Goal: Task Accomplishment & Management: Complete application form

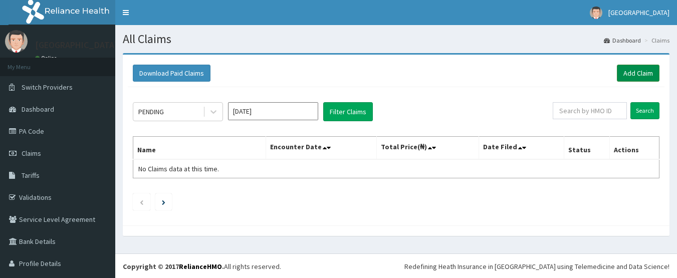
click at [633, 69] on link "Add Claim" at bounding box center [638, 73] width 43 height 17
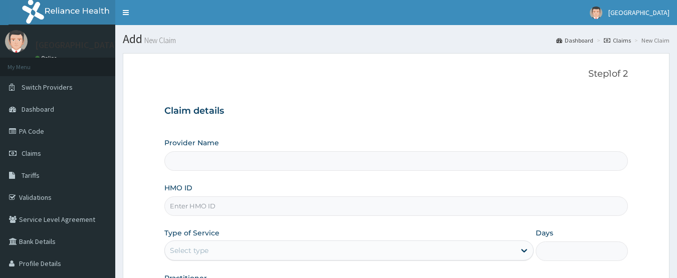
paste input "IBL/10063/A"
type input "IBL/10063/A"
type input "[GEOGRAPHIC_DATA]"
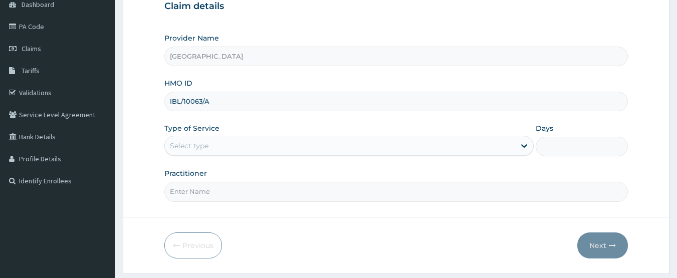
scroll to position [134, 0]
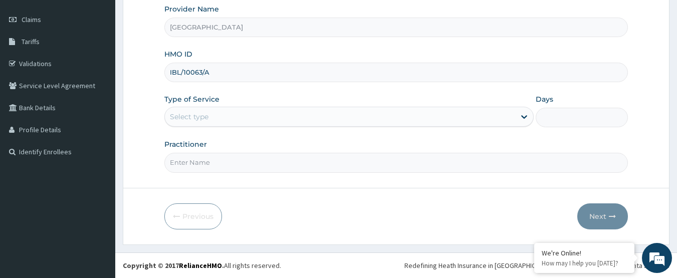
type input "IBL/10063/A"
click at [265, 118] on div "Select type" at bounding box center [340, 117] width 350 height 16
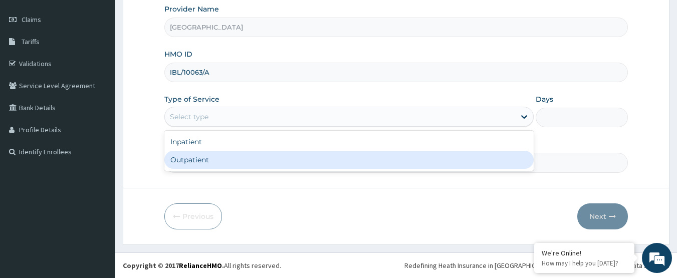
click at [256, 156] on div "Outpatient" at bounding box center [348, 160] width 369 height 18
type input "1"
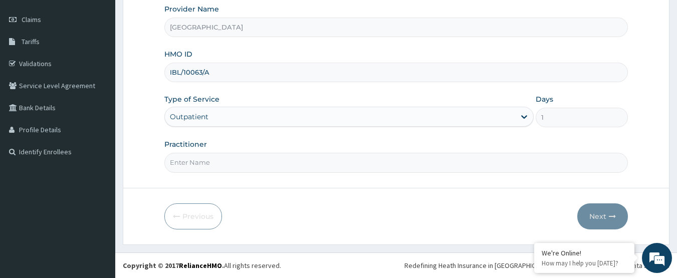
click at [256, 156] on input "Practitioner" at bounding box center [396, 163] width 464 height 20
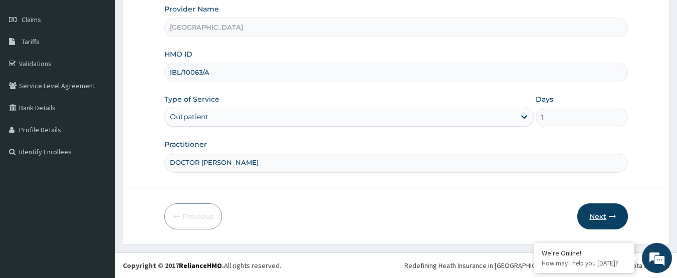
type input "DOCTOR AHMED"
click at [598, 218] on button "Next" at bounding box center [602, 216] width 51 height 26
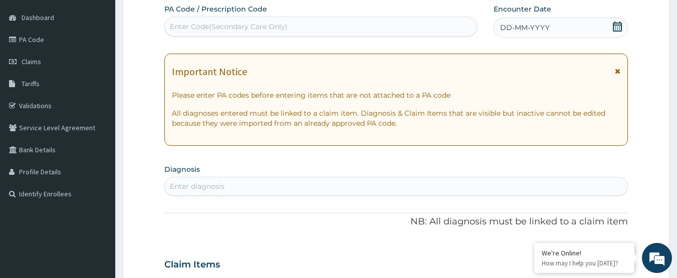
scroll to position [34, 0]
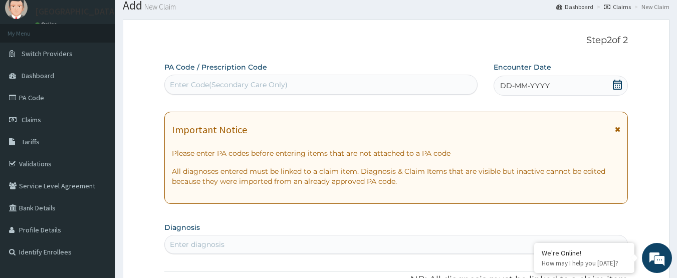
click at [621, 91] on span at bounding box center [617, 86] width 10 height 13
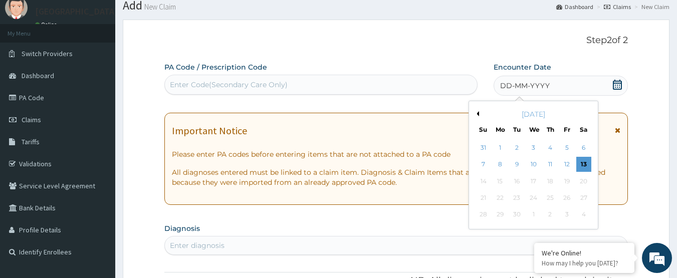
scroll to position [0, 0]
click at [478, 115] on button "Previous Month" at bounding box center [476, 113] width 5 height 5
click at [515, 193] on div "19" at bounding box center [516, 197] width 15 height 15
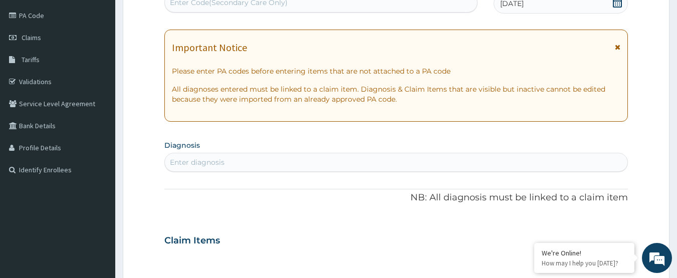
scroll to position [134, 0]
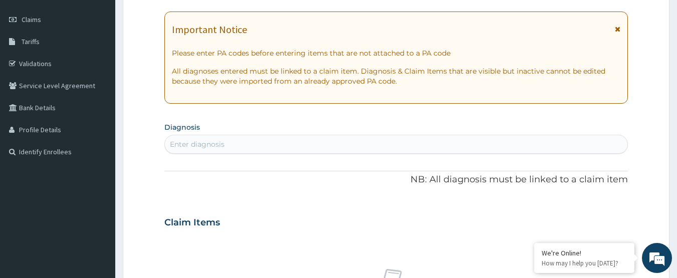
click at [248, 140] on div "Enter diagnosis" at bounding box center [396, 144] width 463 height 16
type input "HEADACHE"
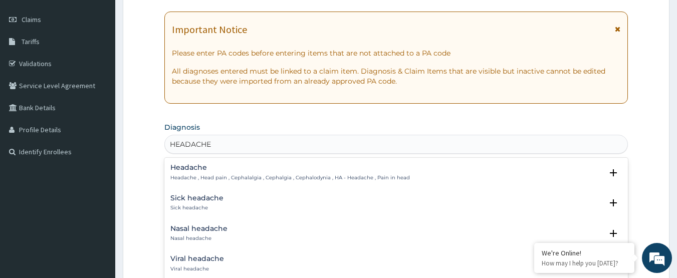
click at [230, 176] on p "Headache , Head pain , Cephalalgia , Cephalgia , Cephalodynia , HA - Headache ,…" at bounding box center [289, 177] width 239 height 7
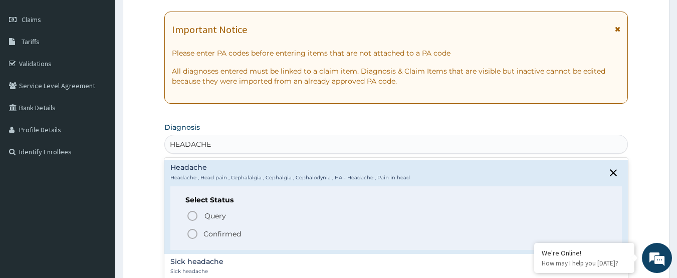
click at [217, 230] on p "Confirmed" at bounding box center [222, 234] width 38 height 10
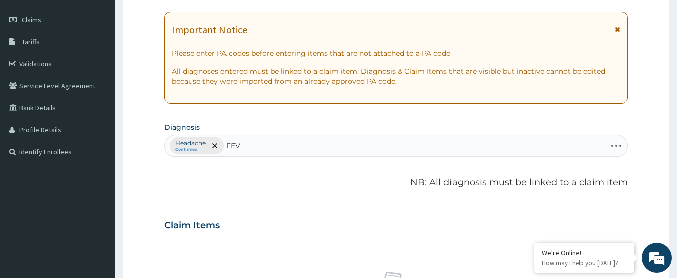
type input "FEVER"
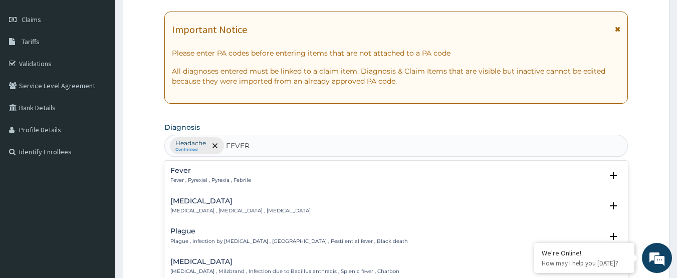
click at [226, 175] on div "Fever Fever , Pyrexial , Pyrexia , Febrile" at bounding box center [210, 176] width 81 height 18
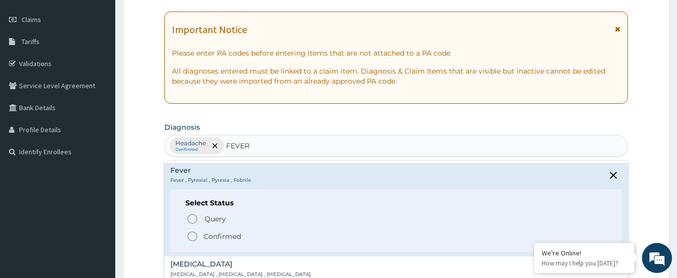
click at [215, 233] on p "Confirmed" at bounding box center [222, 236] width 38 height 10
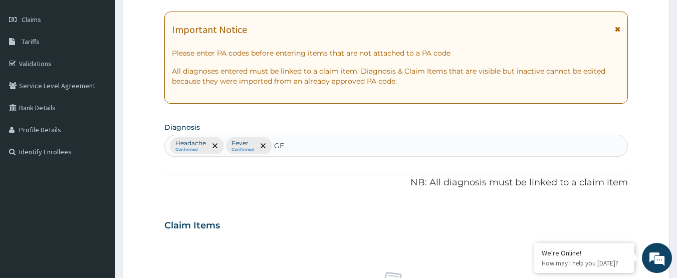
type input "G"
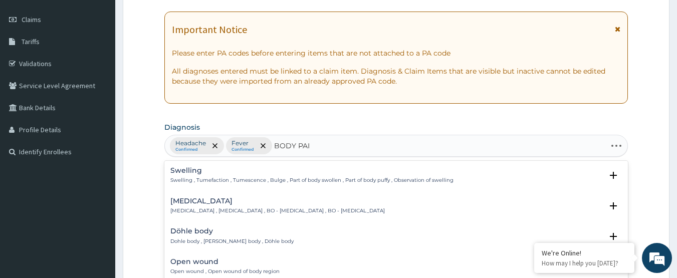
type input "BODY PAIN"
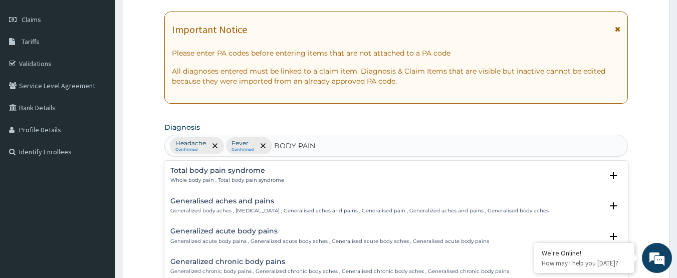
click at [226, 196] on div "Generalised aches and pains Generalized body aches , Generalized pain , General…" at bounding box center [396, 208] width 464 height 31
click at [230, 206] on div "Generalised aches and pains Generalized body aches , Generalized pain , General…" at bounding box center [359, 206] width 378 height 18
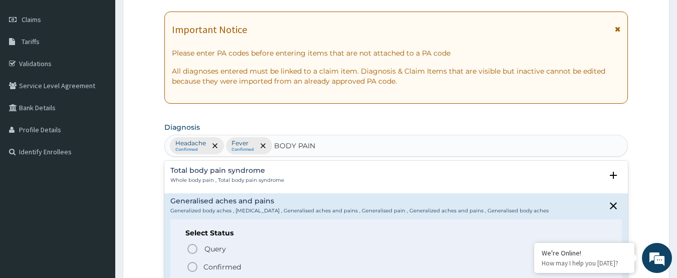
click at [227, 268] on p "Confirmed" at bounding box center [222, 267] width 38 height 10
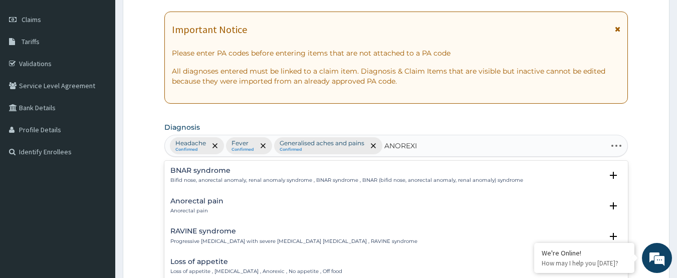
type input "ANOREXIA"
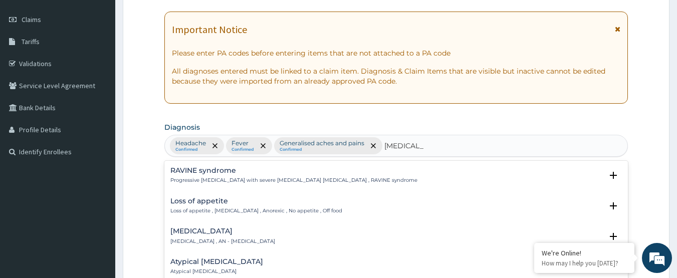
click at [274, 203] on h4 "Loss of appetite" at bounding box center [256, 201] width 172 height 8
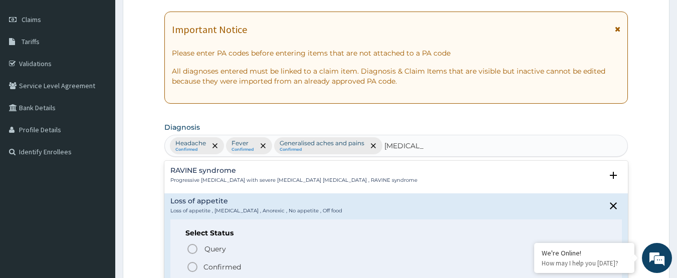
click at [221, 265] on p "Confirmed" at bounding box center [222, 267] width 38 height 10
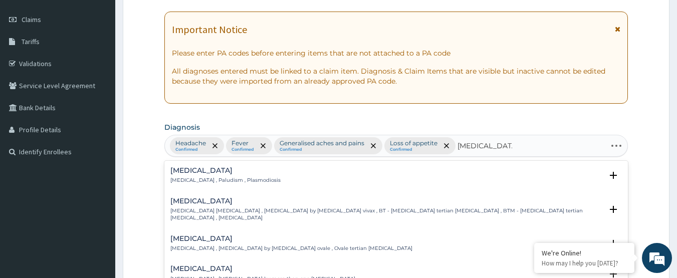
type input "MALARIA FEVER"
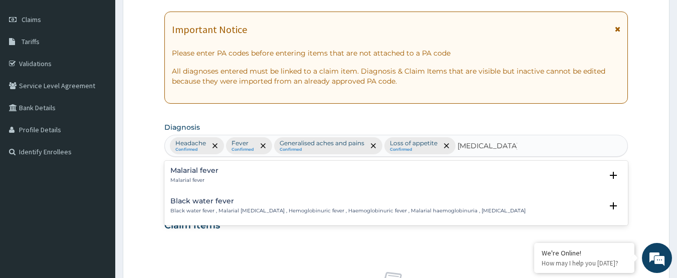
click at [220, 171] on div "Malarial fever Malarial fever" at bounding box center [396, 176] width 452 height 18
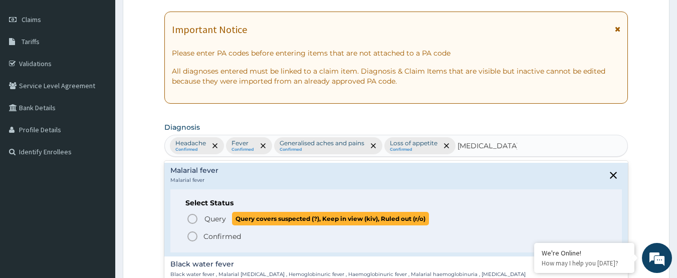
click at [220, 216] on span "Query" at bounding box center [215, 219] width 22 height 10
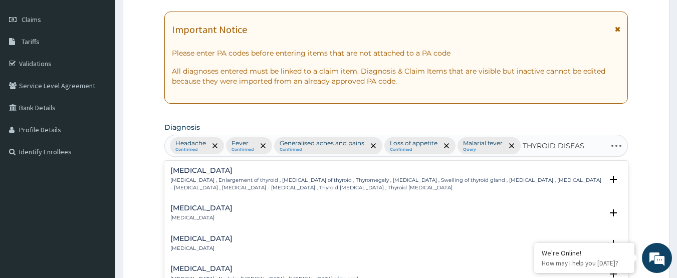
type input "THYROID DISEASE"
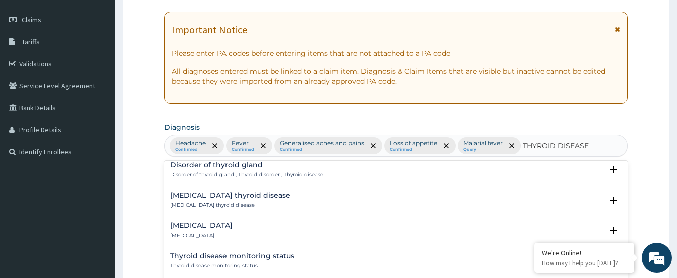
scroll to position [100, 0]
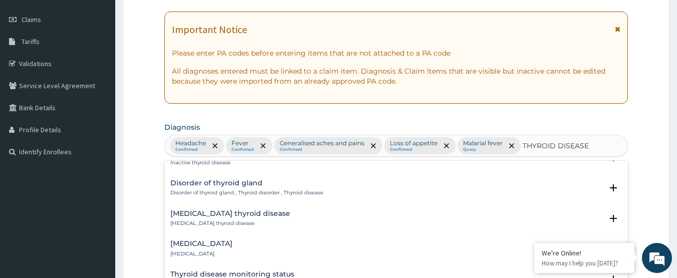
click at [207, 185] on h4 "Disorder of thyroid gland" at bounding box center [246, 183] width 153 height 8
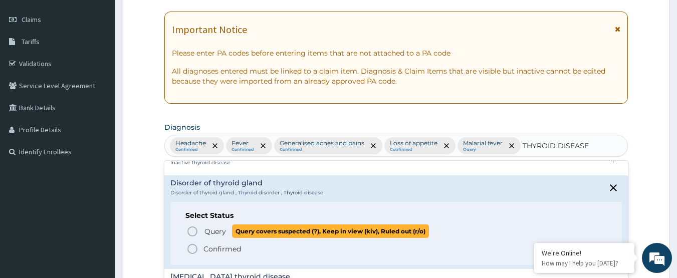
click at [207, 228] on span "Query" at bounding box center [215, 231] width 22 height 10
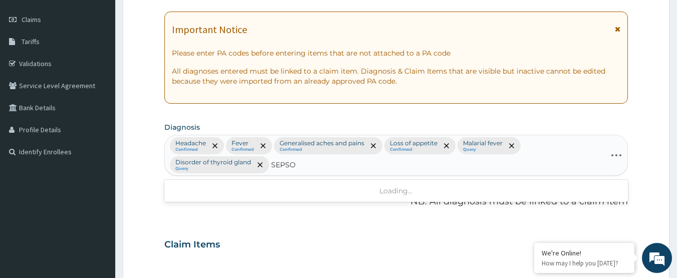
type input "SEPS"
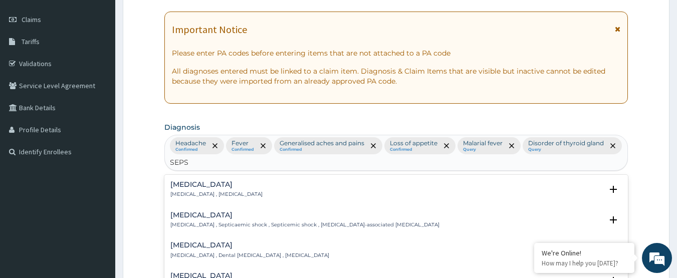
click at [188, 193] on p "Systemic infection , Sepsis" at bounding box center [216, 194] width 92 height 7
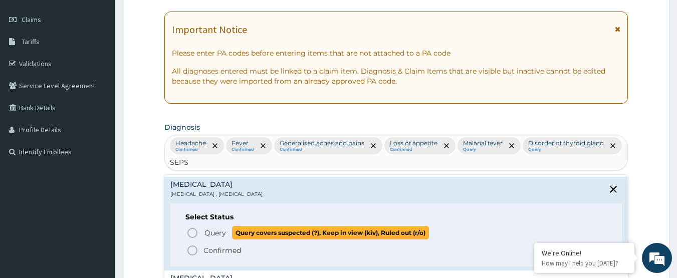
drag, startPoint x: 193, startPoint y: 230, endPoint x: 253, endPoint y: 220, distance: 60.8
click at [193, 230] on icon "status option query" at bounding box center [192, 233] width 12 height 12
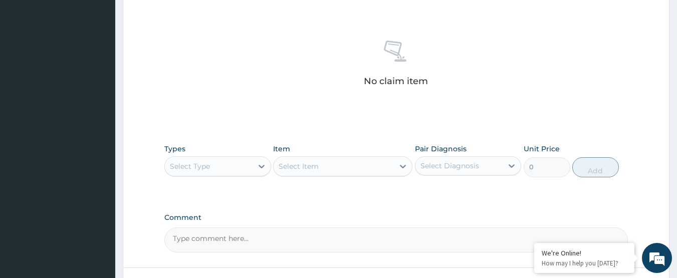
scroll to position [384, 0]
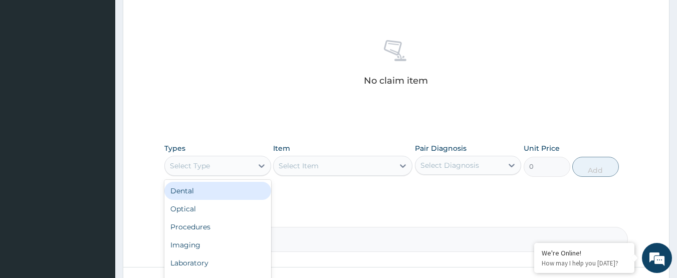
click at [245, 162] on div "Select Type" at bounding box center [209, 166] width 88 height 16
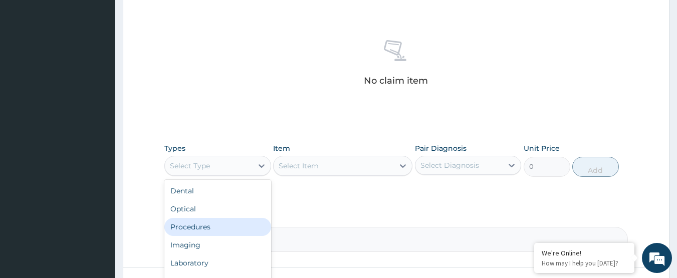
click at [230, 225] on div "Procedures" at bounding box center [217, 227] width 107 height 18
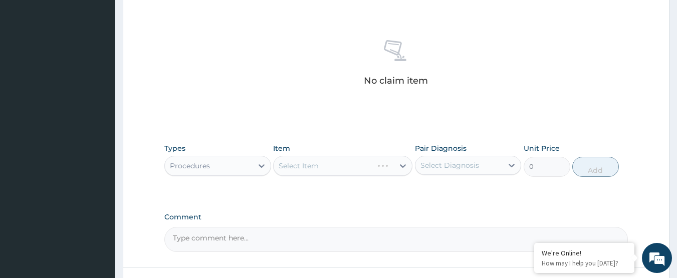
click at [456, 155] on div "Pair Diagnosis Select Diagnosis" at bounding box center [468, 159] width 107 height 33
click at [456, 162] on div "Select Diagnosis" at bounding box center [449, 165] width 59 height 10
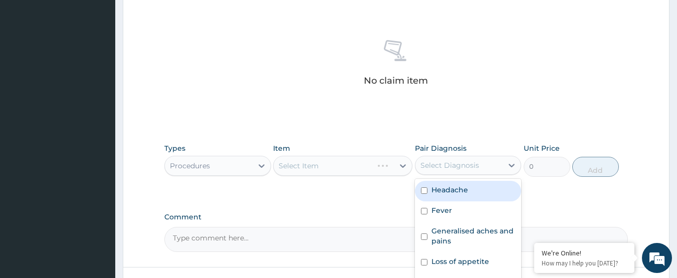
drag, startPoint x: 456, startPoint y: 188, endPoint x: 456, endPoint y: 205, distance: 17.0
click at [455, 189] on label "Headache" at bounding box center [449, 190] width 37 height 10
checkbox input "true"
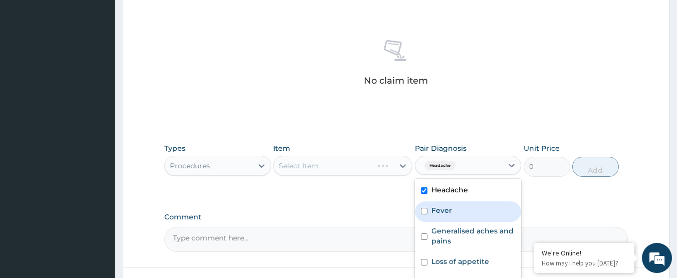
drag, startPoint x: 456, startPoint y: 209, endPoint x: 456, endPoint y: 217, distance: 8.0
click at [456, 210] on div "Fever" at bounding box center [468, 211] width 107 height 21
checkbox input "true"
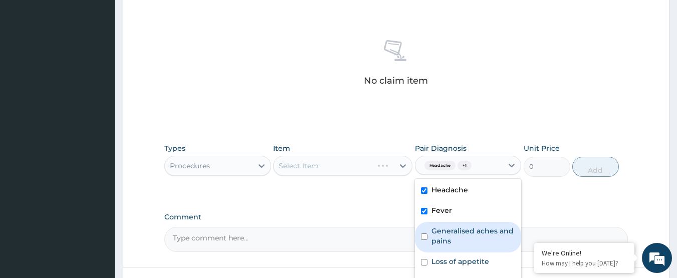
click at [457, 238] on label "Generalised aches and pains" at bounding box center [473, 236] width 84 height 20
checkbox input "true"
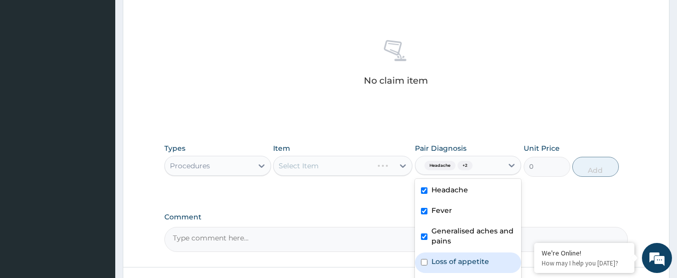
click at [454, 264] on label "Loss of appetite" at bounding box center [460, 261] width 58 height 10
checkbox input "true"
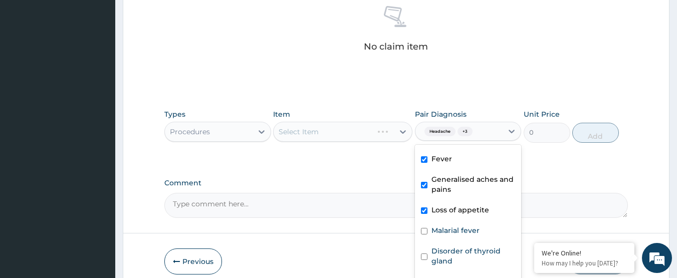
scroll to position [463, 0]
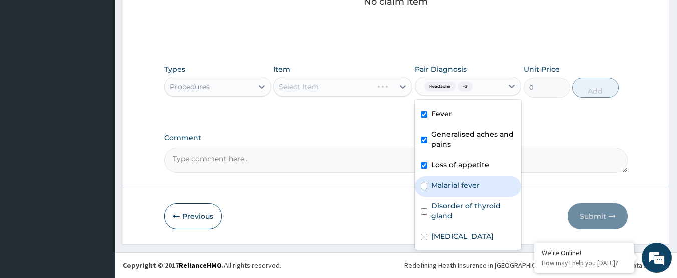
click at [462, 191] on div "Malarial fever" at bounding box center [468, 186] width 107 height 21
checkbox input "true"
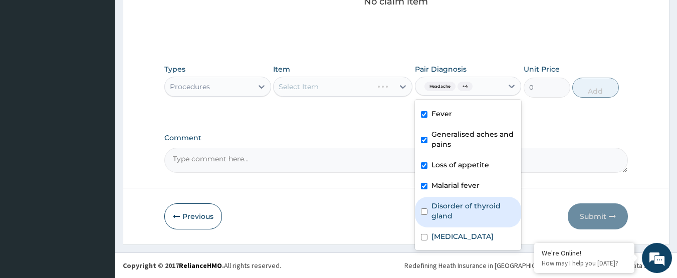
click at [459, 209] on label "Disorder of thyroid gland" at bounding box center [473, 211] width 84 height 20
checkbox input "true"
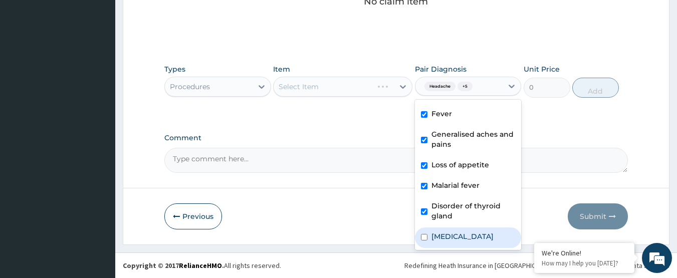
click at [455, 233] on div "Sepsis" at bounding box center [468, 237] width 107 height 21
checkbox input "true"
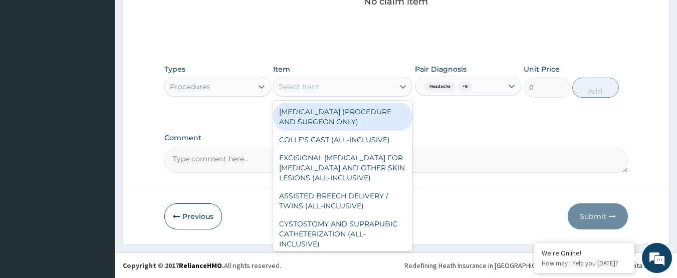
click at [336, 90] on div "Select Item" at bounding box center [333, 87] width 120 height 16
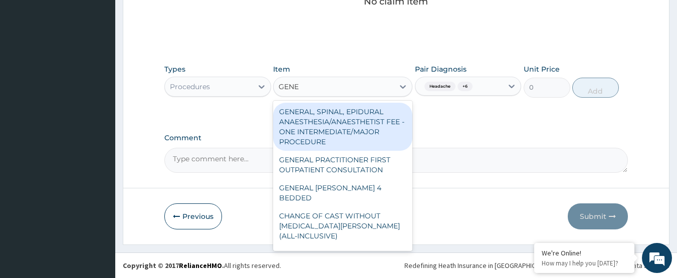
type input "GENER"
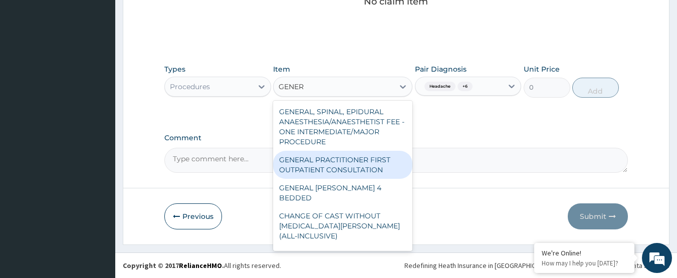
click at [356, 178] on div "GENERAL PRACTITIONER FIRST OUTPATIENT CONSULTATION" at bounding box center [342, 165] width 139 height 28
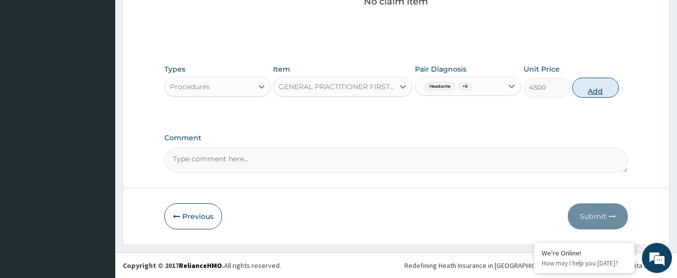
click at [591, 92] on button "Add" at bounding box center [595, 88] width 47 height 20
type input "0"
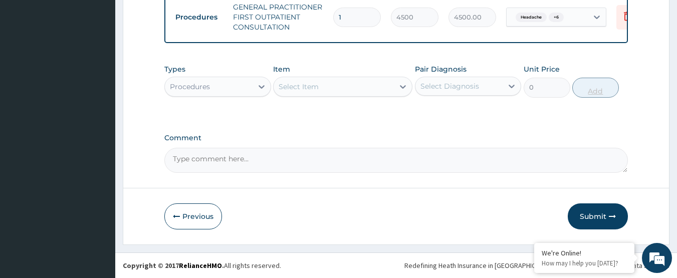
scroll to position [429, 0]
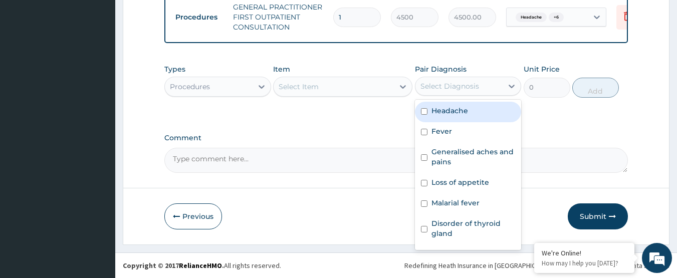
click at [460, 86] on div "Select Diagnosis" at bounding box center [449, 86] width 59 height 10
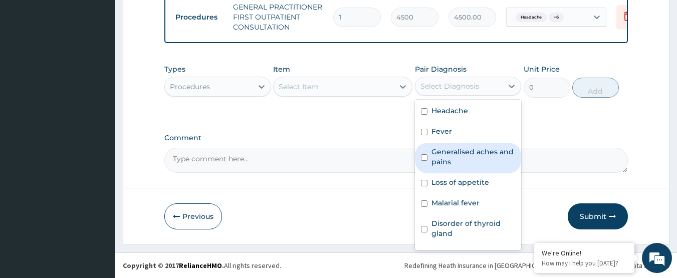
click at [191, 87] on div "Procedures" at bounding box center [190, 87] width 40 height 10
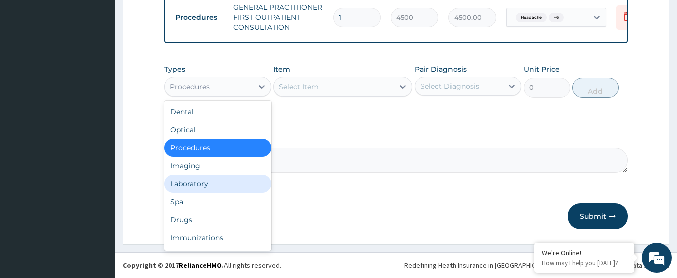
click at [208, 182] on div "Laboratory" at bounding box center [217, 184] width 107 height 18
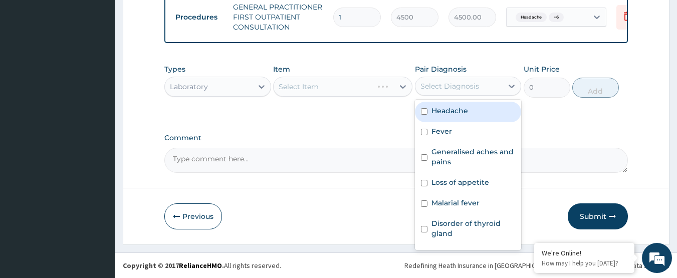
click at [439, 94] on div "Select Diagnosis" at bounding box center [459, 86] width 88 height 16
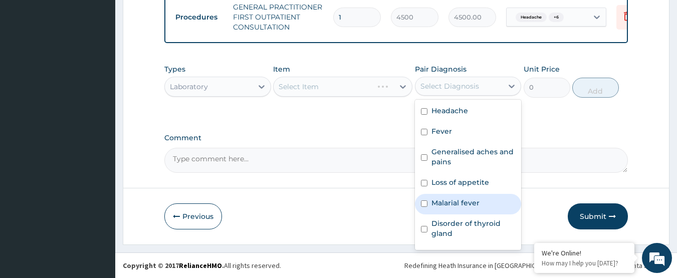
click at [440, 203] on label "Malarial fever" at bounding box center [455, 203] width 48 height 10
checkbox input "true"
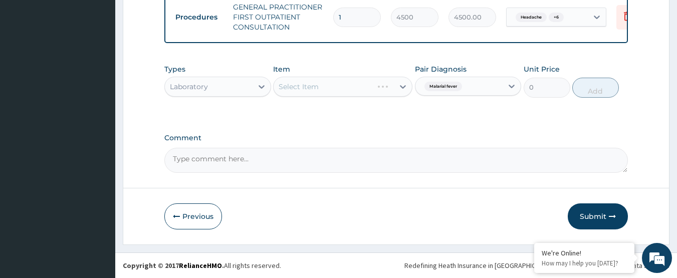
click at [363, 92] on div "Select Item" at bounding box center [342, 87] width 139 height 20
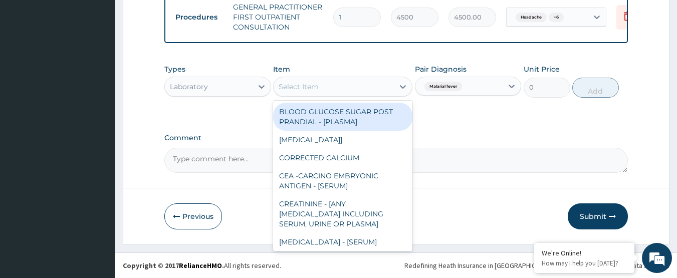
click at [363, 92] on div "Select Item" at bounding box center [333, 87] width 120 height 16
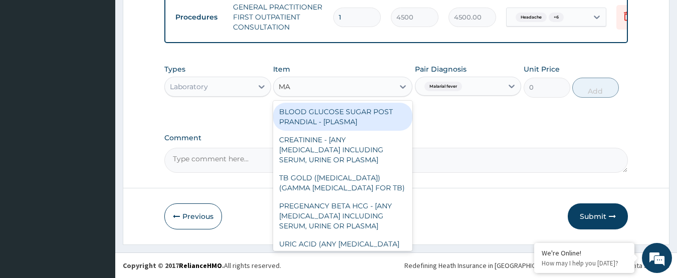
type input "MAL"
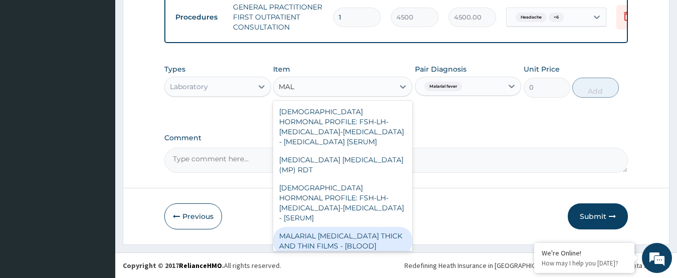
click at [380, 227] on div "MALARIAL PARASITE THICK AND THIN FILMS - [BLOOD]" at bounding box center [342, 241] width 139 height 28
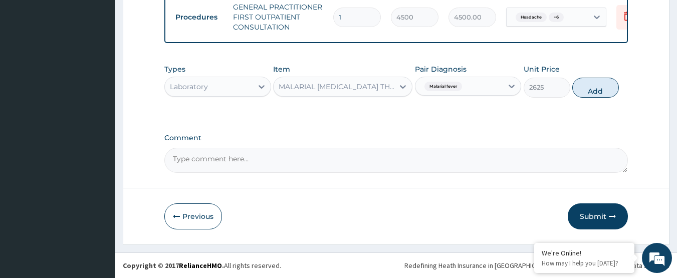
click at [596, 100] on div "Types Laboratory Item option MALARIAL PARASITE THICK AND THIN FILMS - [BLOOD], …" at bounding box center [396, 80] width 464 height 43
click at [597, 94] on button "Add" at bounding box center [595, 88] width 47 height 20
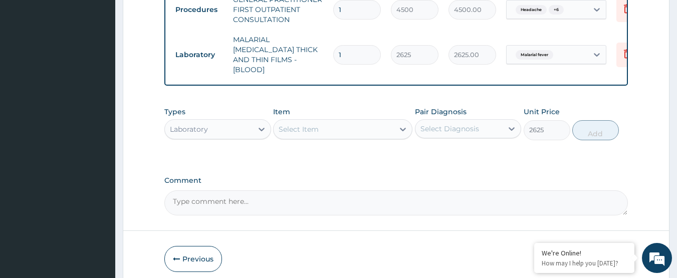
type input "0"
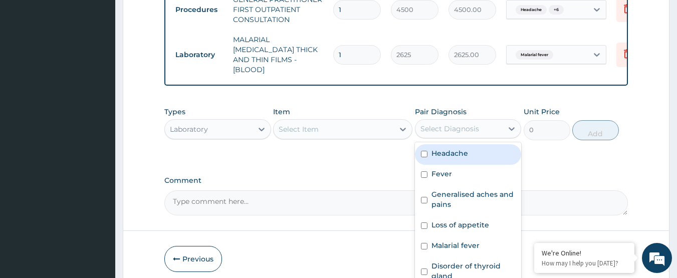
click at [501, 130] on div "Select Diagnosis" at bounding box center [459, 129] width 88 height 16
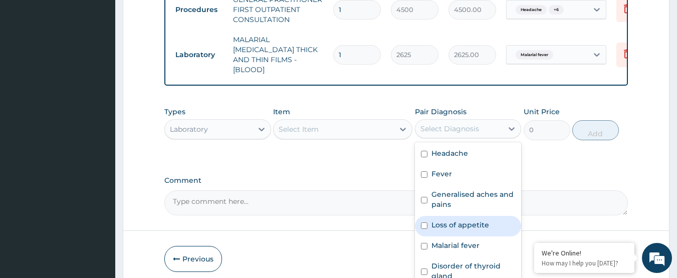
scroll to position [18, 0]
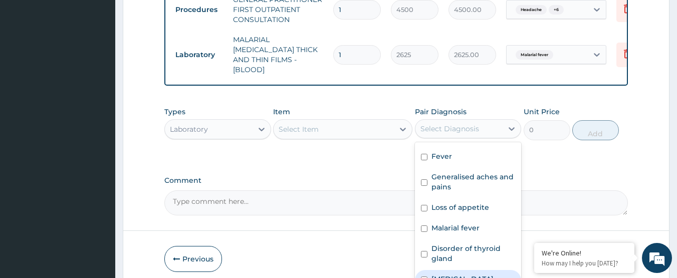
click at [467, 274] on div "Sepsis" at bounding box center [468, 280] width 107 height 21
checkbox input "true"
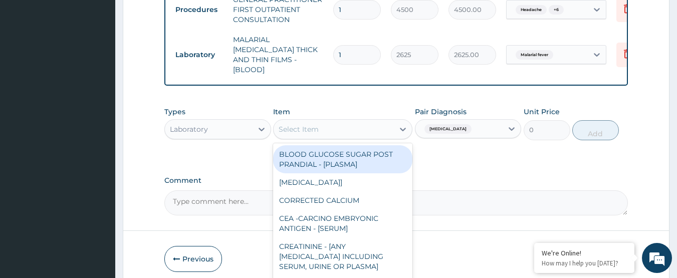
click at [358, 128] on div "Select Item" at bounding box center [333, 129] width 120 height 16
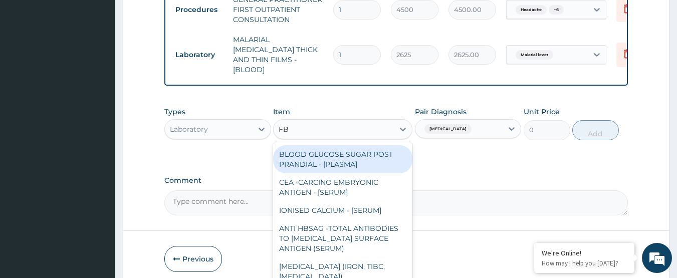
type input "FBC"
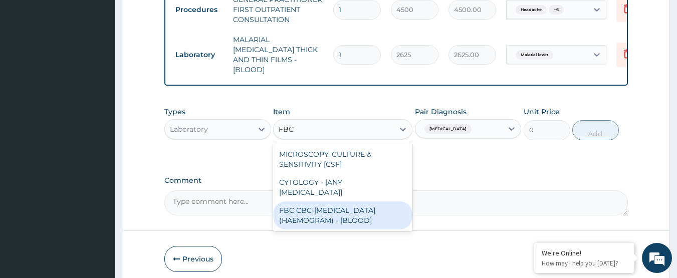
click at [380, 210] on div "FBC CBC-COMPLETE BLOOD COUNT (HAEMOGRAM) - [BLOOD]" at bounding box center [342, 215] width 139 height 28
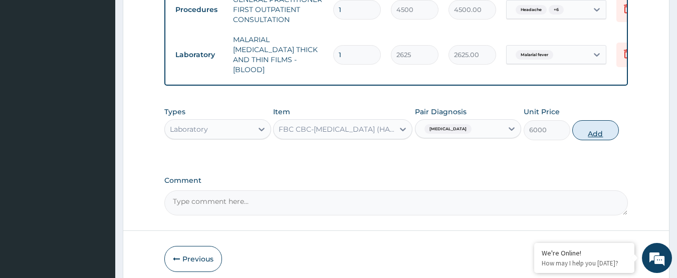
click at [592, 135] on button "Add" at bounding box center [595, 130] width 47 height 20
type input "0"
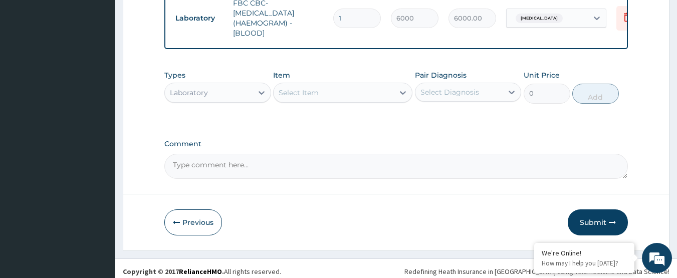
scroll to position [519, 0]
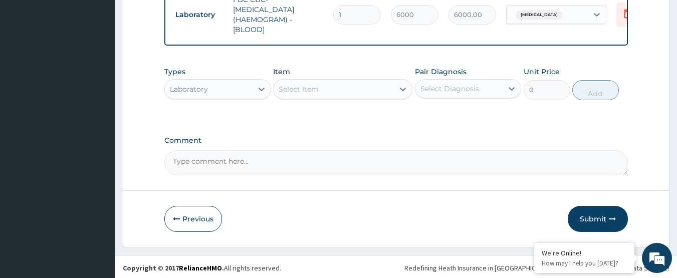
click at [229, 82] on div "Laboratory" at bounding box center [209, 89] width 88 height 16
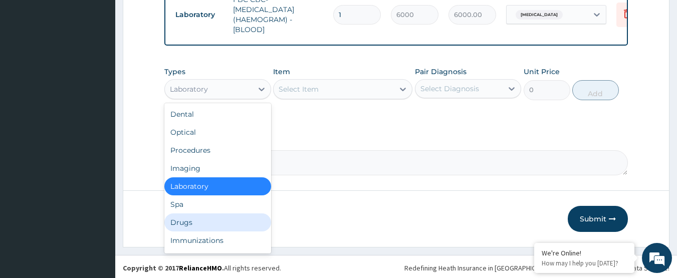
drag, startPoint x: 199, startPoint y: 219, endPoint x: 272, endPoint y: 187, distance: 80.3
click at [200, 219] on div "Drugs" at bounding box center [217, 222] width 107 height 18
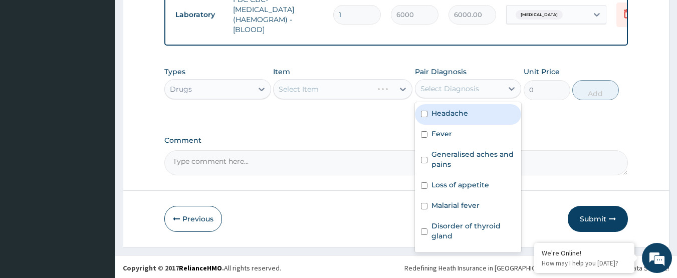
click at [459, 84] on div "Select Diagnosis" at bounding box center [449, 89] width 59 height 10
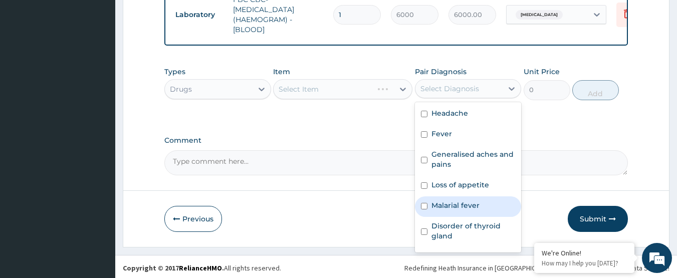
click at [468, 208] on div "Malarial fever" at bounding box center [468, 206] width 107 height 21
checkbox input "true"
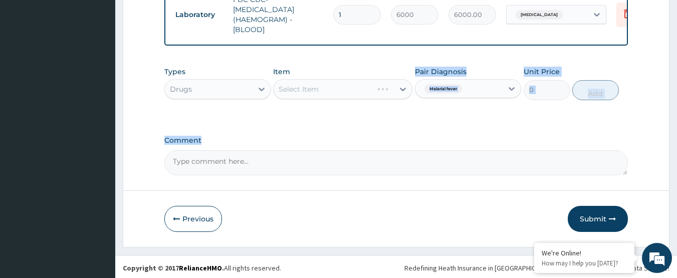
click at [346, 114] on div "Types Drugs Item Select Item Pair Diagnosis Malarial fever Unit Price 0 Add" at bounding box center [396, 91] width 464 height 58
click at [340, 81] on div "Select Item" at bounding box center [333, 89] width 120 height 16
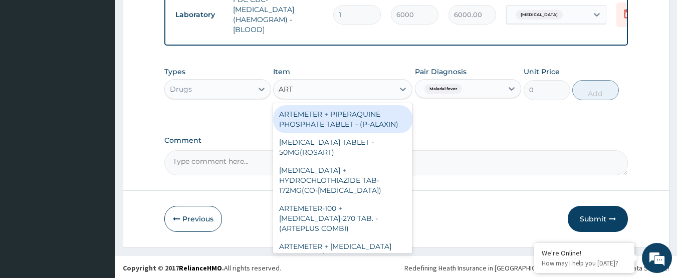
type input "ARTE"
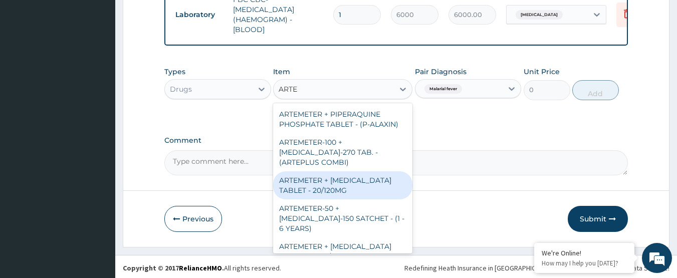
drag, startPoint x: 363, startPoint y: 188, endPoint x: 373, endPoint y: 182, distance: 12.4
click at [363, 187] on div "ARTEMETER + LUMEFANTRINE TABLET - 20/120MG" at bounding box center [342, 185] width 139 height 28
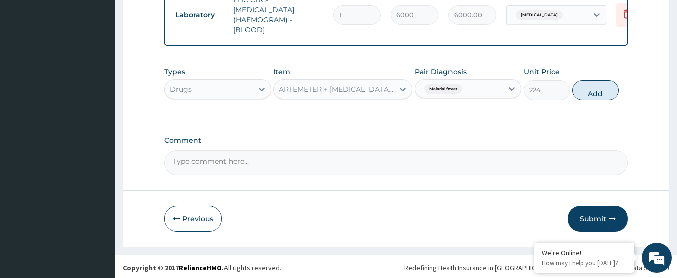
click at [585, 94] on button "Add" at bounding box center [595, 90] width 47 height 20
type input "0"
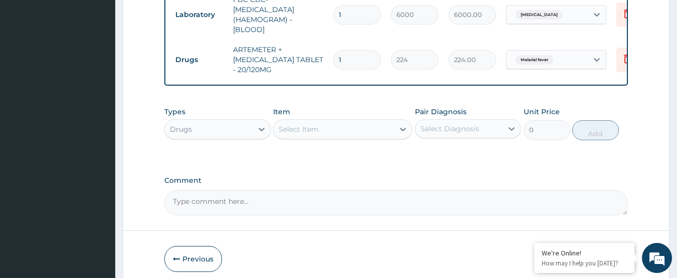
type input "0.00"
type input "2"
type input "448.00"
type input "24"
type input "5376.00"
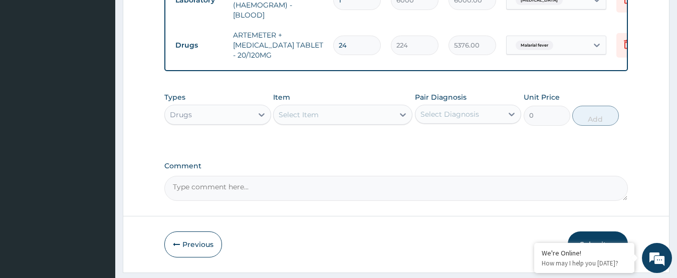
scroll to position [559, 0]
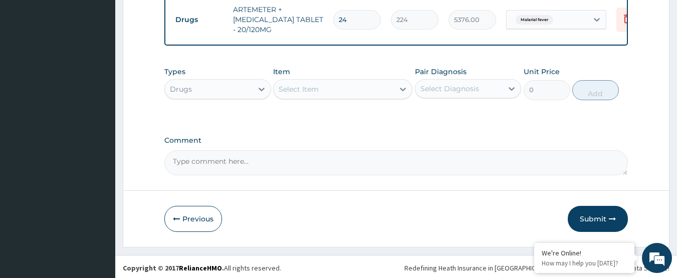
type input "24"
click at [442, 92] on div "Select Diagnosis" at bounding box center [459, 89] width 88 height 16
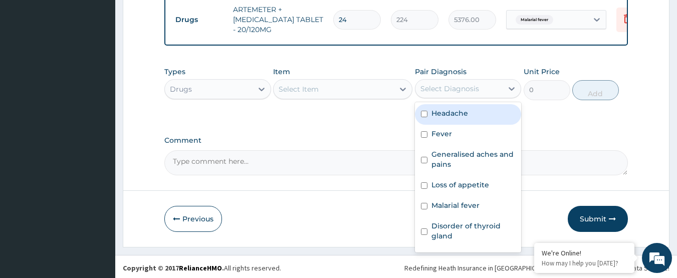
click at [472, 115] on div "Headache" at bounding box center [468, 114] width 107 height 21
checkbox input "true"
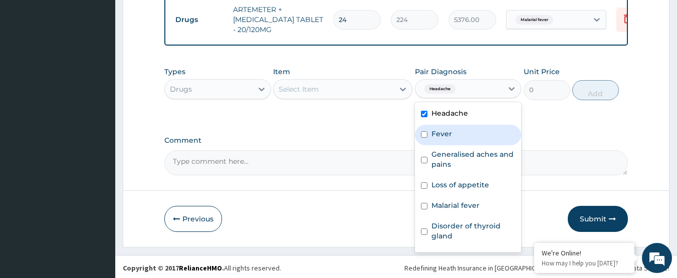
click at [462, 133] on div "Fever" at bounding box center [468, 135] width 107 height 21
checkbox input "true"
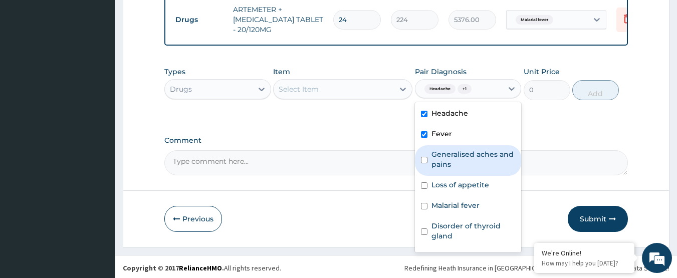
click at [441, 164] on label "Generalised aches and pains" at bounding box center [473, 159] width 84 height 20
checkbox input "true"
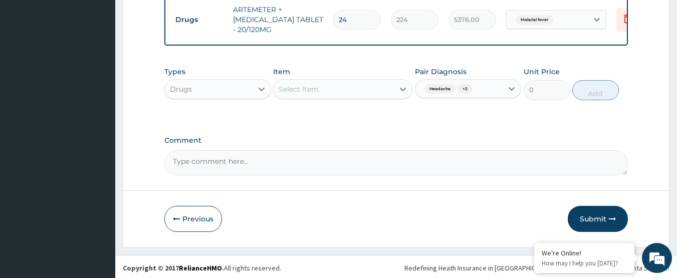
click at [357, 90] on div "Select Item" at bounding box center [333, 89] width 120 height 16
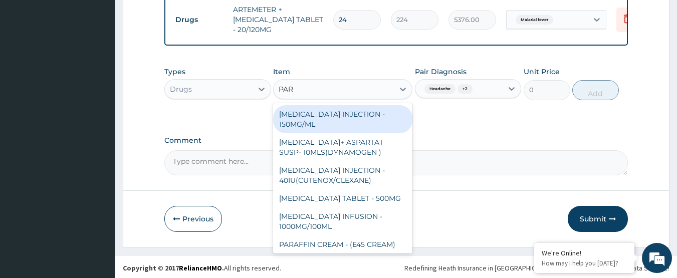
type input "PARA"
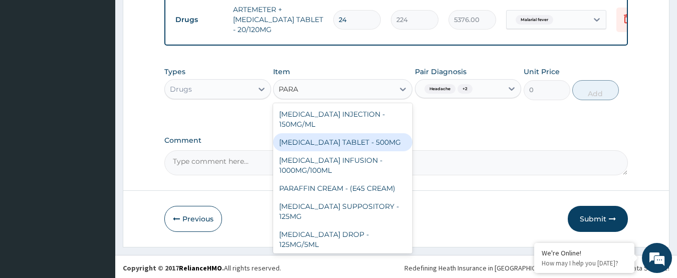
click at [369, 141] on div "PARACETAMOL TABLET - 500MG" at bounding box center [342, 142] width 139 height 18
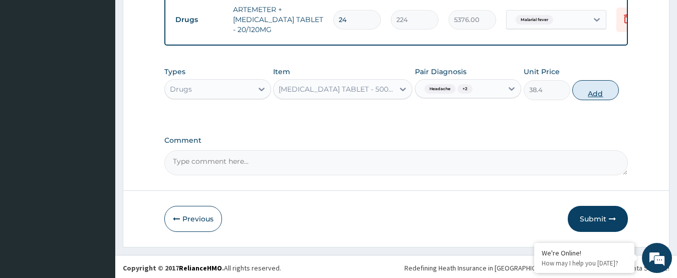
click at [595, 85] on button "Add" at bounding box center [595, 90] width 47 height 20
type input "0"
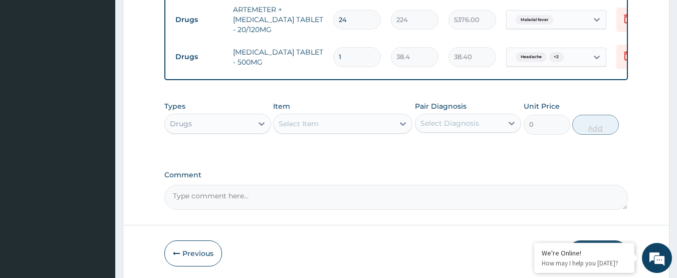
type input "18"
type input "691.20"
type input "18"
click at [202, 248] on button "Previous" at bounding box center [193, 253] width 58 height 26
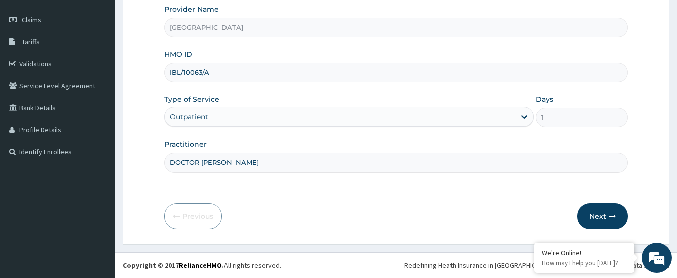
scroll to position [134, 0]
click at [243, 167] on input "DOCTOR AHMED" at bounding box center [396, 163] width 464 height 20
type input "DOCTOR VICTOR"
click at [617, 217] on button "Next" at bounding box center [602, 216] width 51 height 26
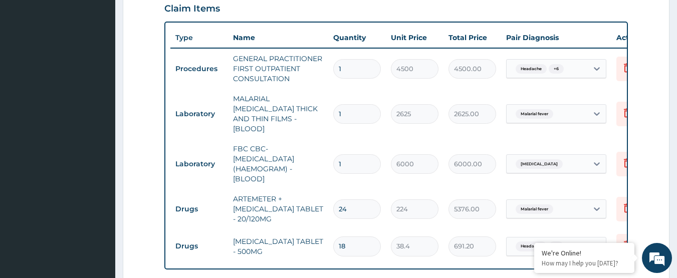
scroll to position [384, 0]
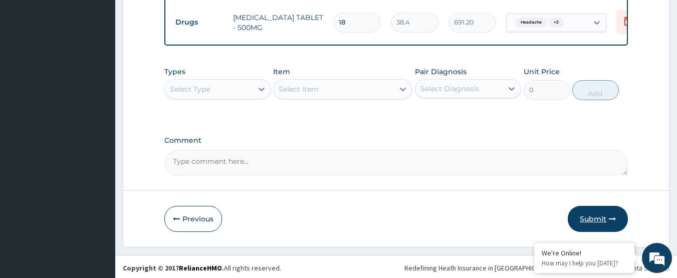
click at [593, 219] on button "Submit" at bounding box center [597, 219] width 60 height 26
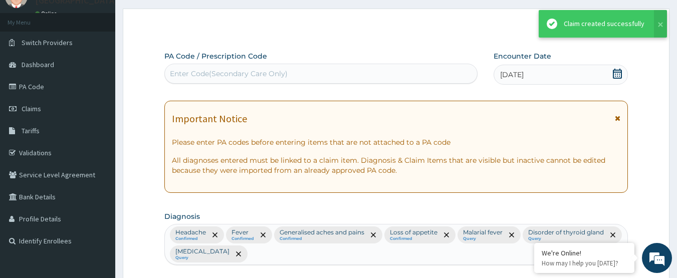
scroll to position [593, 0]
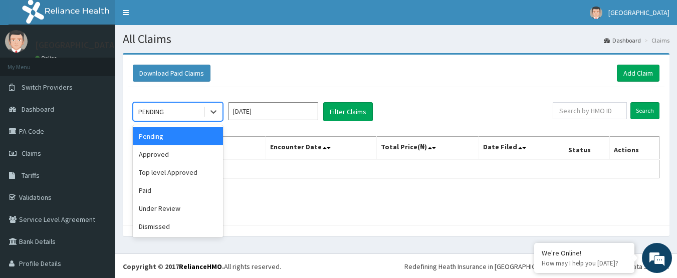
click at [153, 108] on div "PENDING" at bounding box center [151, 112] width 26 height 10
click at [155, 154] on div "Approved" at bounding box center [178, 154] width 90 height 18
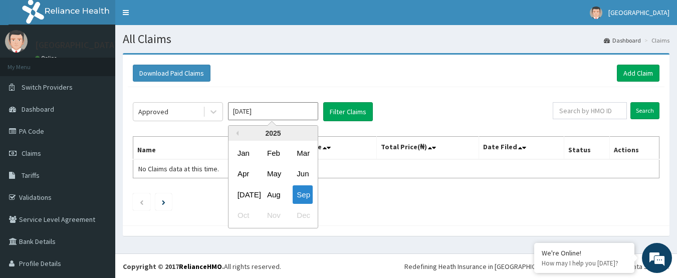
click at [247, 112] on input "Sep 2025" at bounding box center [273, 111] width 90 height 18
click at [269, 196] on div "Aug" at bounding box center [273, 194] width 20 height 19
type input "Aug 2025"
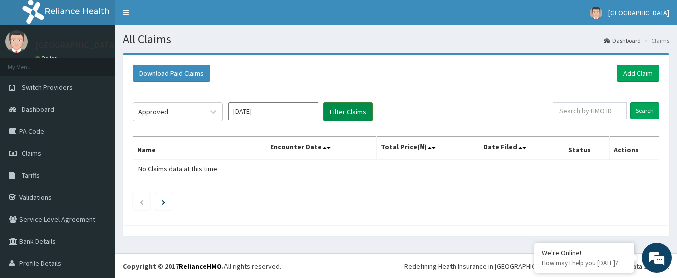
click at [349, 117] on button "Filter Claims" at bounding box center [348, 111] width 50 height 19
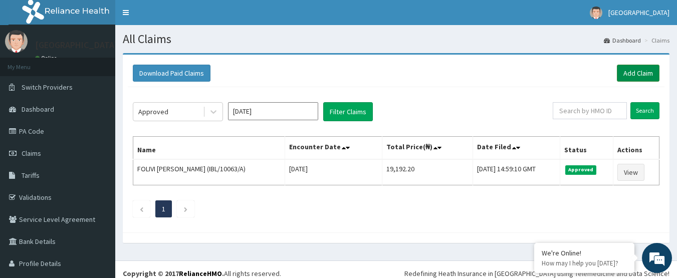
click at [630, 73] on link "Add Claim" at bounding box center [638, 73] width 43 height 17
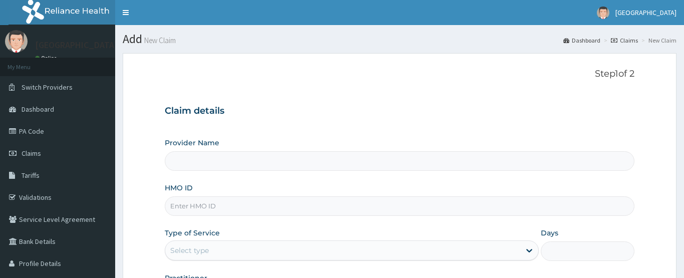
type input "[GEOGRAPHIC_DATA]"
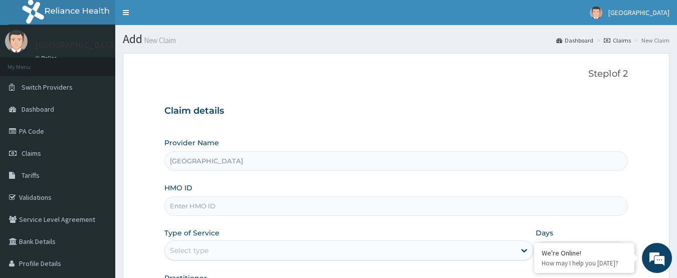
paste input "PPY/10505/A"
type input "PPY/10505/A"
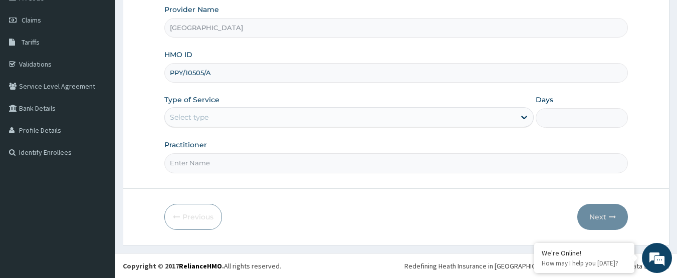
scroll to position [134, 0]
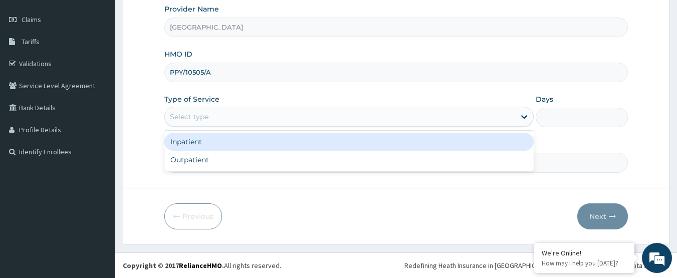
click at [232, 116] on div "Select type" at bounding box center [340, 117] width 350 height 16
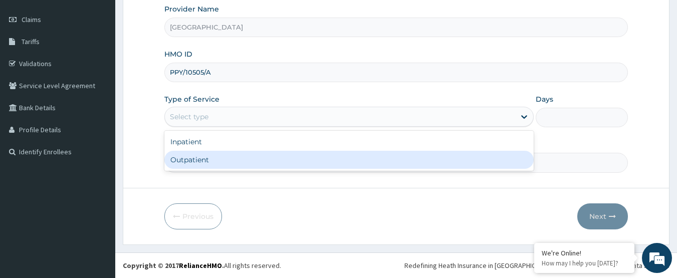
drag, startPoint x: 229, startPoint y: 155, endPoint x: 229, endPoint y: 163, distance: 8.5
click at [229, 156] on div "Outpatient" at bounding box center [348, 160] width 369 height 18
type input "1"
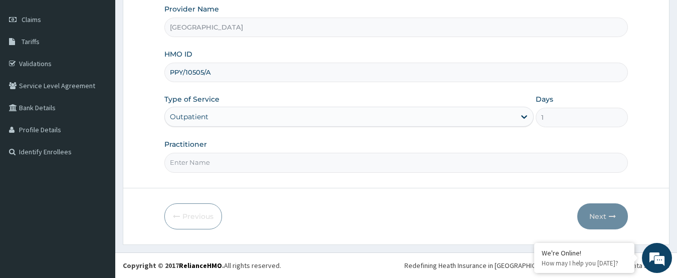
click at [228, 164] on input "Practitioner" at bounding box center [396, 163] width 464 height 20
type input "DOCTOR [PERSON_NAME]"
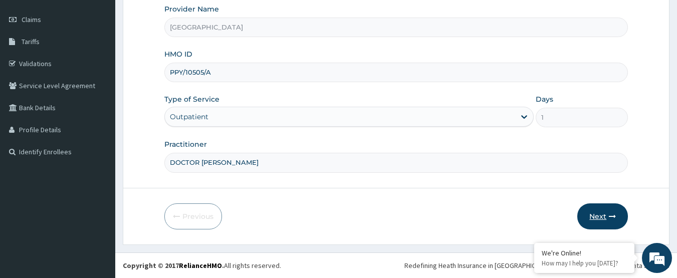
click at [600, 216] on button "Next" at bounding box center [602, 216] width 51 height 26
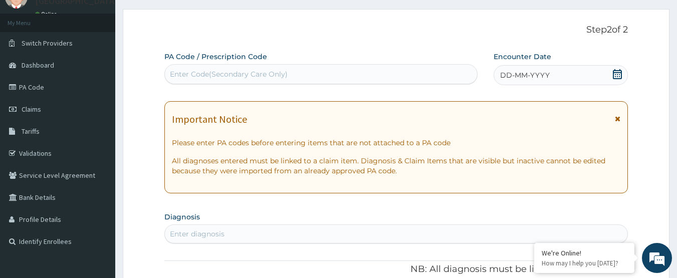
scroll to position [34, 0]
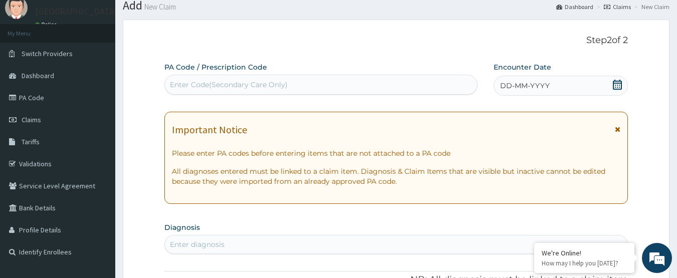
click at [618, 83] on icon at bounding box center [617, 85] width 9 height 10
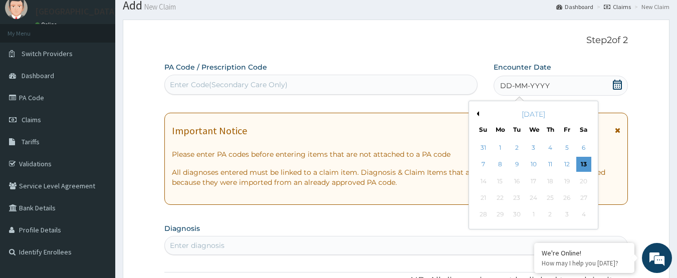
click at [477, 112] on button "Previous Month" at bounding box center [476, 113] width 5 height 5
click at [588, 202] on div "23" at bounding box center [583, 197] width 15 height 15
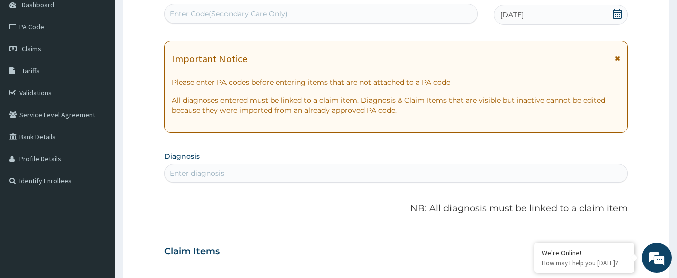
scroll to position [134, 0]
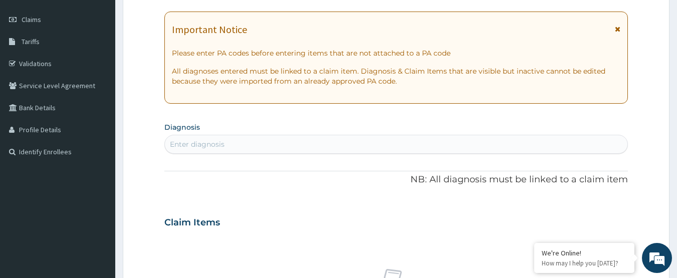
click at [299, 140] on div "Enter diagnosis" at bounding box center [396, 144] width 463 height 16
type input "HEADACHE"
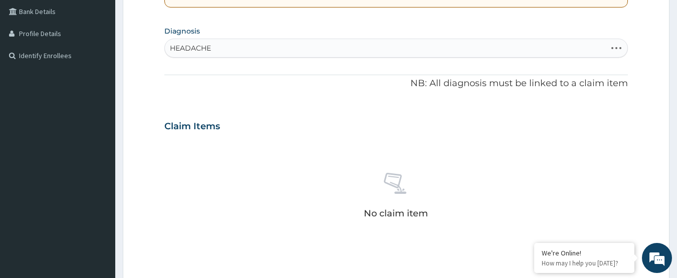
scroll to position [234, 0]
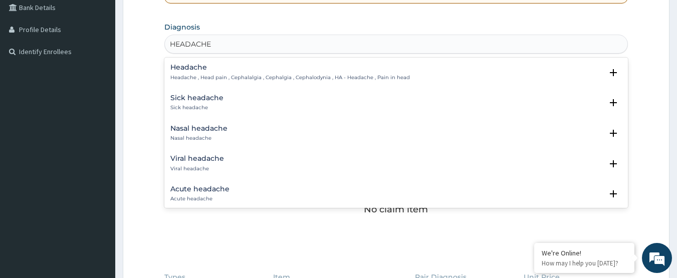
click at [200, 67] on h4 "Headache" at bounding box center [289, 68] width 239 height 8
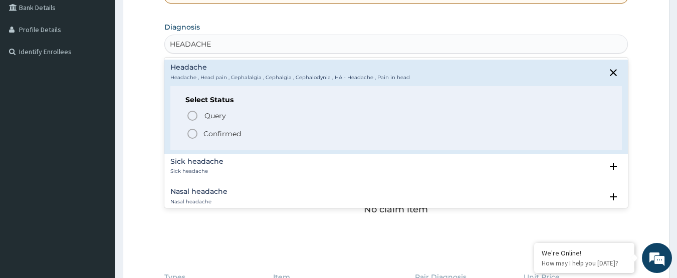
drag, startPoint x: 195, startPoint y: 133, endPoint x: 284, endPoint y: 221, distance: 125.0
click at [196, 134] on icon "status option filled" at bounding box center [192, 134] width 12 height 12
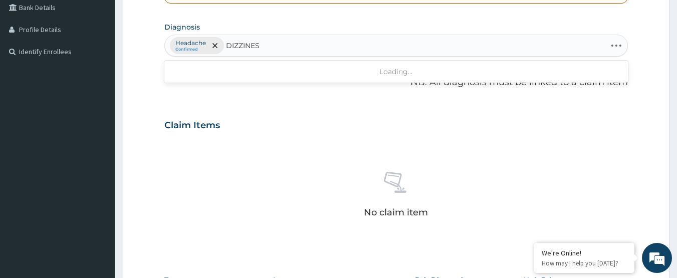
type input "DIZZINESS"
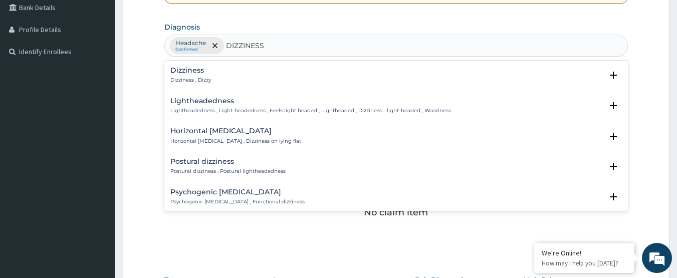
click at [189, 73] on h4 "Dizziness" at bounding box center [190, 71] width 41 height 8
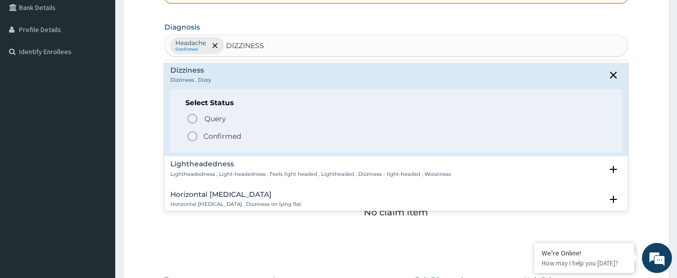
click at [205, 139] on p "Confirmed" at bounding box center [222, 136] width 38 height 10
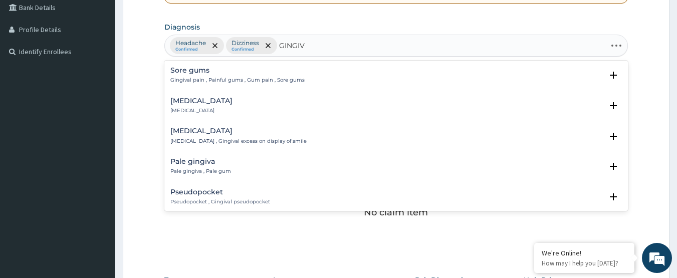
type input "GINGIVI"
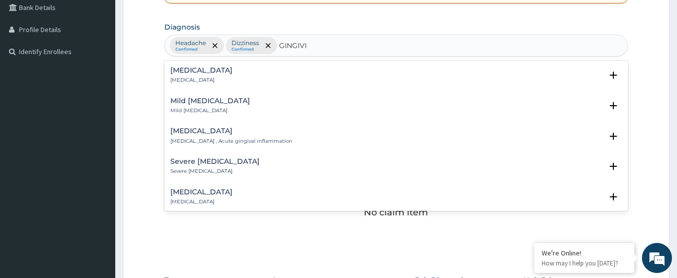
click at [197, 68] on h4 "Gingivitis" at bounding box center [201, 71] width 62 height 8
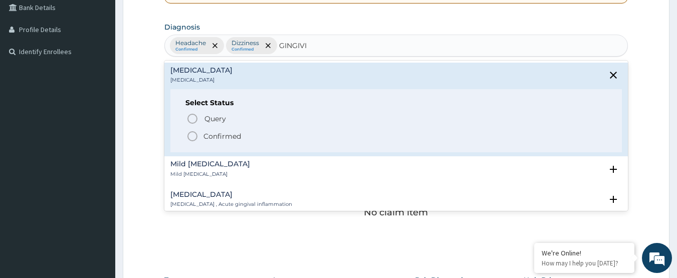
click at [212, 135] on p "Confirmed" at bounding box center [222, 136] width 38 height 10
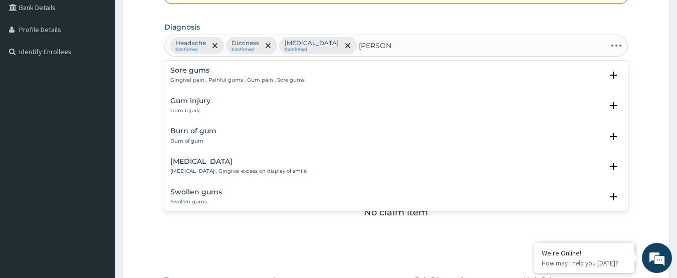
type input "GUM PAIN"
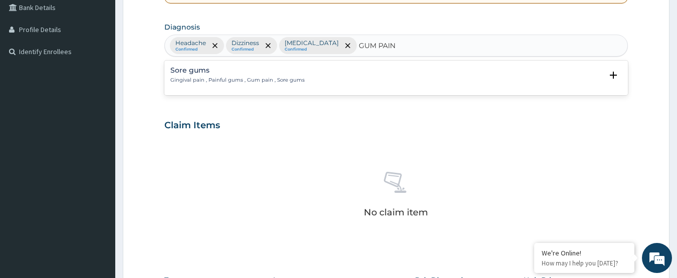
click at [222, 81] on p "Gingival pain , Painful gums , Gum pain , Sore gums" at bounding box center [237, 80] width 134 height 7
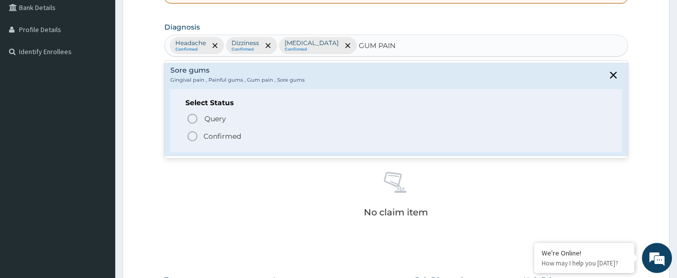
click at [210, 138] on p "Confirmed" at bounding box center [222, 136] width 38 height 10
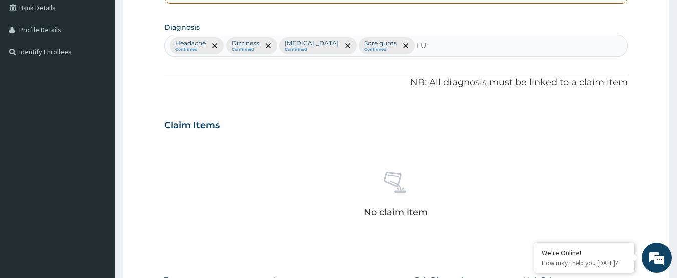
type input "L"
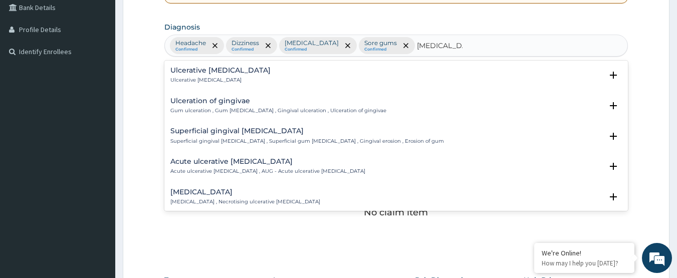
type input "ULCER GINGI"
click at [219, 71] on h4 "Ulcerative gingivitis" at bounding box center [220, 71] width 100 height 8
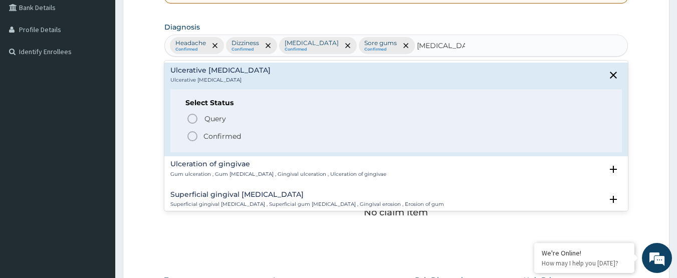
click at [211, 133] on p "Confirmed" at bounding box center [222, 136] width 38 height 10
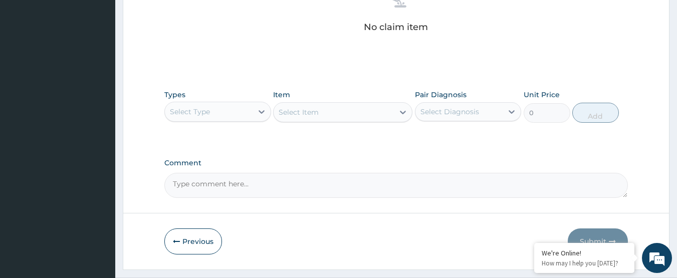
scroll to position [434, 0]
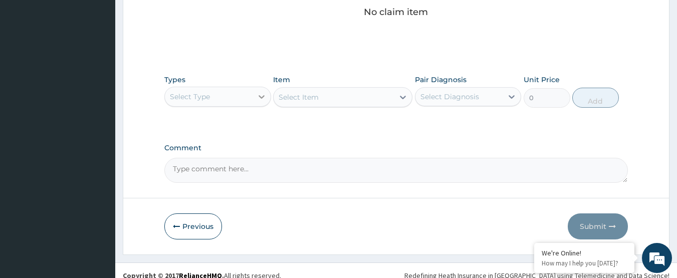
click at [257, 102] on div at bounding box center [261, 97] width 18 height 18
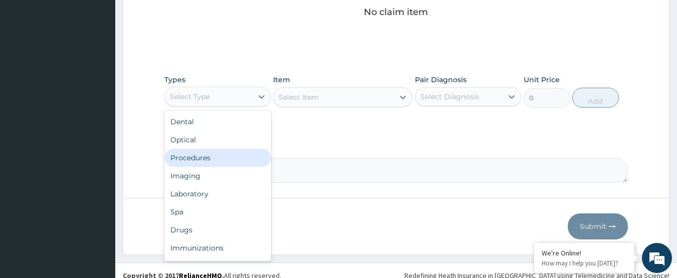
click at [234, 162] on div "Procedures" at bounding box center [217, 158] width 107 height 18
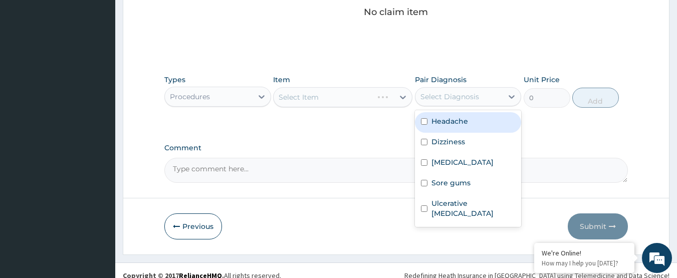
click at [462, 102] on div "Select Diagnosis" at bounding box center [459, 97] width 88 height 16
click at [459, 109] on div "Types Procedures Item Select Item Pair Diagnosis option Headache focused, 1 of …" at bounding box center [396, 91] width 464 height 43
click at [460, 105] on div "Select Diagnosis" at bounding box center [468, 96] width 107 height 19
click at [460, 129] on div "Headache" at bounding box center [468, 122] width 107 height 21
checkbox input "true"
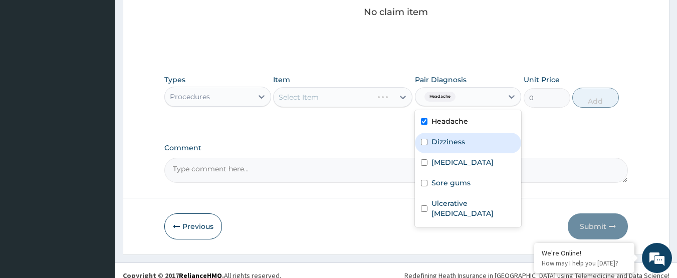
click at [458, 141] on label "Dizziness" at bounding box center [448, 142] width 34 height 10
checkbox input "true"
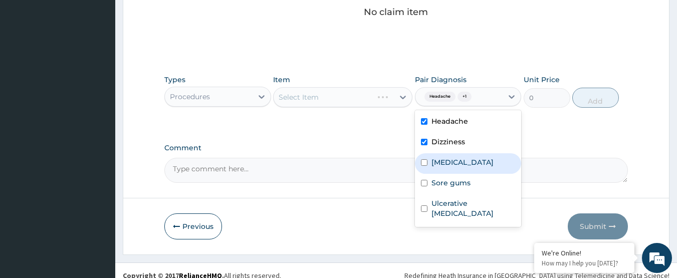
click at [453, 159] on label "Gingivitis" at bounding box center [462, 162] width 62 height 10
checkbox input "true"
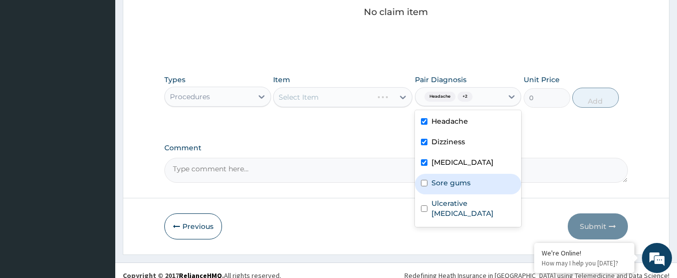
drag, startPoint x: 449, startPoint y: 184, endPoint x: 441, endPoint y: 192, distance: 11.7
click at [448, 186] on label "Sore gums" at bounding box center [450, 183] width 39 height 10
click at [441, 192] on div "Sore gums" at bounding box center [468, 184] width 107 height 21
click at [441, 187] on label "Sore gums" at bounding box center [450, 183] width 39 height 10
checkbox input "true"
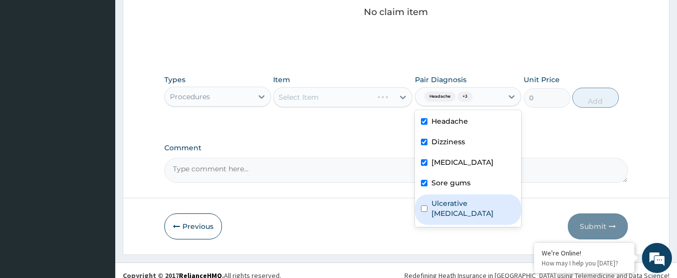
click at [445, 201] on label "Ulcerative gingivitis" at bounding box center [473, 208] width 84 height 20
checkbox input "true"
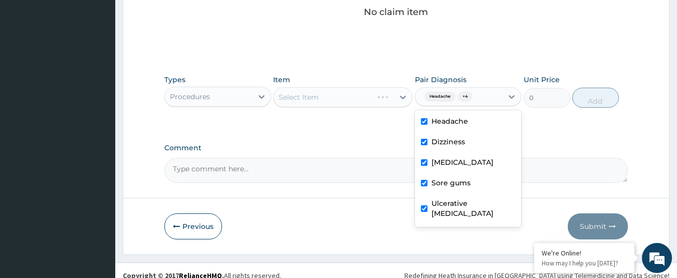
click at [363, 91] on div "Select Item" at bounding box center [322, 97] width 99 height 16
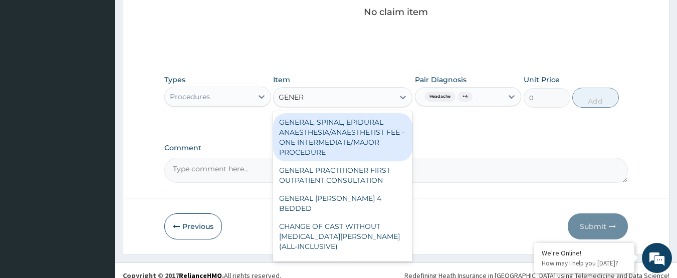
type input "GENERA"
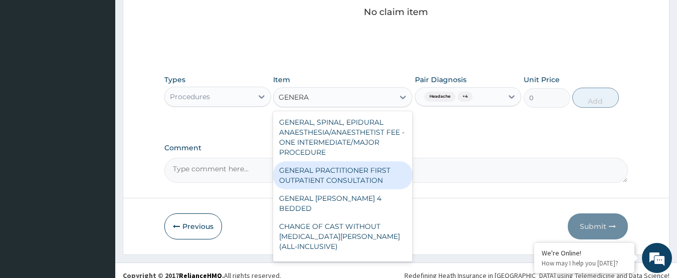
click at [385, 188] on div "GENERAL PRACTITIONER FIRST OUTPATIENT CONSULTATION" at bounding box center [342, 175] width 139 height 28
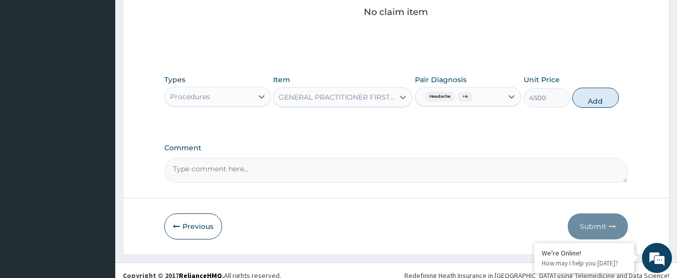
click at [593, 103] on button "Add" at bounding box center [595, 98] width 47 height 20
type input "0"
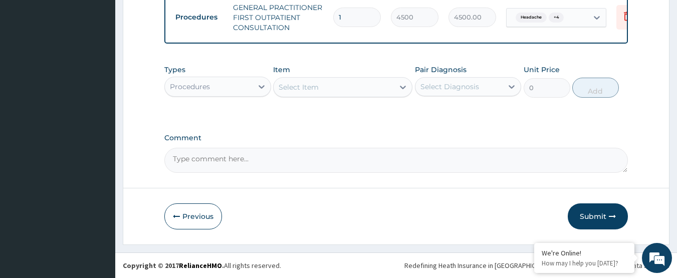
scroll to position [410, 0]
click at [243, 89] on div "Procedures" at bounding box center [209, 87] width 88 height 16
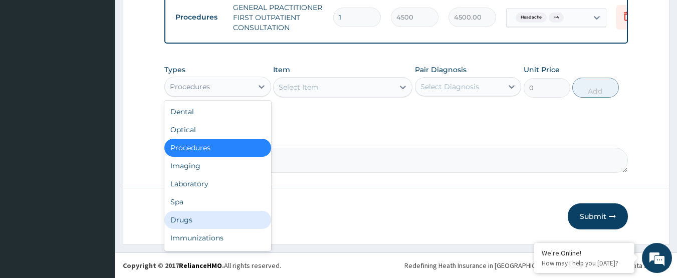
drag, startPoint x: 202, startPoint y: 219, endPoint x: 341, endPoint y: 199, distance: 140.2
click at [202, 220] on div "Drugs" at bounding box center [217, 220] width 107 height 18
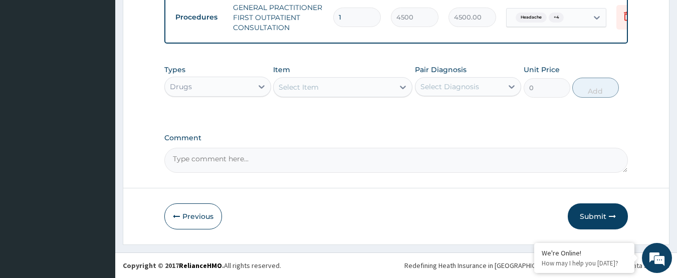
click at [429, 93] on div "Select Diagnosis" at bounding box center [459, 87] width 88 height 16
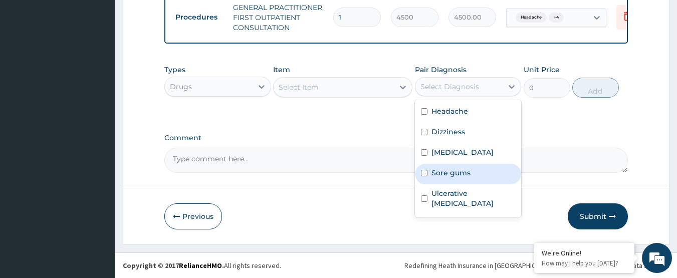
click at [458, 172] on label "Sore gums" at bounding box center [450, 173] width 39 height 10
checkbox input "true"
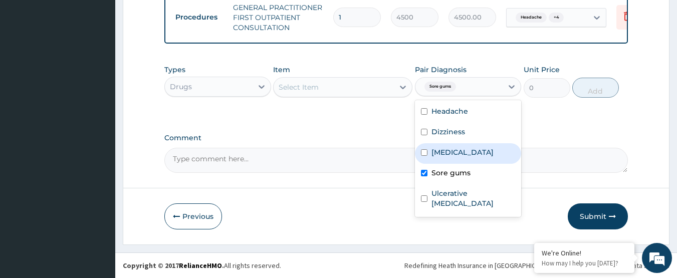
click at [353, 81] on div "Select Item" at bounding box center [333, 87] width 120 height 16
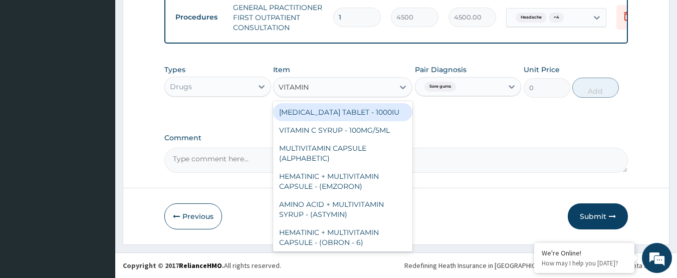
type input "VITAMIN C"
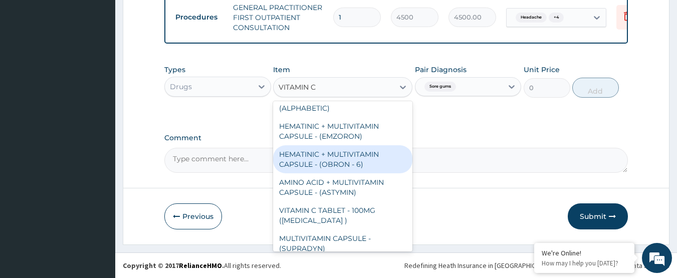
scroll to position [50, 0]
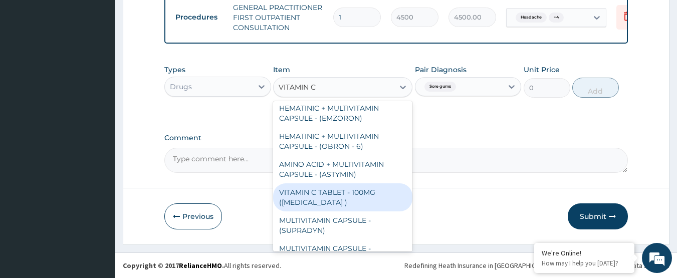
click at [368, 201] on div "VITAMIN C TABLET - 100MG (ASCORBIC ACID )" at bounding box center [342, 197] width 139 height 28
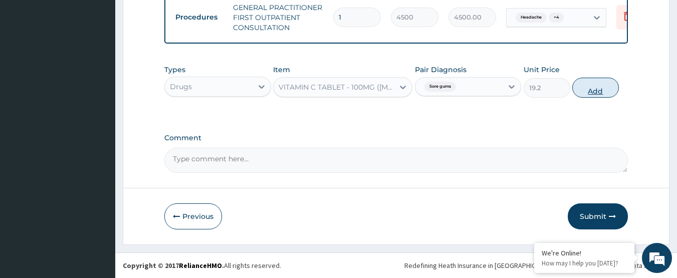
click at [597, 93] on button "Add" at bounding box center [595, 88] width 47 height 20
type input "0"
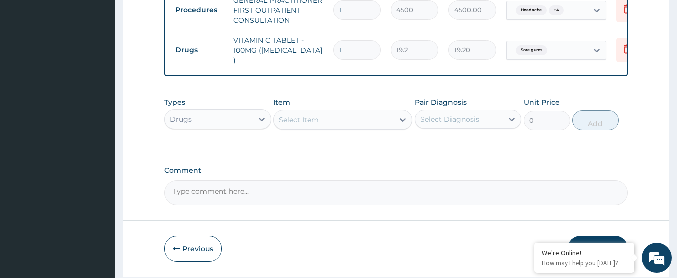
type input "0.00"
type input "4"
type input "76.80"
type input "42"
type input "806.40"
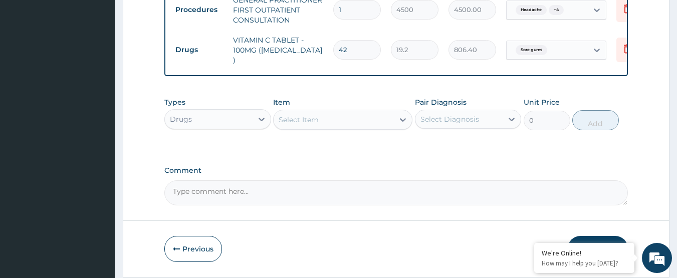
type input "42"
click at [447, 123] on div "Select Diagnosis" at bounding box center [449, 119] width 59 height 10
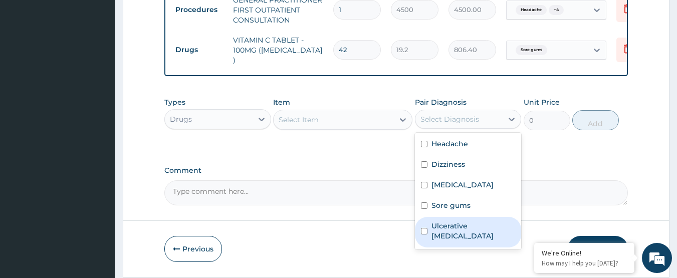
click at [460, 226] on label "Ulcerative gingivitis" at bounding box center [473, 231] width 84 height 20
checkbox input "true"
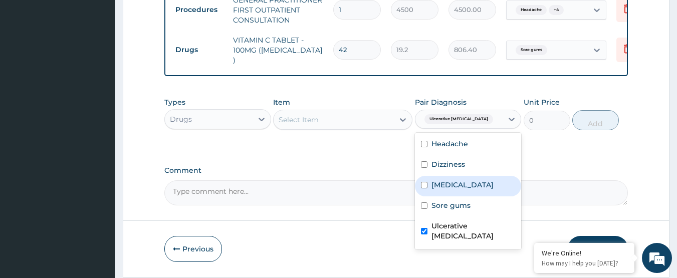
drag, startPoint x: 455, startPoint y: 185, endPoint x: 433, endPoint y: 185, distance: 22.0
click at [452, 183] on label "Gingivitis" at bounding box center [462, 185] width 62 height 10
checkbox input "true"
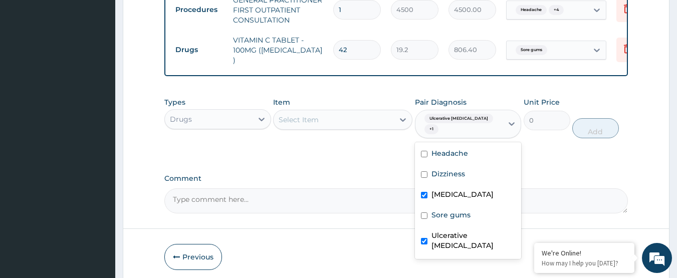
click at [357, 119] on div "Select Item" at bounding box center [333, 120] width 120 height 16
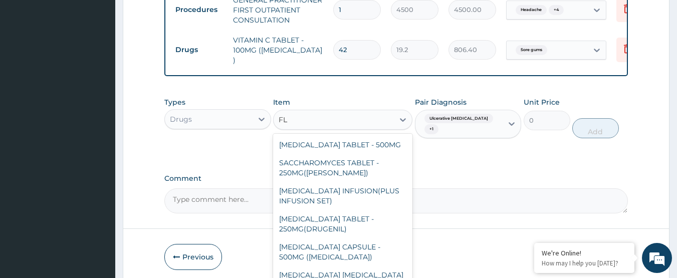
type input "F"
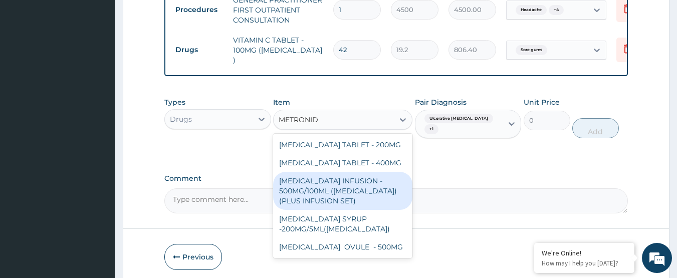
type input "METRONIDA"
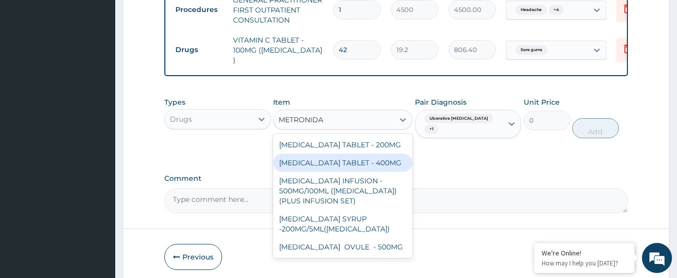
drag, startPoint x: 357, startPoint y: 174, endPoint x: 415, endPoint y: 161, distance: 59.5
click at [361, 172] on div "METRONIDAZOLE TABLET - 400MG" at bounding box center [342, 163] width 139 height 18
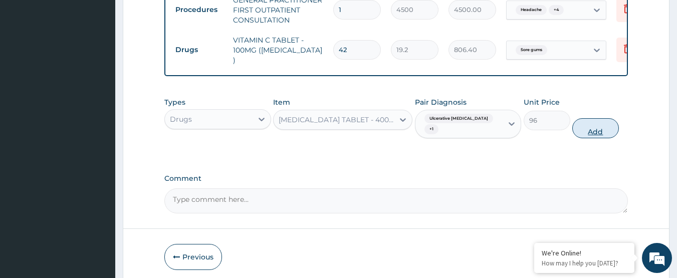
click at [588, 122] on button "Add" at bounding box center [595, 128] width 47 height 20
type input "0"
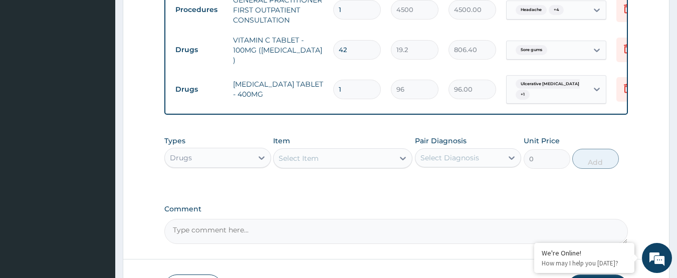
type input "10"
type input "960.00"
type input "10"
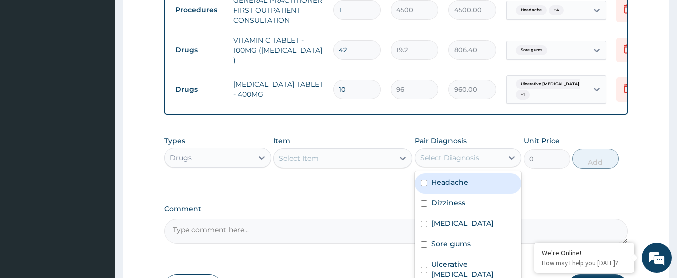
click at [442, 161] on div "Select Diagnosis" at bounding box center [449, 158] width 59 height 10
click at [447, 182] on label "Headache" at bounding box center [449, 182] width 37 height 10
checkbox input "true"
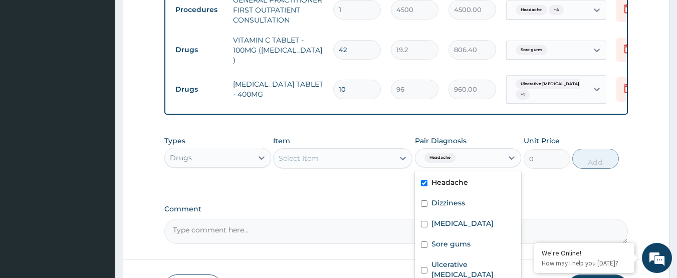
click at [355, 162] on div "Select Item" at bounding box center [333, 158] width 120 height 16
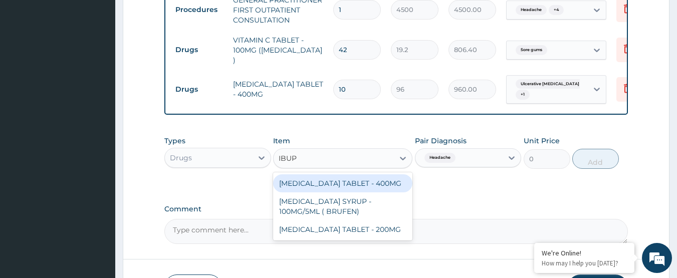
type input "IBUPR"
click at [361, 184] on div "IBUPROFEN TABLET - 400MG" at bounding box center [342, 183] width 139 height 18
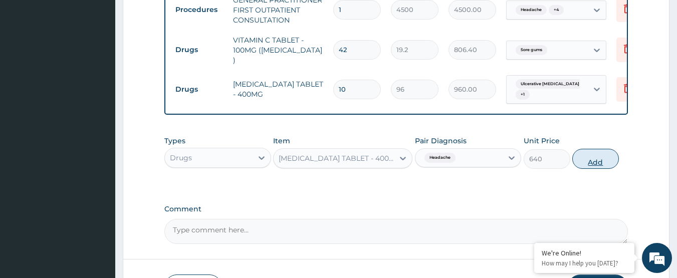
click at [593, 169] on button "Add" at bounding box center [595, 159] width 47 height 20
type input "0"
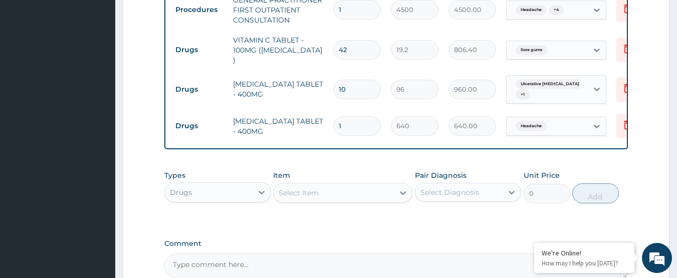
type input "0.00"
type input "9"
type input "5760.00"
type input "9"
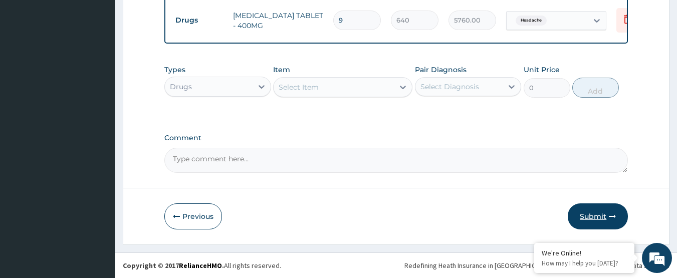
click at [598, 210] on button "Submit" at bounding box center [597, 216] width 60 height 26
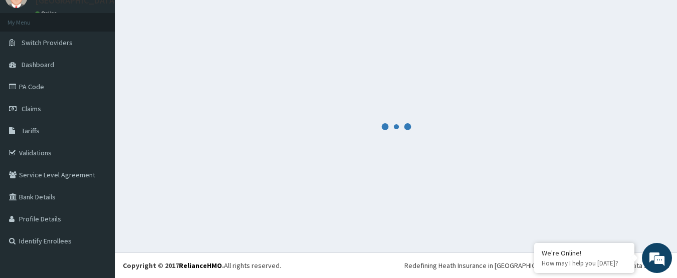
scroll to position [517, 0]
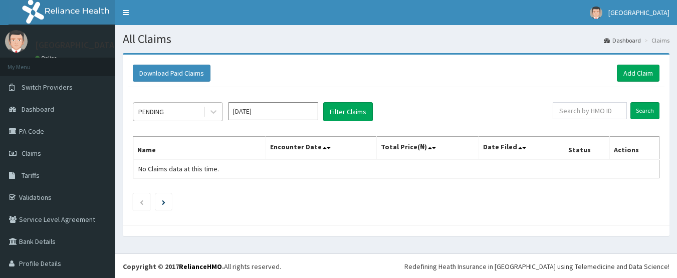
click at [169, 113] on div "PENDING" at bounding box center [168, 112] width 70 height 16
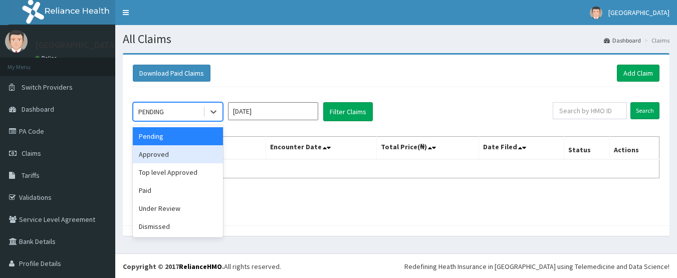
click at [169, 156] on div "Approved" at bounding box center [178, 154] width 90 height 18
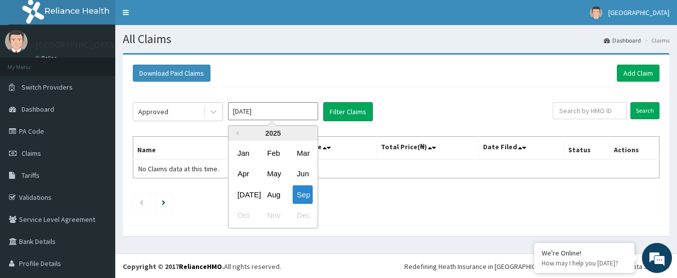
click at [257, 112] on input "[DATE]" at bounding box center [273, 111] width 90 height 18
click at [271, 194] on div "Aug" at bounding box center [273, 194] width 20 height 19
type input "[DATE]"
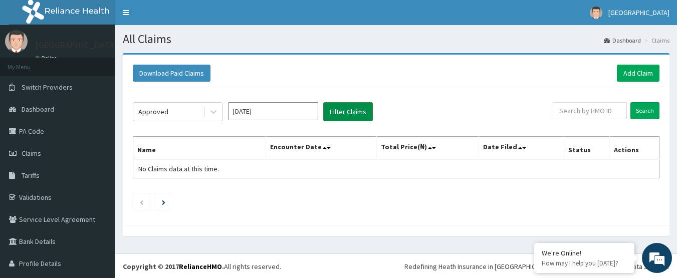
click at [329, 112] on button "Filter Claims" at bounding box center [348, 111] width 50 height 19
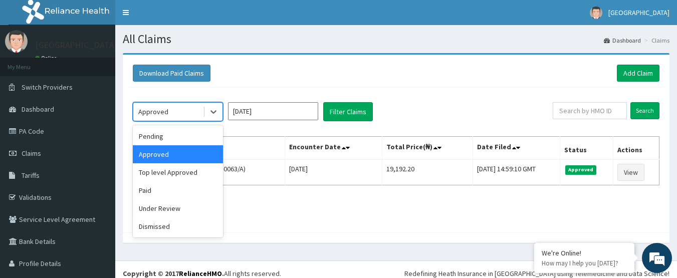
click at [156, 114] on div "Approved" at bounding box center [153, 112] width 30 height 10
click at [165, 139] on div "Pending" at bounding box center [178, 136] width 90 height 18
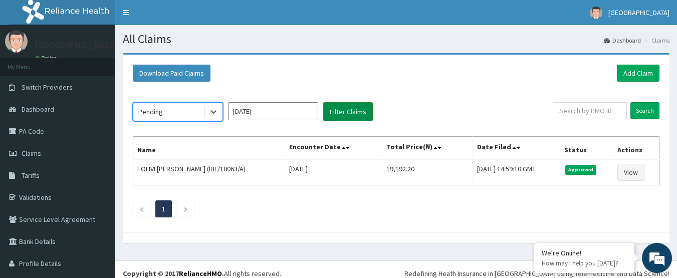
click at [341, 109] on button "Filter Claims" at bounding box center [348, 111] width 50 height 19
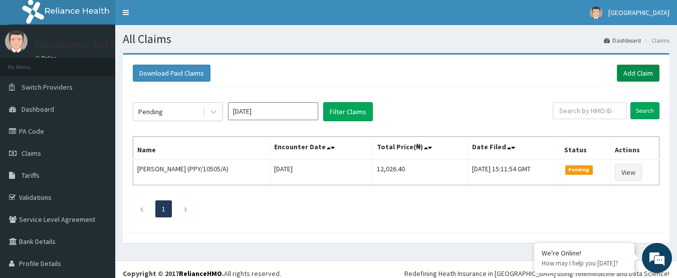
click at [632, 65] on link "Add Claim" at bounding box center [638, 73] width 43 height 17
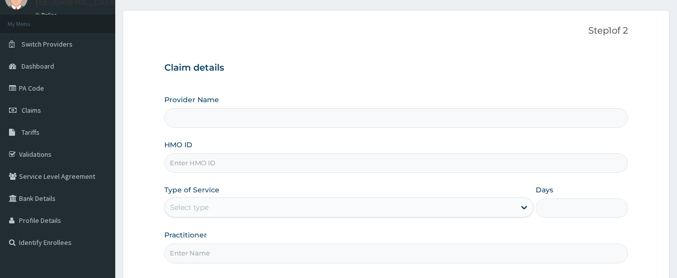
scroll to position [100, 0]
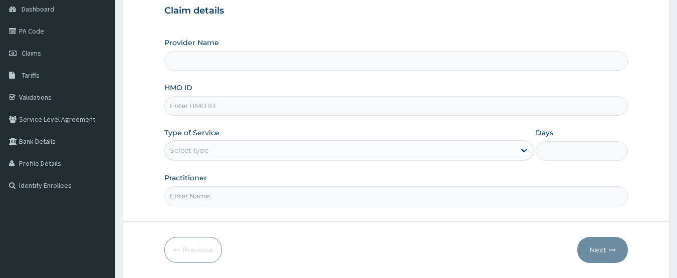
type input "[GEOGRAPHIC_DATA]"
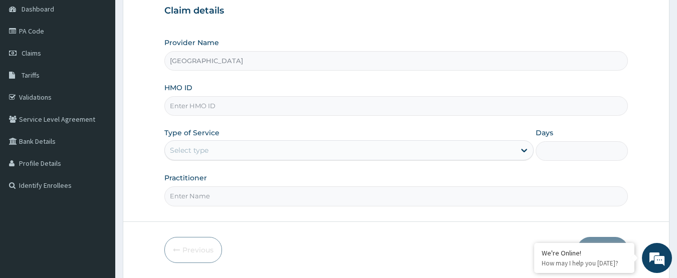
paste input "UPS/10143/A"
type input "UPS/10143/A"
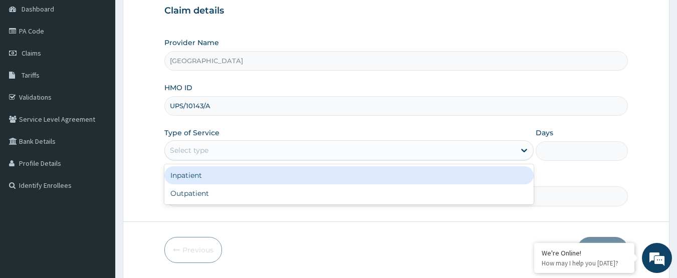
click at [245, 153] on div "Select type" at bounding box center [340, 150] width 350 height 16
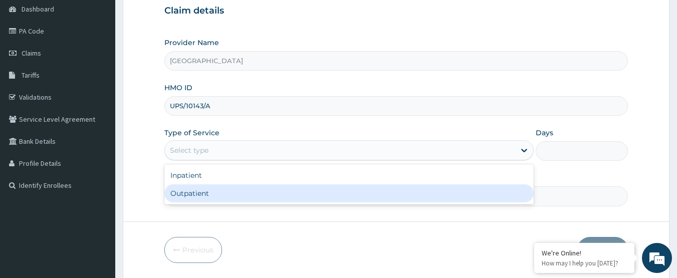
click at [246, 198] on div "Outpatient" at bounding box center [348, 193] width 369 height 18
type input "1"
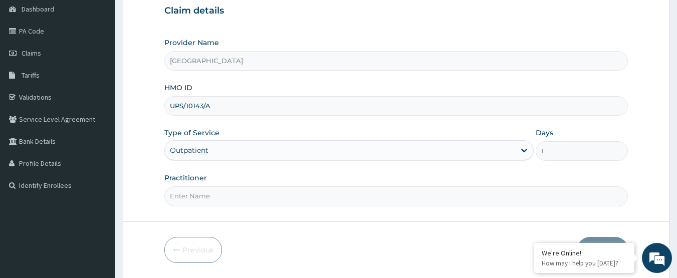
click at [246, 198] on input "Practitioner" at bounding box center [396, 196] width 464 height 20
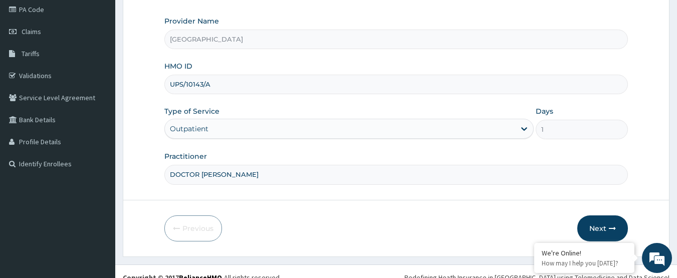
scroll to position [134, 0]
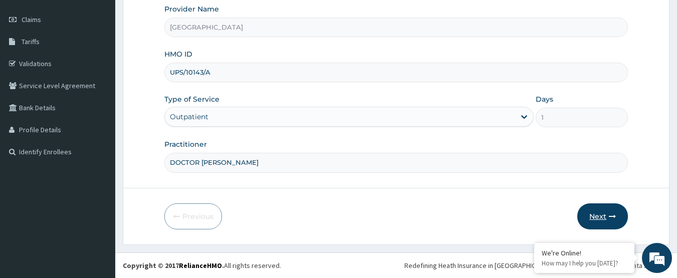
type input "DOCTOR [PERSON_NAME]"
click at [609, 218] on icon "button" at bounding box center [612, 216] width 7 height 7
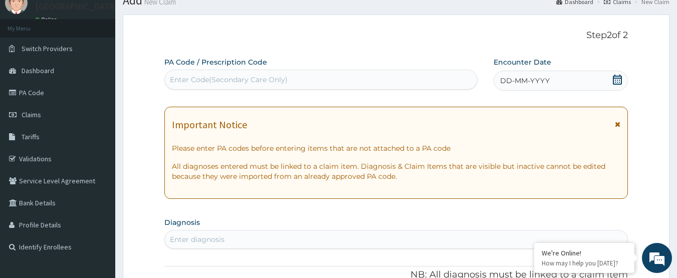
scroll to position [0, 0]
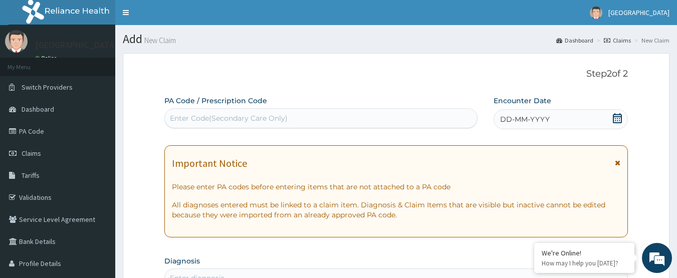
click at [617, 120] on icon at bounding box center [617, 118] width 10 height 10
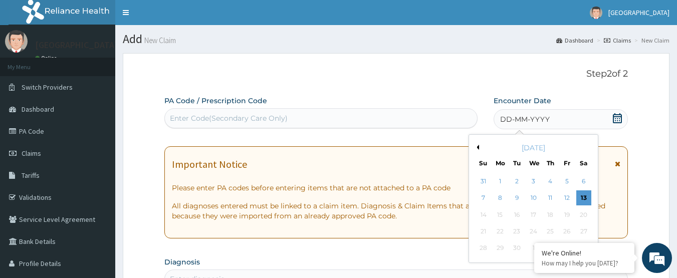
click at [475, 148] on button "Previous Month" at bounding box center [476, 147] width 5 height 5
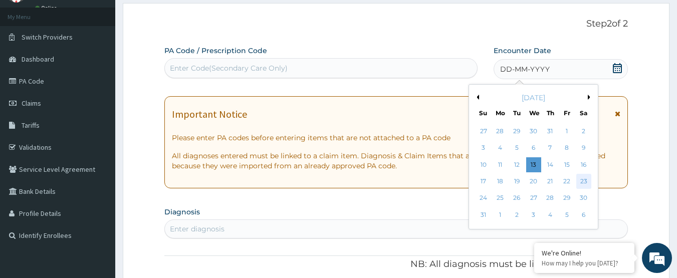
click at [584, 181] on div "23" at bounding box center [583, 181] width 15 height 15
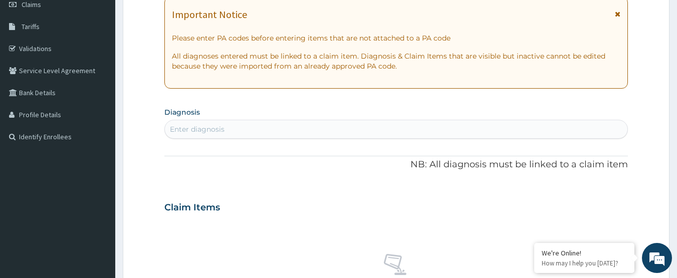
scroll to position [150, 0]
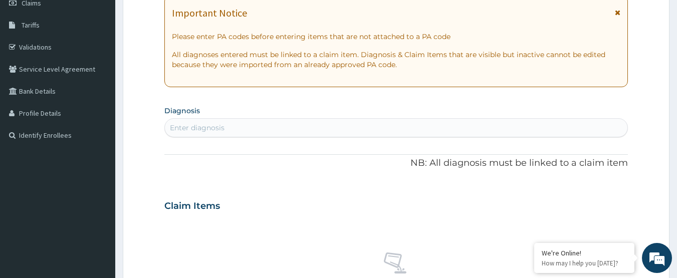
click at [248, 127] on div "Enter diagnosis" at bounding box center [396, 128] width 463 height 16
type input "HEADACHE"
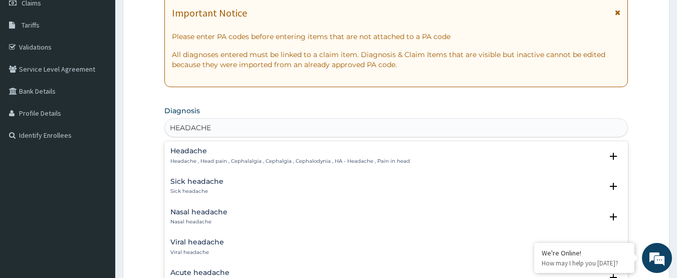
click at [271, 154] on h4 "Headache" at bounding box center [289, 151] width 239 height 8
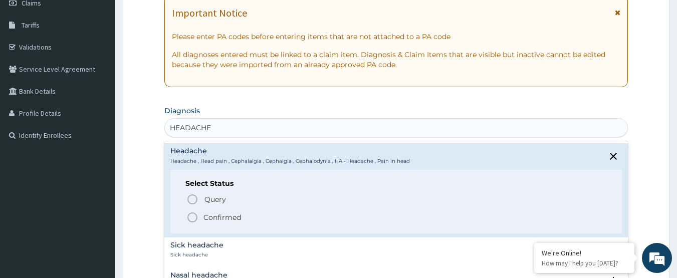
click at [207, 216] on p "Confirmed" at bounding box center [222, 217] width 38 height 10
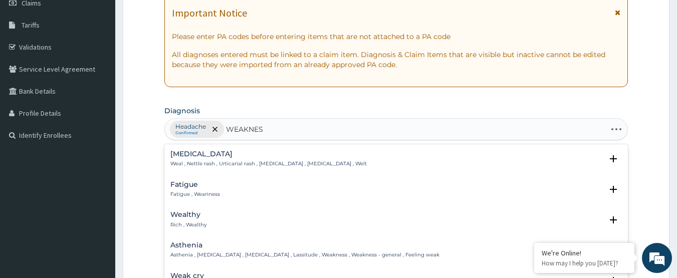
type input "WEAKNESS"
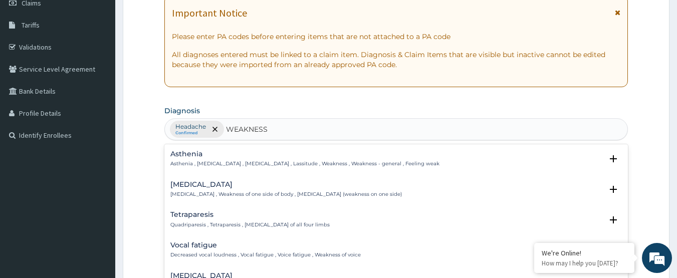
click at [219, 166] on p "Asthenia , [MEDICAL_DATA] , [MEDICAL_DATA] , Lassitude , Weakness , Weakness - …" at bounding box center [304, 163] width 269 height 7
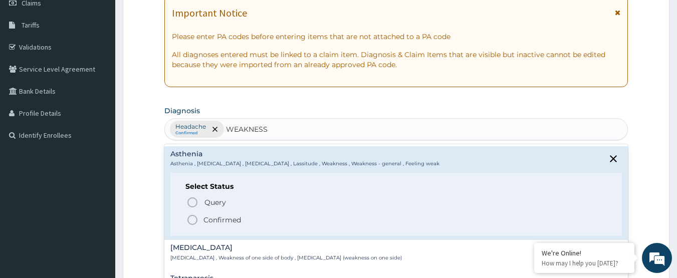
drag, startPoint x: 216, startPoint y: 221, endPoint x: 261, endPoint y: 252, distance: 55.1
click at [216, 222] on p "Confirmed" at bounding box center [222, 220] width 38 height 10
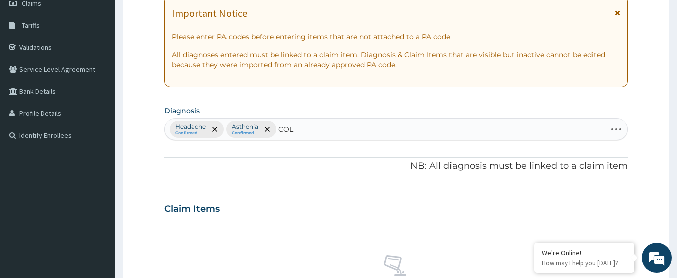
type input "COLD"
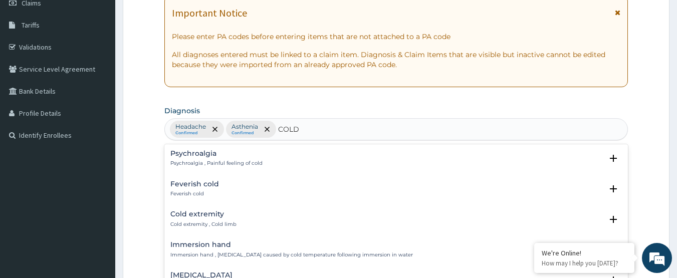
scroll to position [401, 0]
click at [199, 191] on div "Feverish cold Feverish cold" at bounding box center [194, 191] width 49 height 18
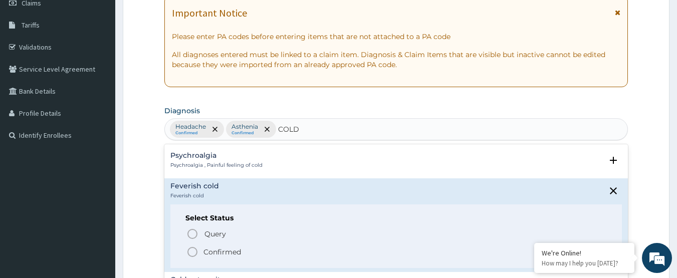
click at [232, 255] on p "Confirmed" at bounding box center [222, 252] width 38 height 10
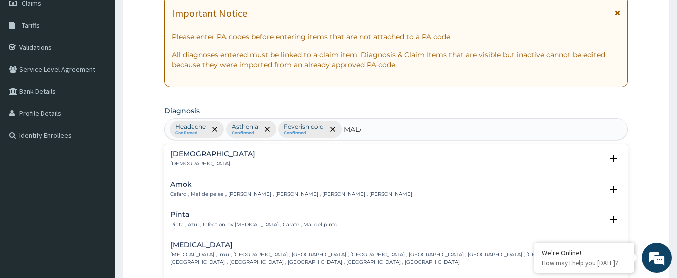
type input "MALAR"
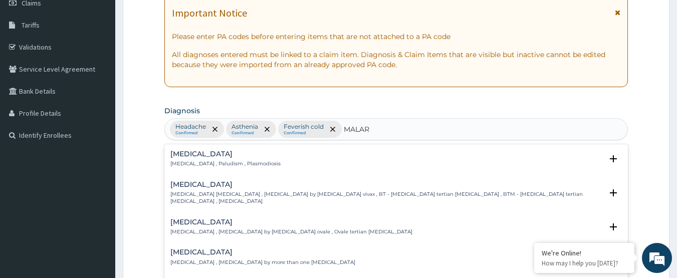
click at [235, 159] on div "[MEDICAL_DATA] [MEDICAL_DATA] , Paludism , Plasmodiosis" at bounding box center [225, 159] width 110 height 18
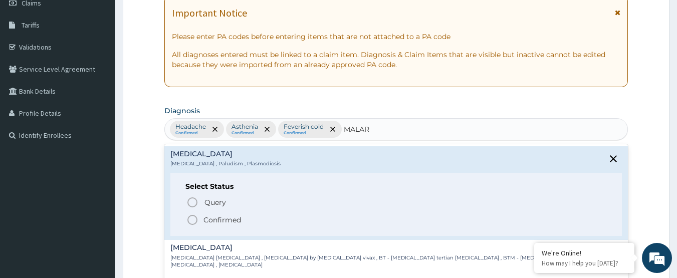
click at [222, 224] on p "Confirmed" at bounding box center [222, 220] width 38 height 10
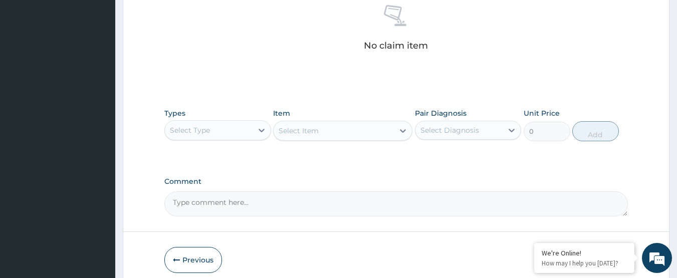
click at [202, 137] on div "Select Type" at bounding box center [209, 130] width 88 height 16
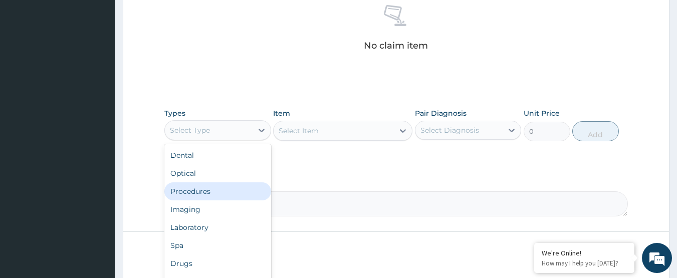
click at [211, 197] on div "Procedures" at bounding box center [217, 191] width 107 height 18
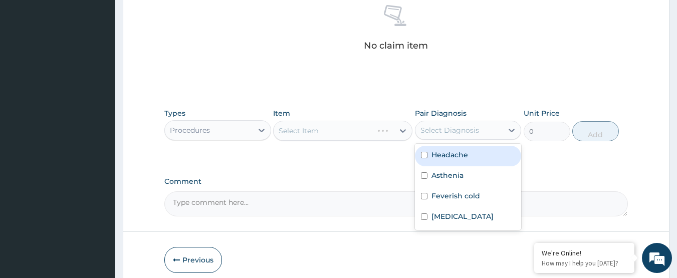
click at [438, 134] on div "Select Diagnosis" at bounding box center [449, 130] width 59 height 10
click at [440, 153] on label "Headache" at bounding box center [449, 155] width 37 height 10
checkbox input "true"
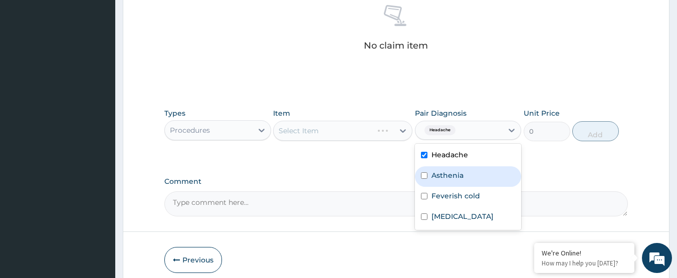
drag, startPoint x: 439, startPoint y: 172, endPoint x: 437, endPoint y: 187, distance: 15.6
click at [439, 173] on label "Asthenia" at bounding box center [447, 175] width 32 height 10
checkbox input "true"
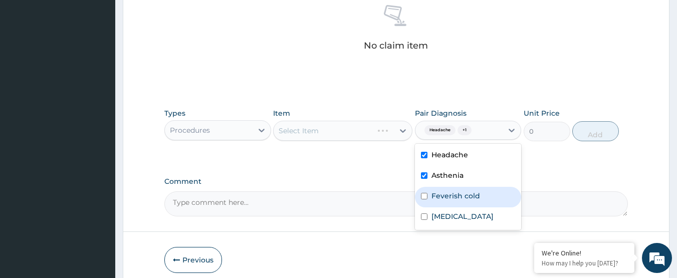
click at [439, 189] on div "Feverish cold" at bounding box center [468, 197] width 107 height 21
checkbox input "true"
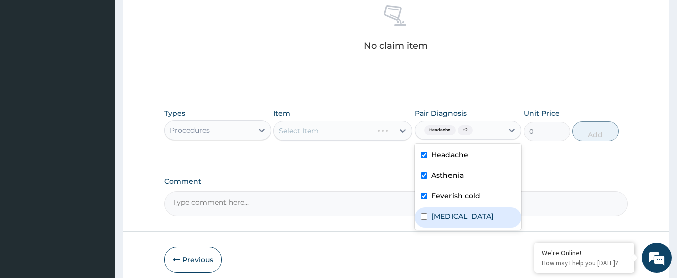
click at [433, 218] on label "[MEDICAL_DATA]" at bounding box center [462, 216] width 62 height 10
checkbox input "true"
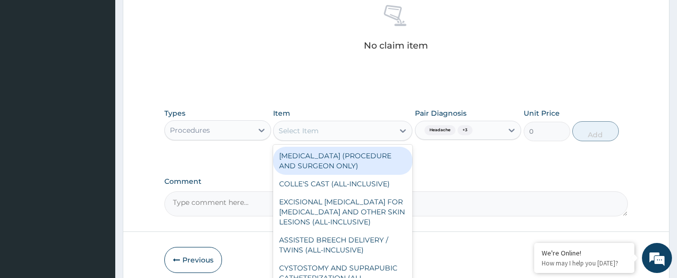
click at [353, 130] on div "Select Item" at bounding box center [333, 131] width 120 height 16
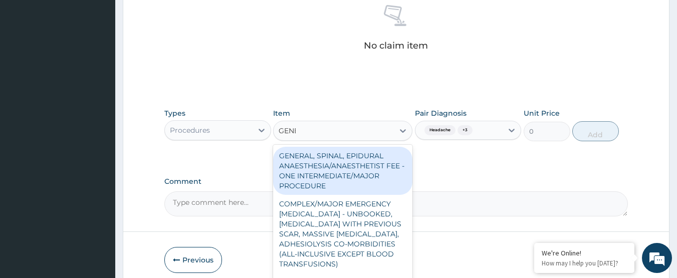
type input "GENER"
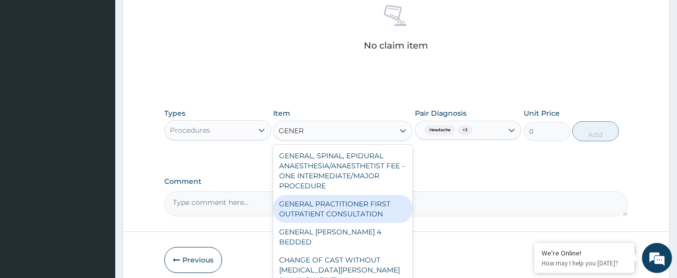
click at [382, 213] on div "GENERAL PRACTITIONER FIRST OUTPATIENT CONSULTATION" at bounding box center [342, 209] width 139 height 28
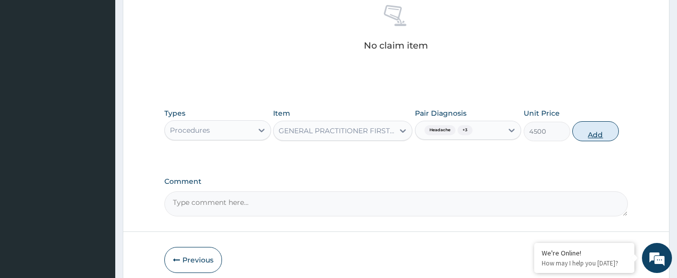
click at [591, 133] on button "Add" at bounding box center [595, 131] width 47 height 20
type input "0"
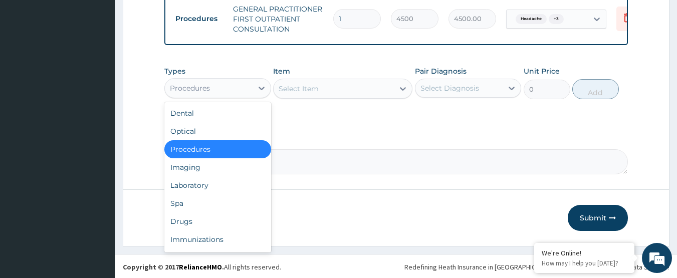
click at [226, 93] on div "Procedures" at bounding box center [209, 88] width 88 height 16
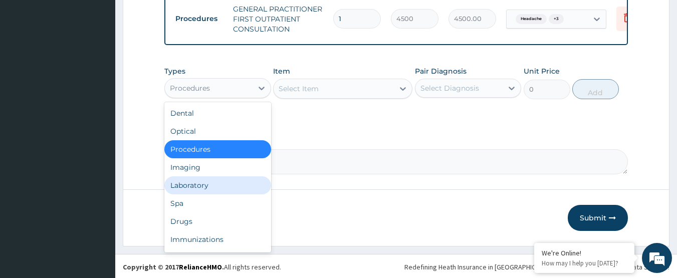
drag, startPoint x: 221, startPoint y: 199, endPoint x: 322, endPoint y: 183, distance: 101.9
click at [223, 194] on div "Laboratory" at bounding box center [217, 185] width 107 height 18
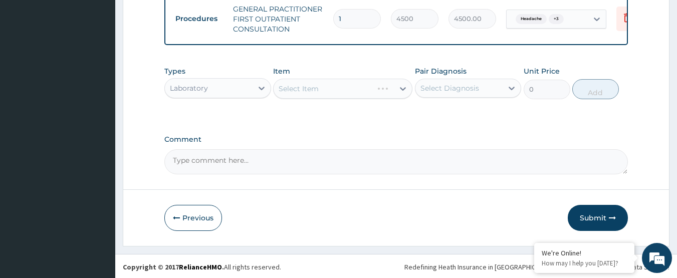
click at [446, 93] on div "Select Diagnosis" at bounding box center [449, 88] width 59 height 10
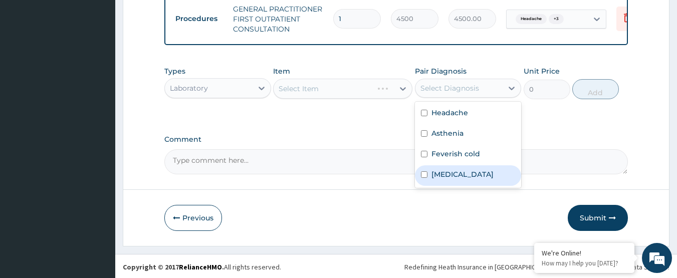
click at [453, 179] on label "[MEDICAL_DATA]" at bounding box center [462, 174] width 62 height 10
checkbox input "true"
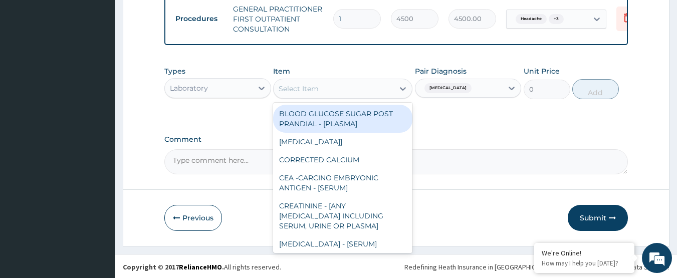
click at [349, 96] on div "Select Item" at bounding box center [333, 89] width 120 height 16
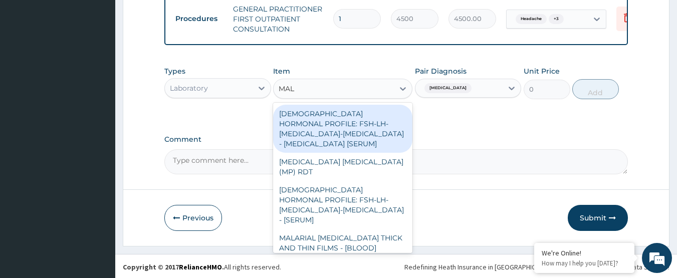
type input "MALA"
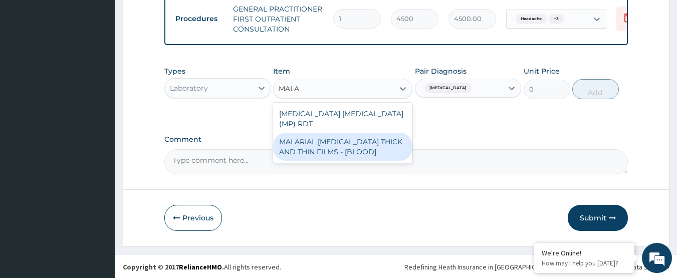
click at [360, 145] on div "MALARIAL [MEDICAL_DATA] THICK AND THIN FILMS - [BLOOD]" at bounding box center [342, 147] width 139 height 28
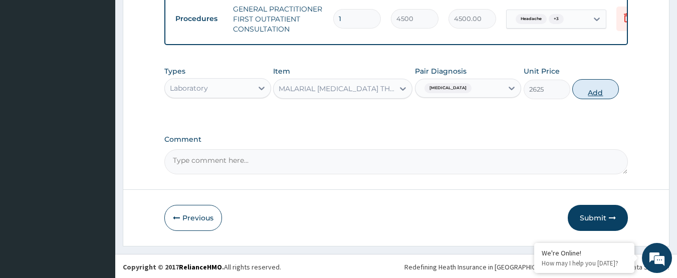
click at [599, 94] on button "Add" at bounding box center [595, 89] width 47 height 20
type input "0"
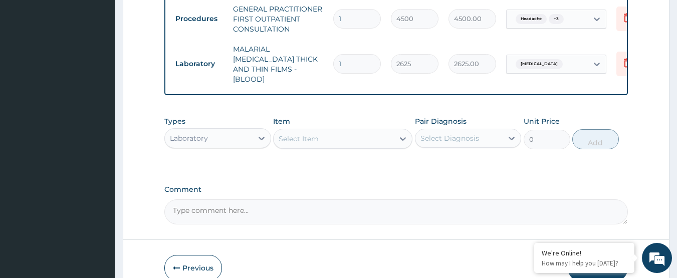
click at [216, 137] on div "Laboratory" at bounding box center [209, 138] width 88 height 16
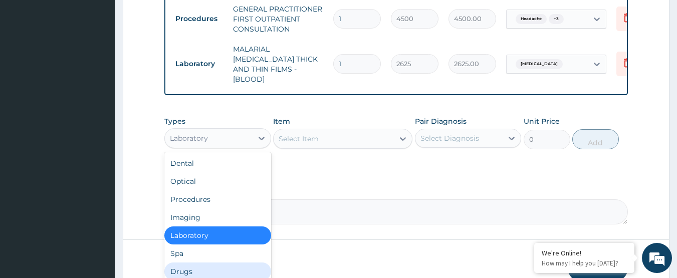
drag, startPoint x: 214, startPoint y: 265, endPoint x: 234, endPoint y: 277, distance: 23.6
click at [218, 267] on div "Drugs" at bounding box center [217, 271] width 107 height 18
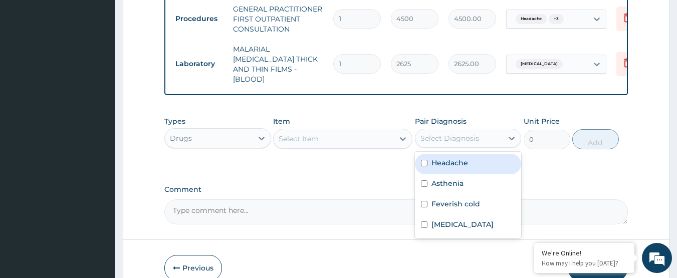
click at [470, 134] on div "Select Diagnosis" at bounding box center [449, 138] width 59 height 10
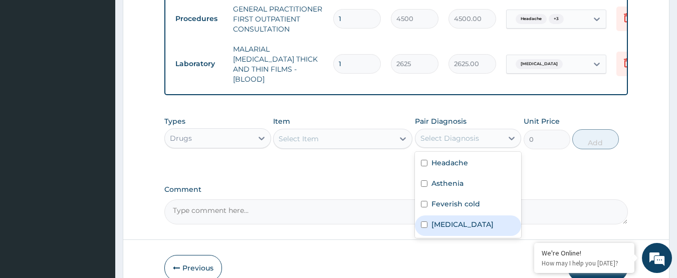
click at [456, 215] on div "[MEDICAL_DATA]" at bounding box center [468, 225] width 107 height 21
checkbox input "true"
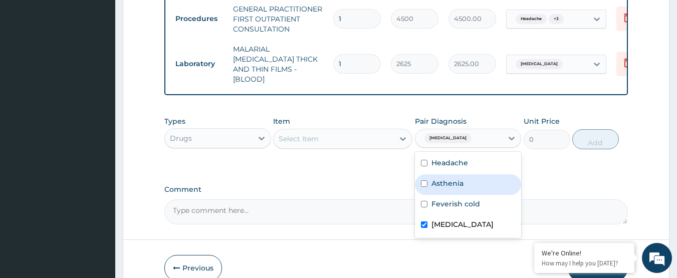
click at [370, 136] on div "Select Item" at bounding box center [333, 139] width 120 height 16
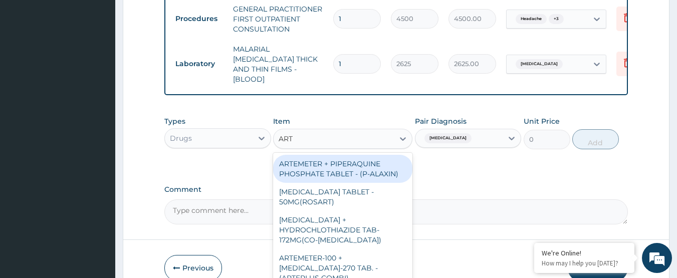
type input "ARTE"
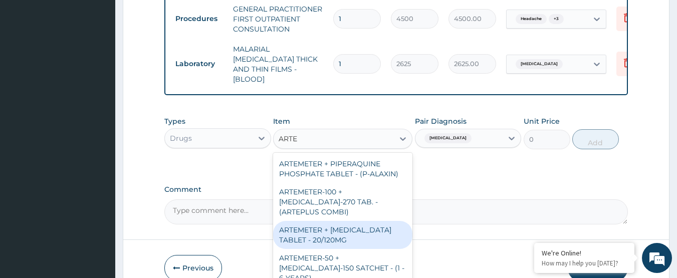
drag, startPoint x: 352, startPoint y: 236, endPoint x: 361, endPoint y: 232, distance: 9.2
click at [351, 236] on div "ARTEMETER + [MEDICAL_DATA] TABLET - 20/120MG" at bounding box center [342, 235] width 139 height 28
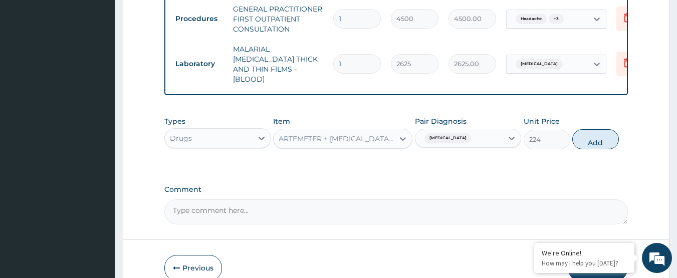
click at [594, 146] on button "Add" at bounding box center [595, 139] width 47 height 20
type input "0"
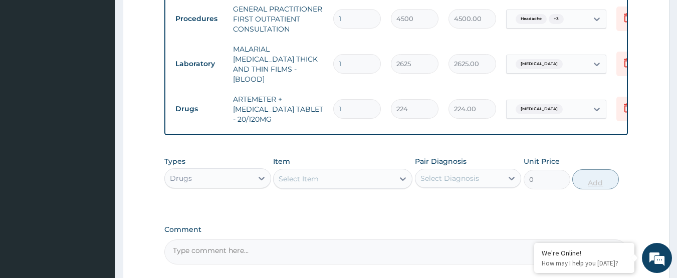
type input "0.00"
type input "2"
type input "448.00"
type input "24"
type input "5376.00"
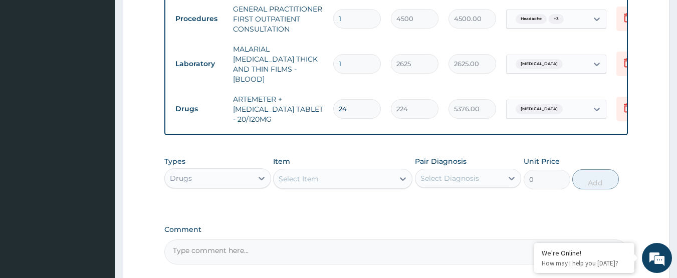
type input "24"
click at [428, 178] on div "Select Diagnosis" at bounding box center [449, 178] width 59 height 10
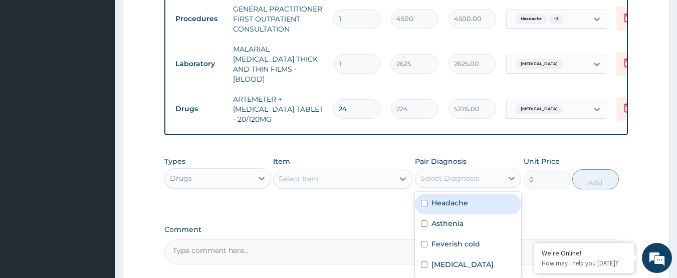
drag, startPoint x: 430, startPoint y: 199, endPoint x: 434, endPoint y: 210, distance: 12.2
click at [432, 201] on div "Headache" at bounding box center [468, 204] width 107 height 21
checkbox input "true"
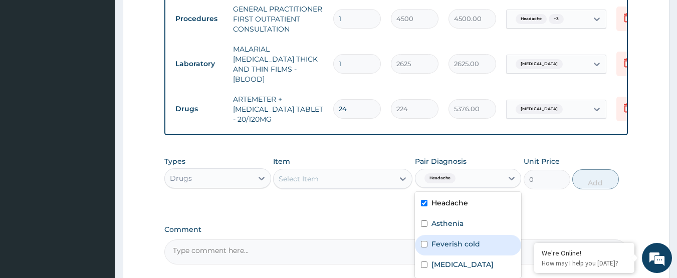
click at [443, 242] on label "Feverish cold" at bounding box center [455, 244] width 49 height 10
checkbox input "true"
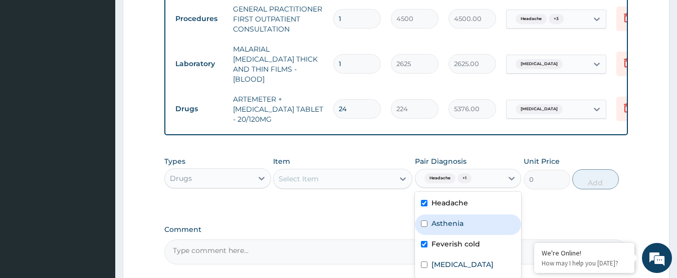
click at [378, 182] on div "Select Item" at bounding box center [333, 179] width 120 height 16
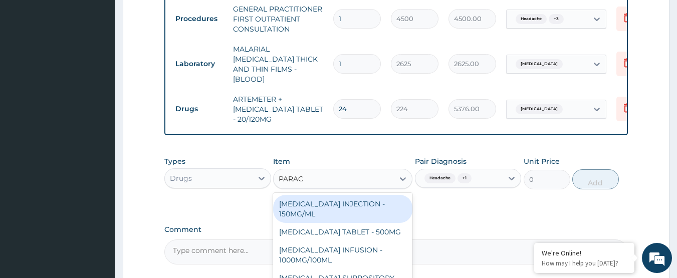
type input "PARACE"
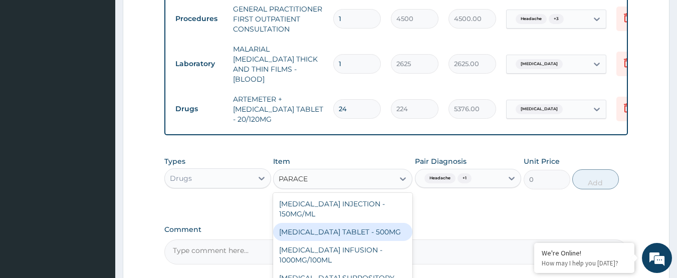
click at [372, 229] on div "[MEDICAL_DATA] TABLET - 500MG" at bounding box center [342, 232] width 139 height 18
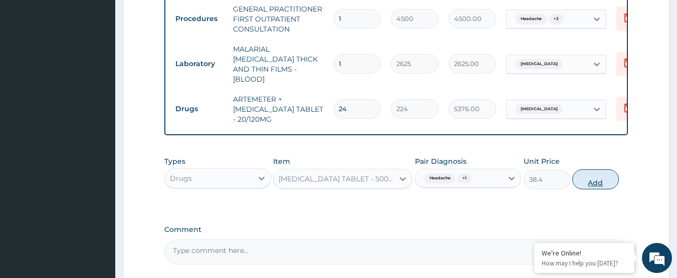
click at [583, 177] on button "Add" at bounding box center [595, 179] width 47 height 20
type input "0"
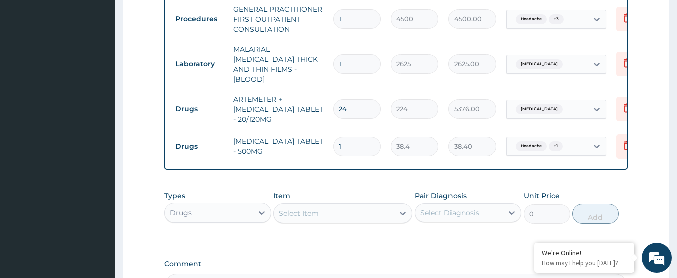
type input "18"
type input "691.20"
type input "18"
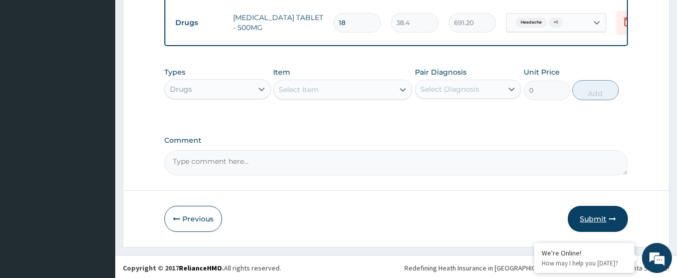
click at [599, 222] on button "Submit" at bounding box center [597, 219] width 60 height 26
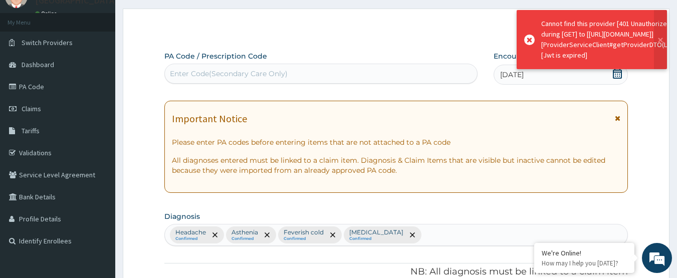
scroll to position [524, 0]
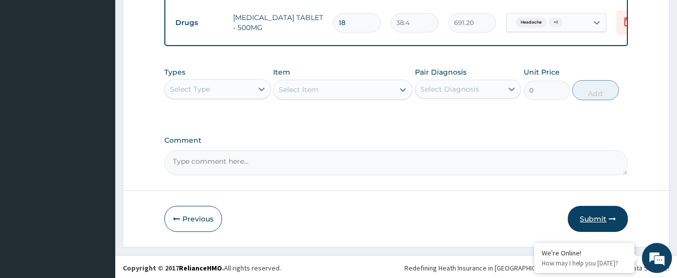
click at [602, 218] on button "Submit" at bounding box center [597, 219] width 60 height 26
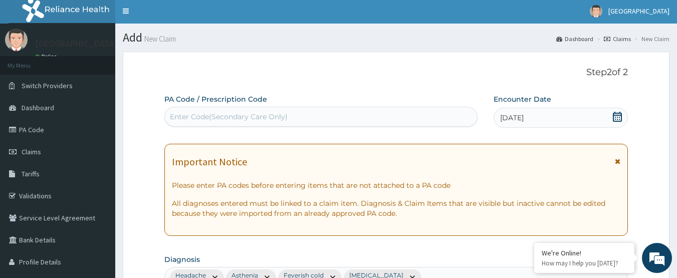
scroll to position [0, 0]
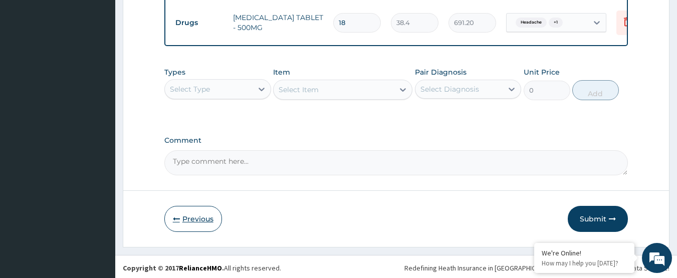
click at [205, 213] on button "Previous" at bounding box center [193, 219] width 58 height 26
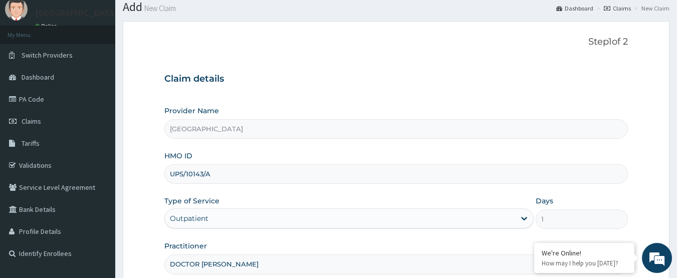
scroll to position [50, 0]
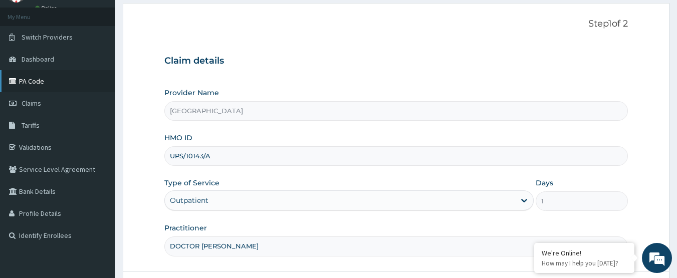
click at [27, 85] on link "PA Code" at bounding box center [57, 81] width 115 height 22
paste input "UPS/10143/A"
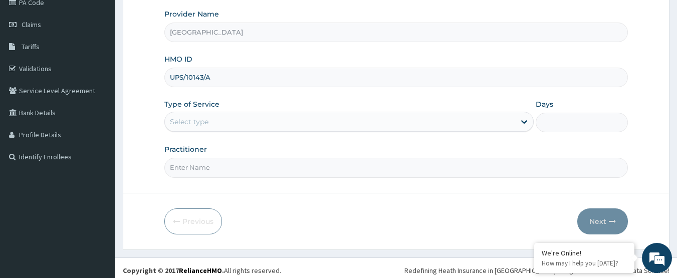
scroll to position [134, 0]
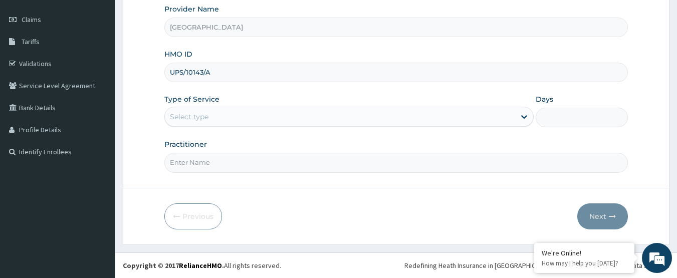
type input "UPS/10143/A"
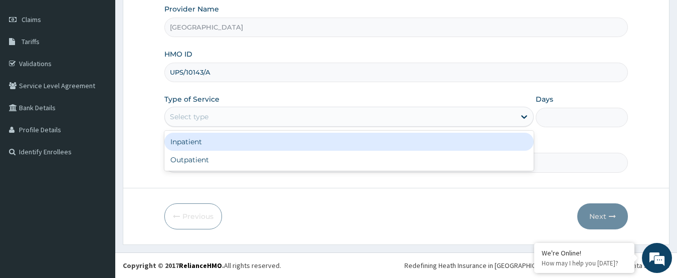
click at [261, 118] on div "Select type" at bounding box center [340, 117] width 350 height 16
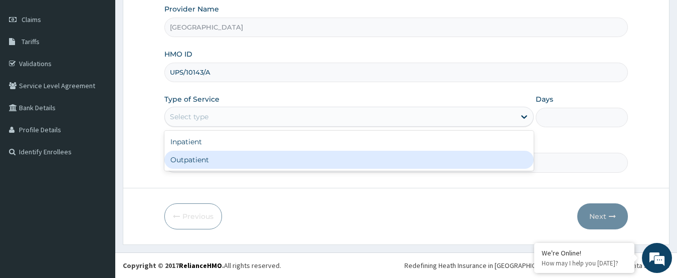
click at [254, 159] on div "Outpatient" at bounding box center [348, 160] width 369 height 18
type input "1"
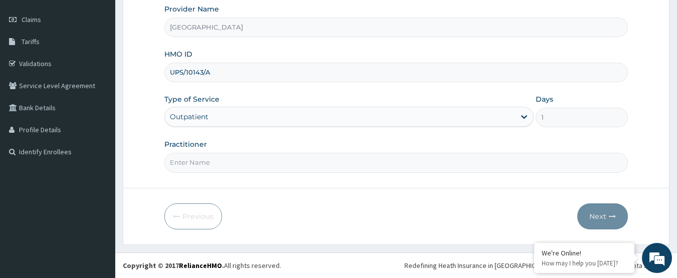
click at [254, 160] on input "Practitioner" at bounding box center [396, 163] width 464 height 20
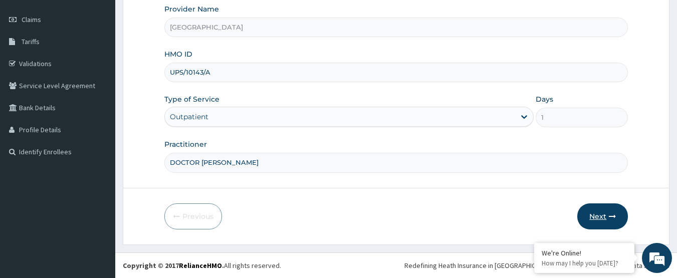
type input "DOCTOR AHMED"
click at [611, 218] on icon "button" at bounding box center [612, 216] width 7 height 7
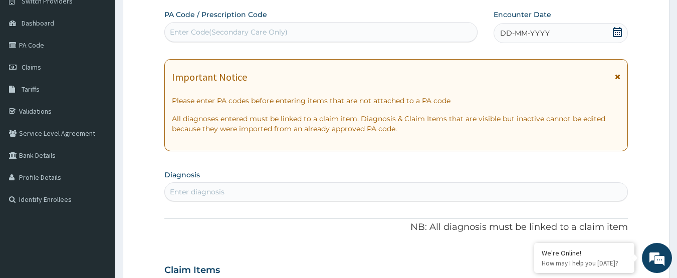
scroll to position [84, 0]
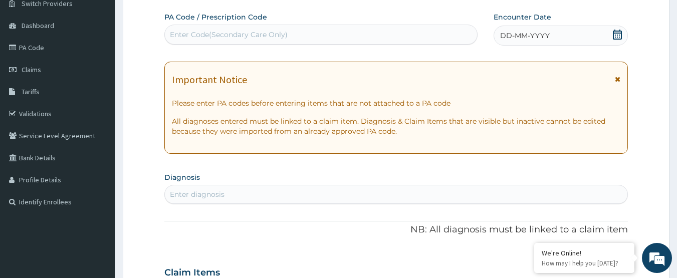
click at [620, 32] on icon at bounding box center [617, 35] width 10 height 10
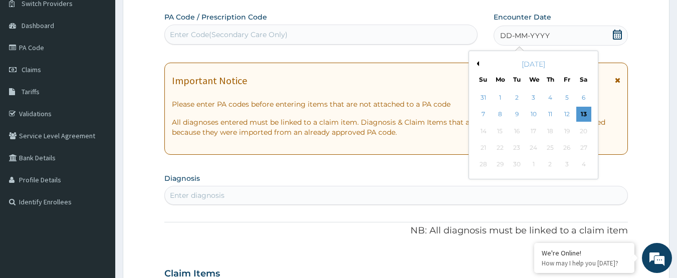
click at [475, 64] on button "Previous Month" at bounding box center [476, 63] width 5 height 5
click at [590, 152] on div "23" at bounding box center [583, 147] width 15 height 15
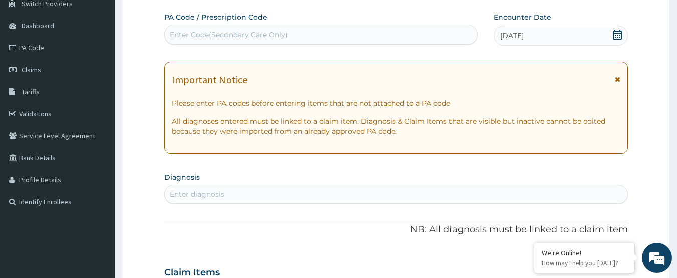
click at [375, 192] on div "Enter diagnosis" at bounding box center [396, 194] width 463 height 16
type input "HEADACHE"
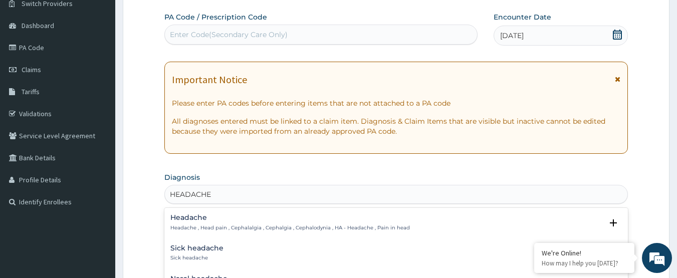
click at [245, 220] on h4 "Headache" at bounding box center [289, 218] width 239 height 8
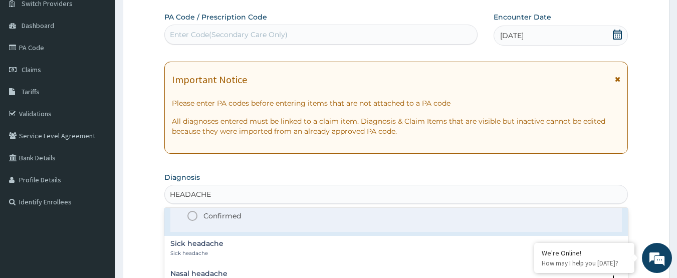
scroll to position [50, 0]
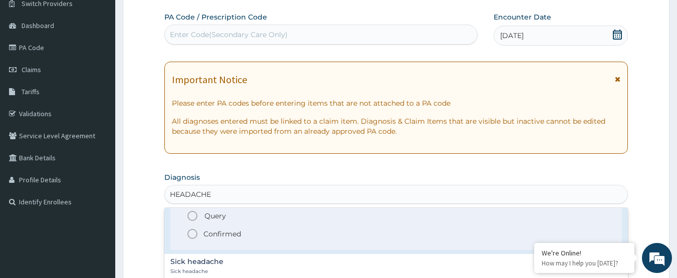
click at [229, 236] on p "Confirmed" at bounding box center [222, 234] width 38 height 10
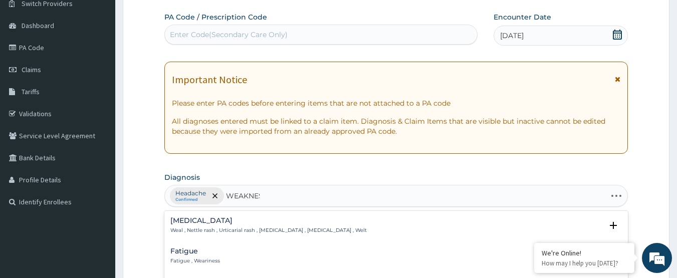
type input "WEAKNESS"
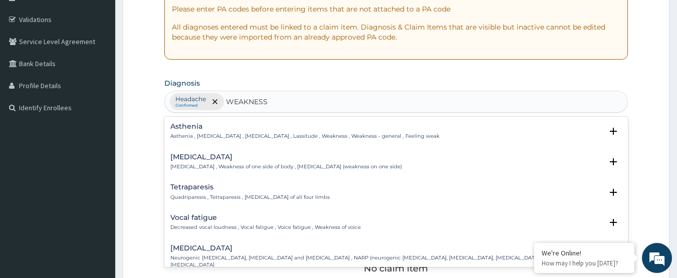
scroll to position [184, 0]
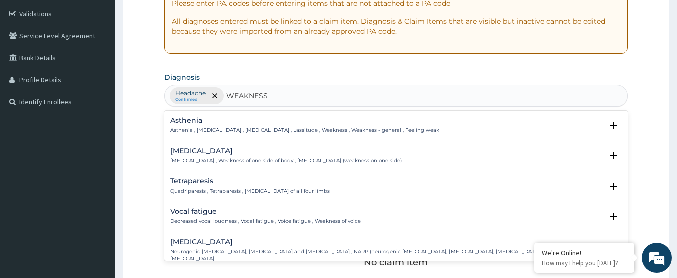
click at [250, 124] on h4 "Asthenia" at bounding box center [304, 121] width 269 height 8
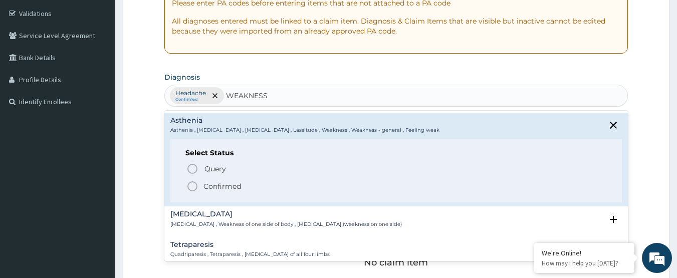
click at [217, 183] on p "Confirmed" at bounding box center [222, 186] width 38 height 10
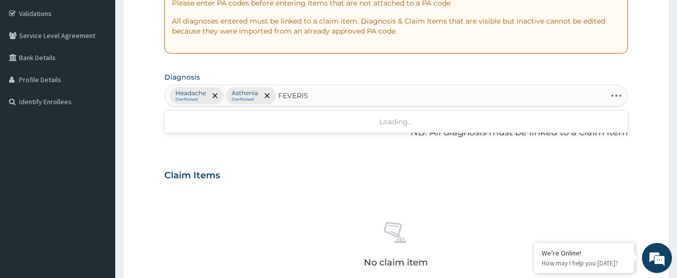
type input "FEVERISH"
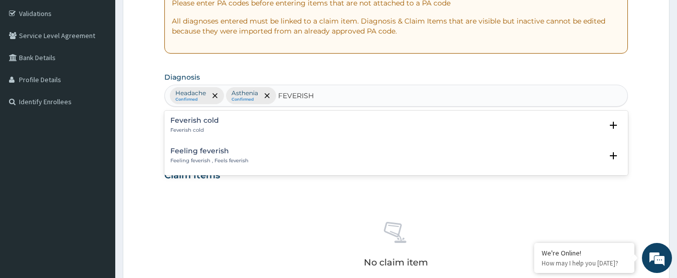
click at [203, 119] on h4 "Feverish cold" at bounding box center [194, 121] width 49 height 8
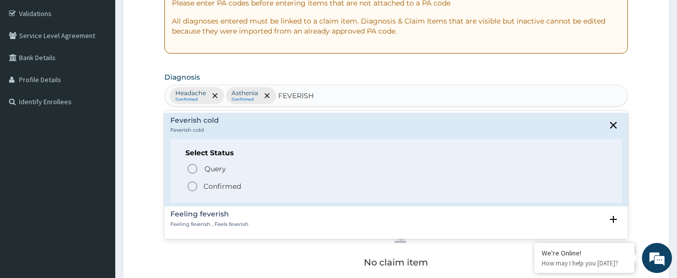
click at [214, 190] on p "Confirmed" at bounding box center [222, 186] width 38 height 10
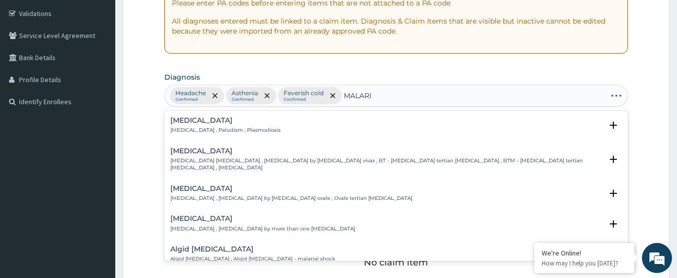
type input "MALARIA"
click at [253, 122] on div "Malaria Malaria , Paludism , Plasmodiosis" at bounding box center [396, 126] width 452 height 18
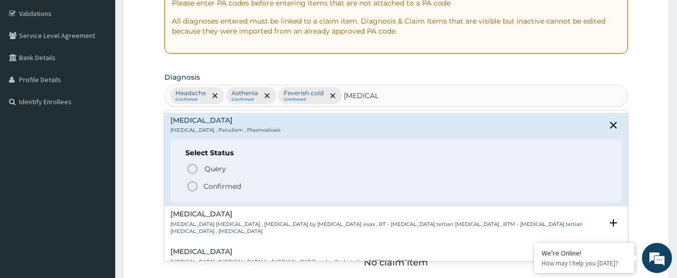
click at [209, 185] on p "Confirmed" at bounding box center [222, 186] width 38 height 10
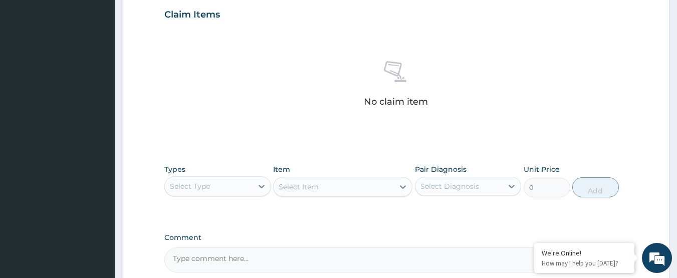
scroll to position [384, 0]
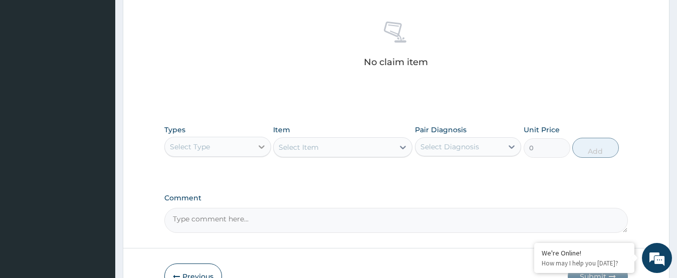
click at [264, 148] on icon at bounding box center [261, 147] width 10 height 10
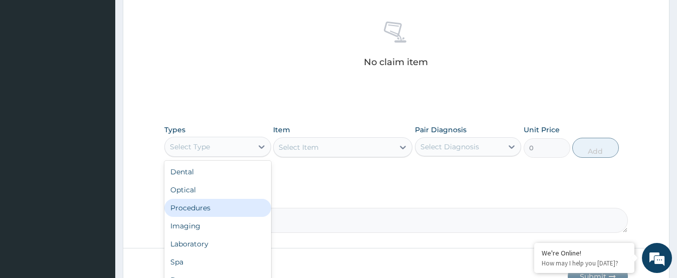
drag, startPoint x: 214, startPoint y: 209, endPoint x: 275, endPoint y: 210, distance: 60.6
click at [218, 211] on div "Procedures" at bounding box center [217, 208] width 107 height 18
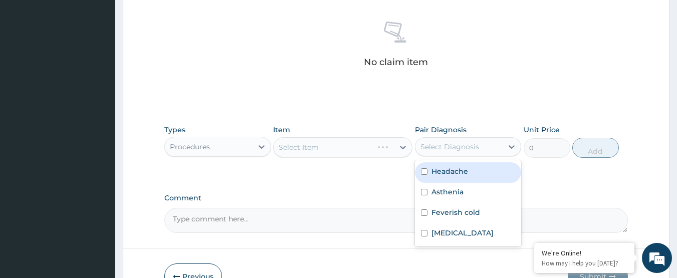
click at [457, 153] on div "Select Diagnosis" at bounding box center [459, 147] width 88 height 16
drag, startPoint x: 454, startPoint y: 169, endPoint x: 452, endPoint y: 179, distance: 9.7
click at [454, 170] on label "Headache" at bounding box center [449, 171] width 37 height 10
checkbox input "true"
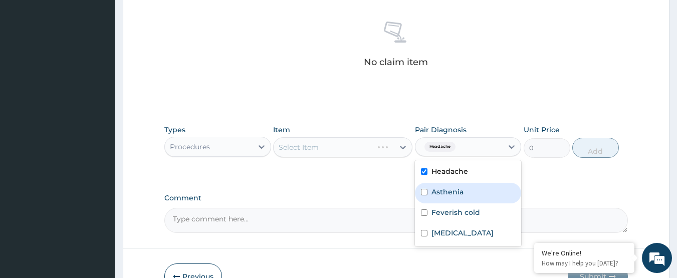
drag, startPoint x: 452, startPoint y: 190, endPoint x: 456, endPoint y: 218, distance: 28.3
click at [452, 191] on label "Asthenia" at bounding box center [447, 192] width 32 height 10
checkbox input "true"
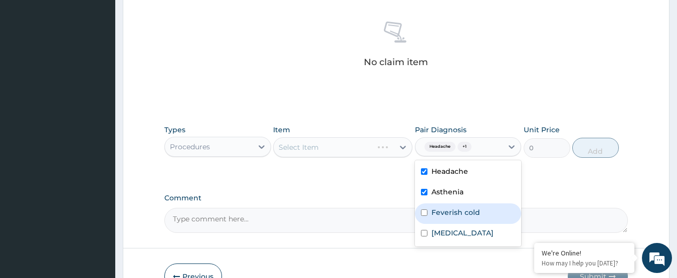
click at [456, 219] on div "Feverish cold" at bounding box center [468, 213] width 107 height 21
checkbox input "true"
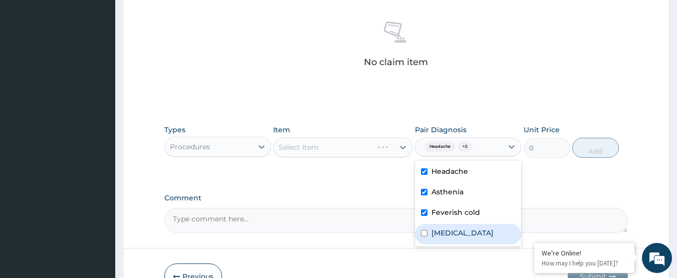
click at [457, 232] on div "Malaria" at bounding box center [468, 234] width 107 height 21
checkbox input "true"
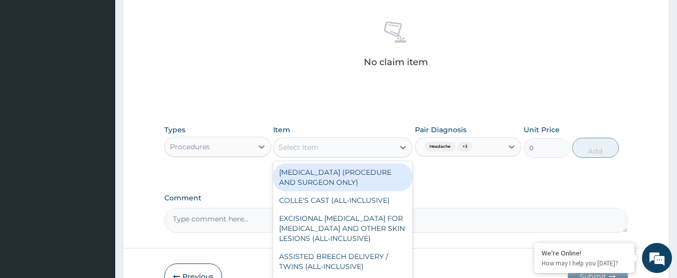
click at [390, 147] on div "Select Item" at bounding box center [333, 147] width 120 height 16
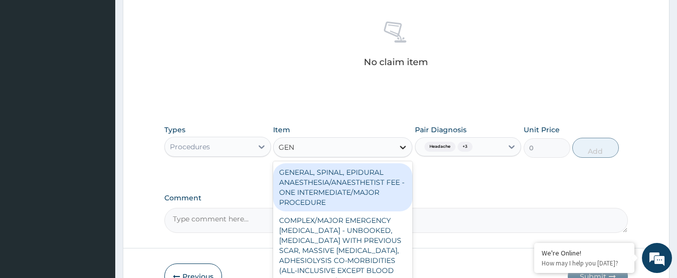
type input "GENE"
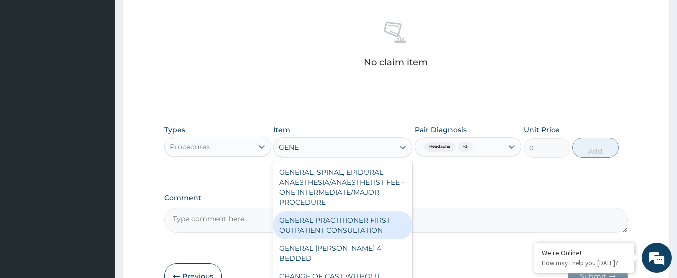
drag, startPoint x: 344, startPoint y: 241, endPoint x: 414, endPoint y: 230, distance: 71.4
click at [344, 239] on div "GENERAL PRACTITIONER FIRST OUTPATIENT CONSULTATION" at bounding box center [342, 225] width 139 height 28
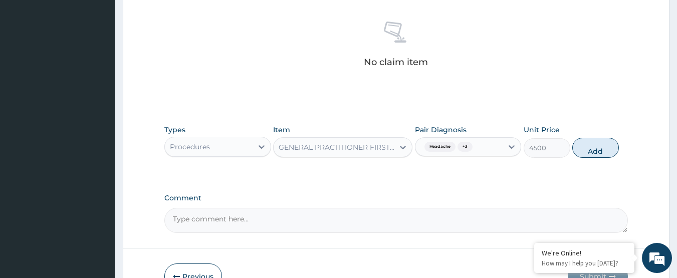
click at [586, 155] on button "Add" at bounding box center [595, 148] width 47 height 20
type input "0"
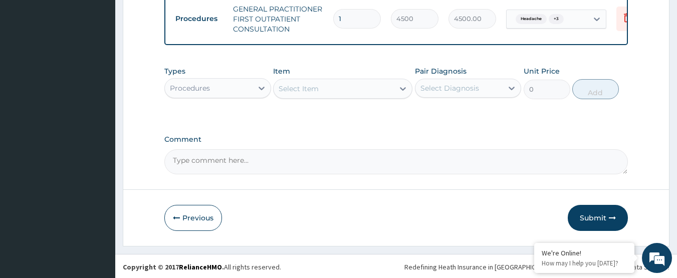
scroll to position [410, 0]
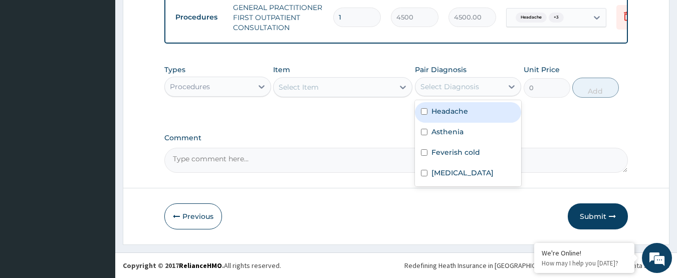
click at [461, 82] on div "Select Diagnosis" at bounding box center [449, 87] width 59 height 10
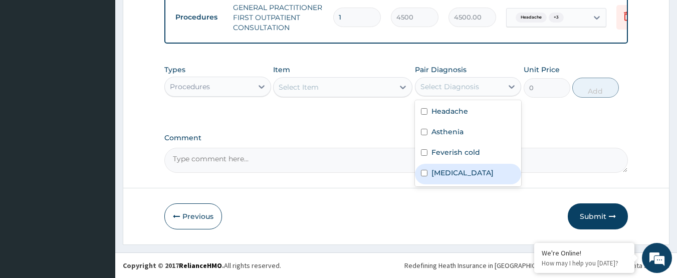
click at [451, 176] on label "Malaria" at bounding box center [462, 173] width 62 height 10
checkbox input "true"
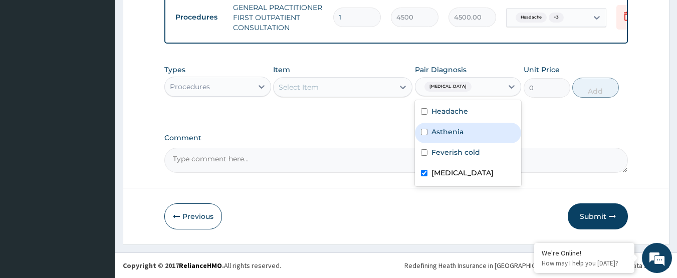
click at [193, 92] on div "Procedures" at bounding box center [209, 87] width 88 height 16
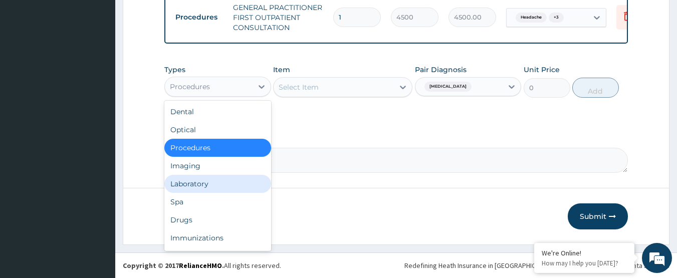
click at [199, 182] on div "Laboratory" at bounding box center [217, 184] width 107 height 18
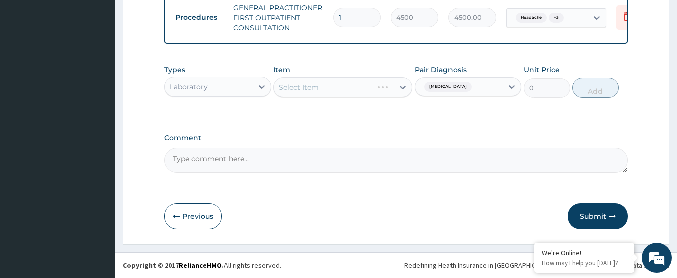
click at [379, 134] on label "Comment" at bounding box center [396, 138] width 464 height 9
click at [379, 148] on textarea "Comment" at bounding box center [396, 160] width 464 height 25
click at [364, 86] on div "Select Item" at bounding box center [333, 87] width 120 height 16
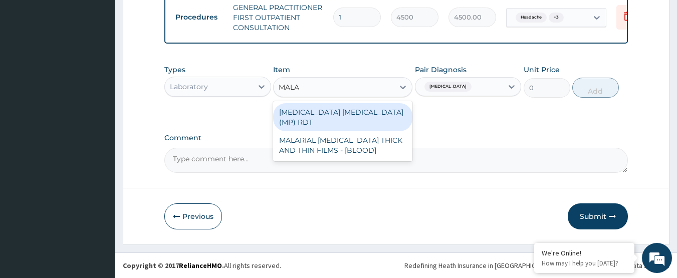
type input "MALAR"
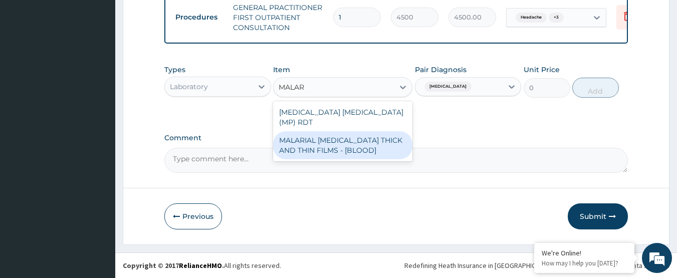
drag, startPoint x: 350, startPoint y: 131, endPoint x: 345, endPoint y: 129, distance: 5.4
click at [350, 131] on div "MALARIAL PARASITE THICK AND THIN FILMS - [BLOOD]" at bounding box center [342, 145] width 139 height 28
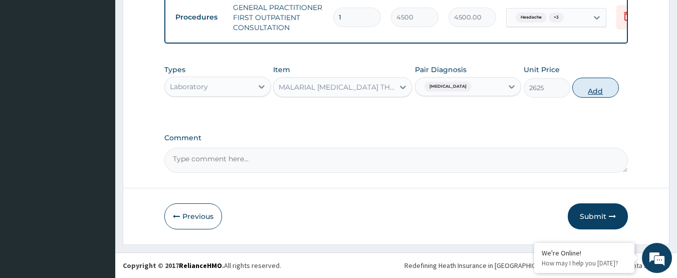
click at [594, 86] on button "Add" at bounding box center [595, 88] width 47 height 20
type input "0"
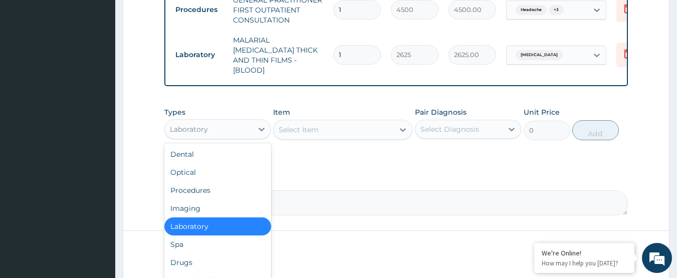
click at [235, 125] on div "Laboratory" at bounding box center [209, 129] width 88 height 16
click at [189, 259] on div "Drugs" at bounding box center [217, 262] width 107 height 18
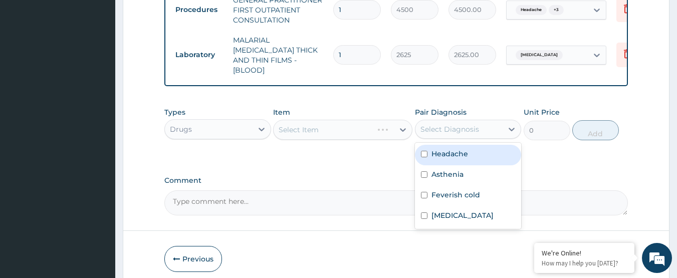
click at [472, 126] on div "Select Diagnosis" at bounding box center [449, 129] width 59 height 10
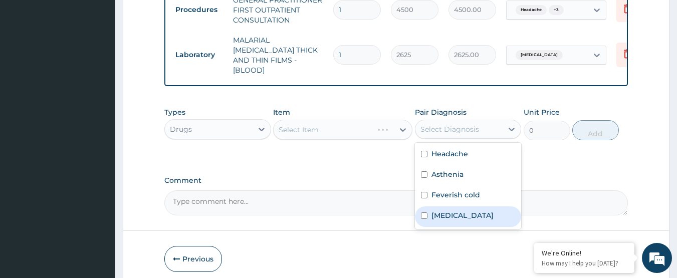
click at [444, 215] on label "Malaria" at bounding box center [462, 215] width 62 height 10
checkbox input "true"
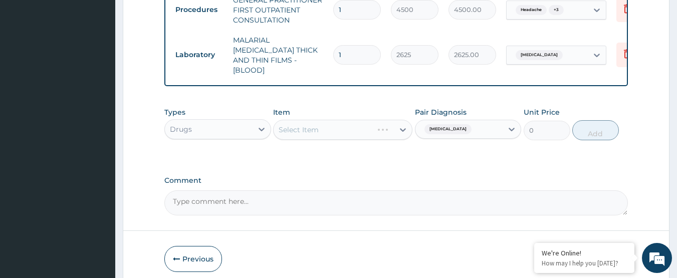
click at [352, 125] on div "Select Item" at bounding box center [333, 130] width 120 height 16
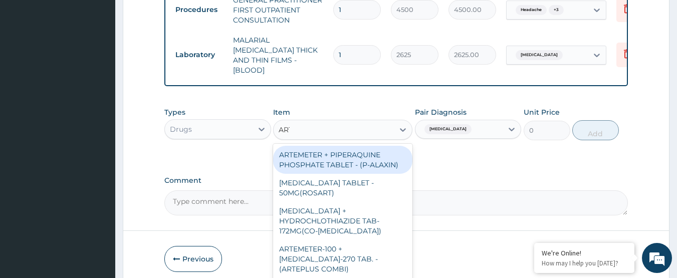
type input "ARTE"
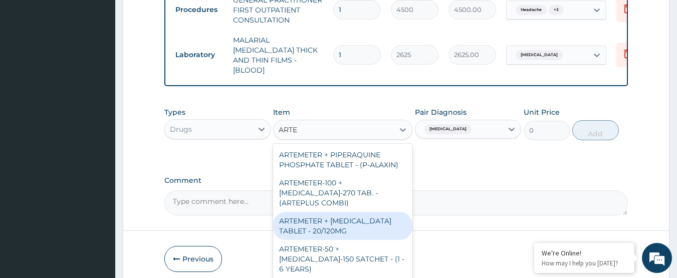
click at [345, 226] on div "ARTEMETER + LUMEFANTRINE TABLET - 20/120MG" at bounding box center [342, 226] width 139 height 28
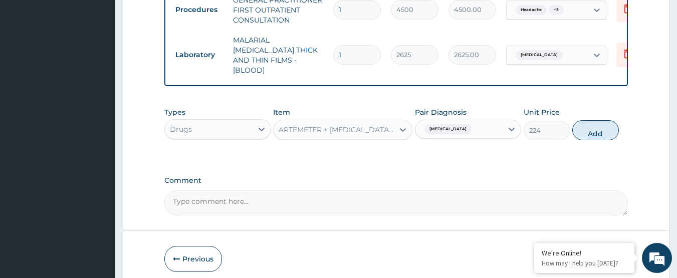
click at [607, 135] on button "Add" at bounding box center [595, 130] width 47 height 20
type input "0"
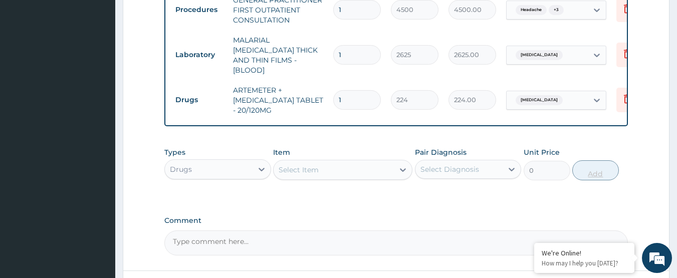
type input "0.00"
type input "2"
type input "448.00"
type input "24"
type input "5376.00"
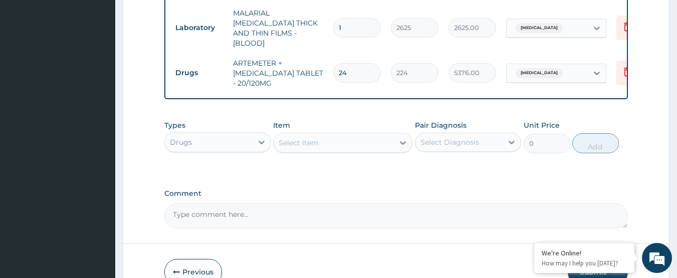
scroll to position [460, 0]
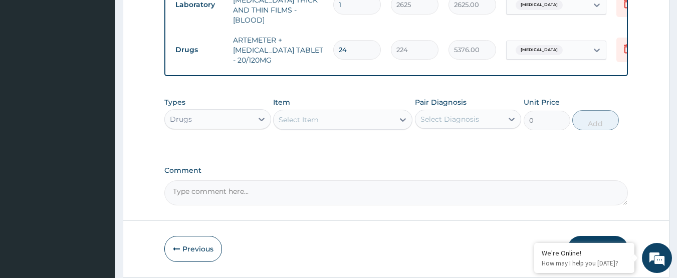
type input "24"
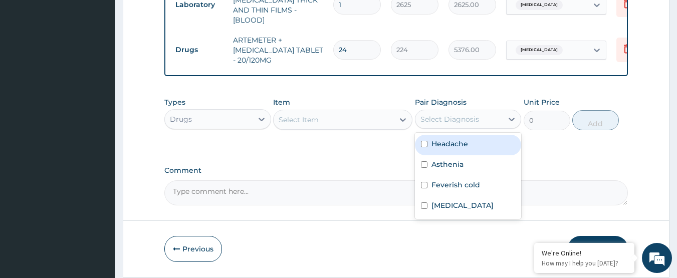
click at [464, 111] on div "Select Diagnosis" at bounding box center [459, 119] width 88 height 16
click at [457, 149] on div "Headache" at bounding box center [468, 145] width 107 height 21
checkbox input "true"
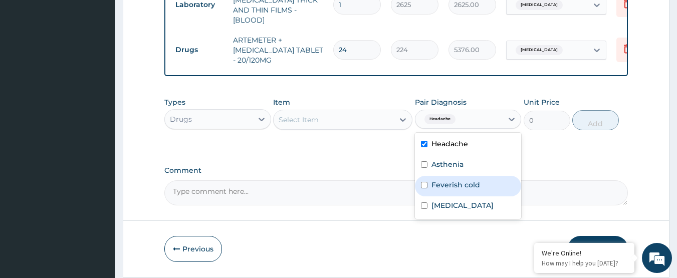
click at [467, 190] on div "Feverish cold" at bounding box center [468, 186] width 107 height 21
checkbox input "true"
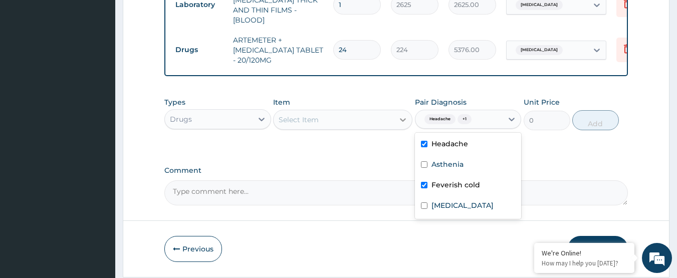
click at [402, 121] on icon at bounding box center [403, 120] width 10 height 10
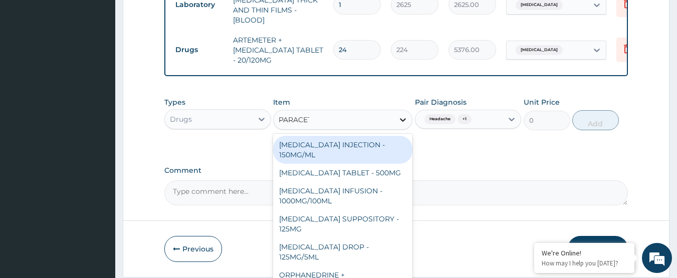
type input "PARACETA"
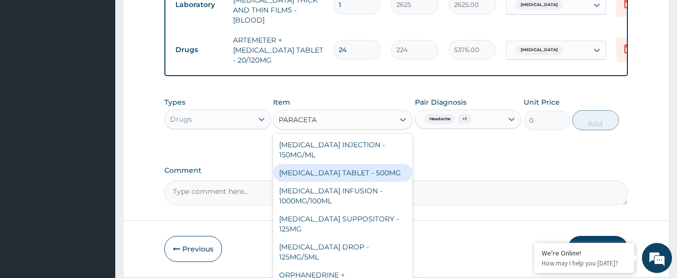
click at [369, 174] on div "PARACETAMOL TABLET - 500MG" at bounding box center [342, 173] width 139 height 18
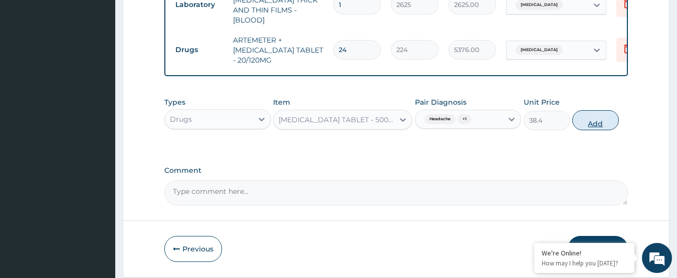
click at [593, 123] on button "Add" at bounding box center [595, 120] width 47 height 20
type input "0"
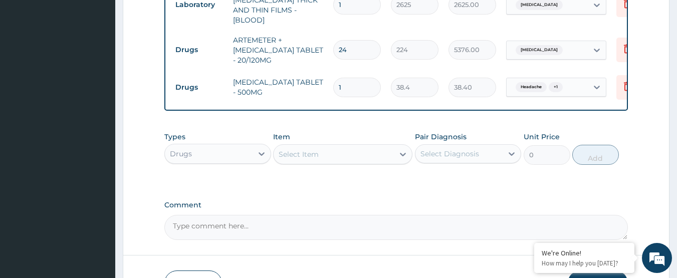
type input "18"
type input "691.20"
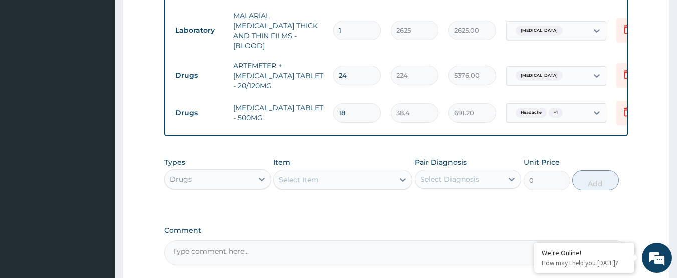
scroll to position [410, 0]
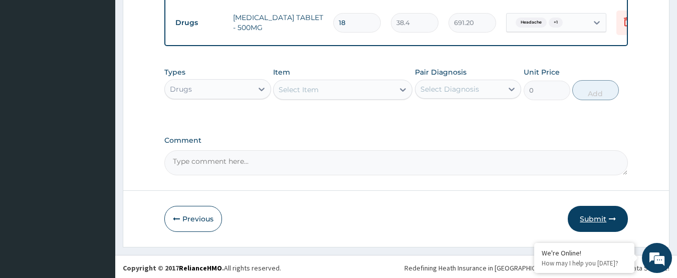
type input "18"
click at [604, 213] on button "Submit" at bounding box center [597, 219] width 60 height 26
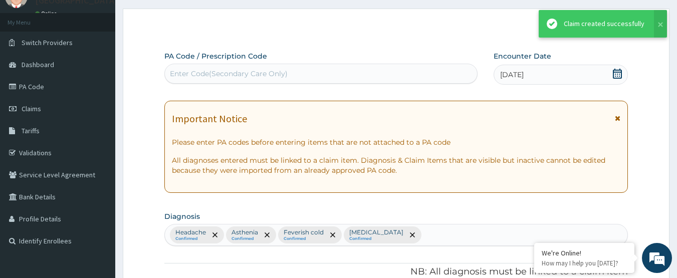
scroll to position [524, 0]
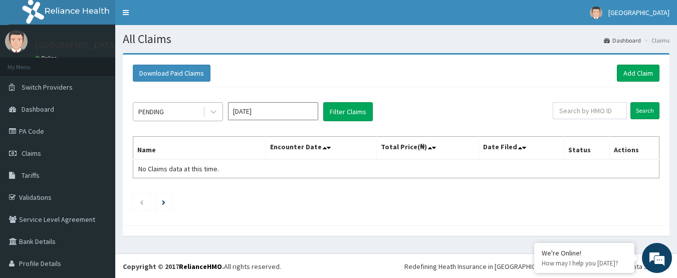
click at [191, 114] on div "PENDING" at bounding box center [168, 112] width 70 height 16
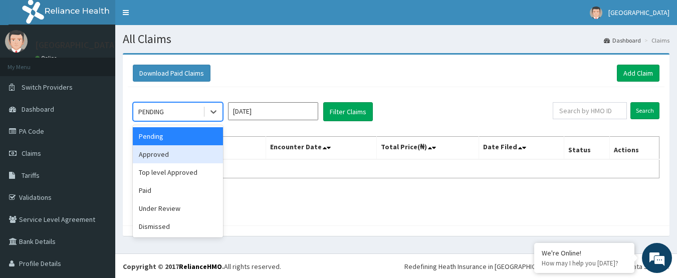
click at [183, 158] on div "Approved" at bounding box center [178, 154] width 90 height 18
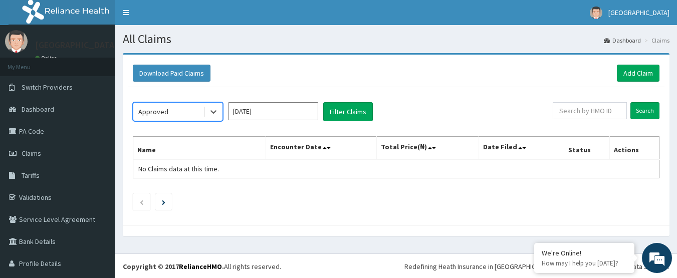
click at [262, 116] on input "[DATE]" at bounding box center [273, 111] width 90 height 18
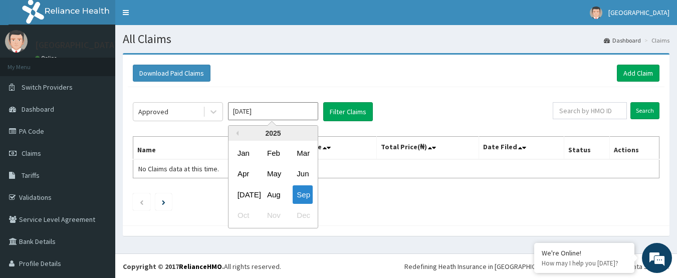
drag, startPoint x: 275, startPoint y: 195, endPoint x: 299, endPoint y: 169, distance: 35.1
click at [275, 195] on div "Aug" at bounding box center [273, 194] width 20 height 19
type input "[DATE]"
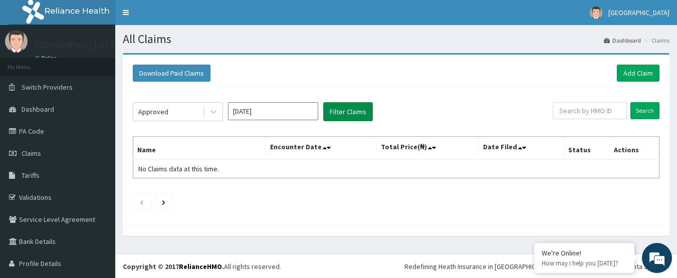
click at [344, 108] on button "Filter Claims" at bounding box center [348, 111] width 50 height 19
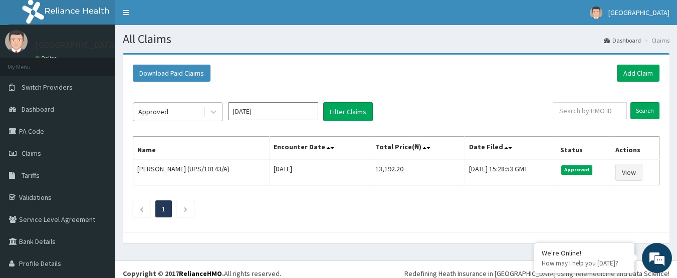
click at [175, 108] on div "Approved" at bounding box center [168, 112] width 70 height 16
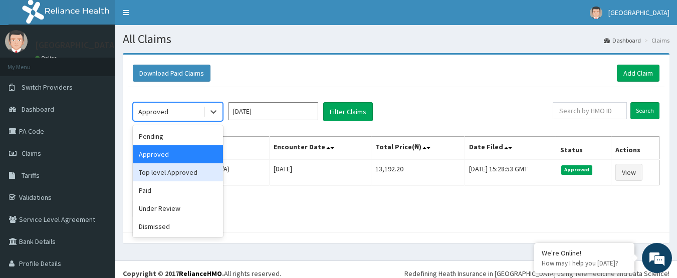
click at [188, 167] on div "Top level Approved" at bounding box center [178, 172] width 90 height 18
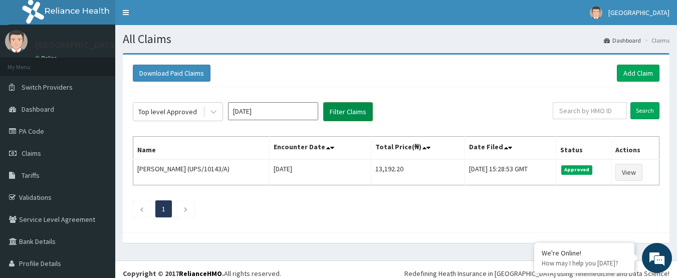
click at [339, 111] on button "Filter Claims" at bounding box center [348, 111] width 50 height 19
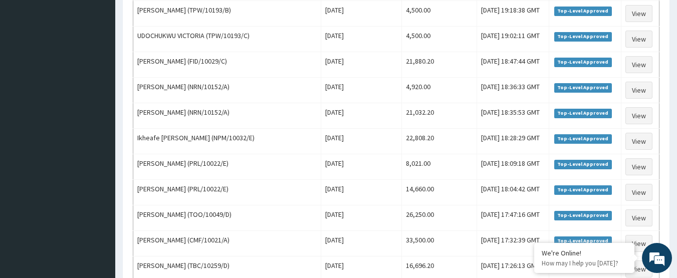
scroll to position [801, 0]
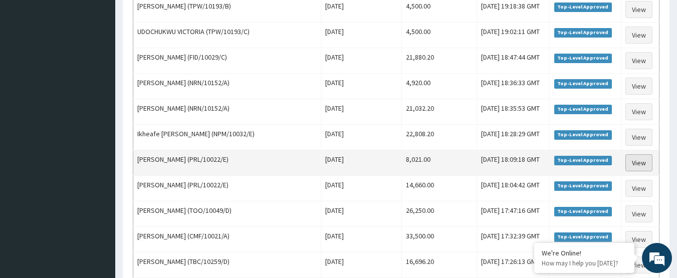
click at [640, 164] on link "View" at bounding box center [638, 162] width 27 height 17
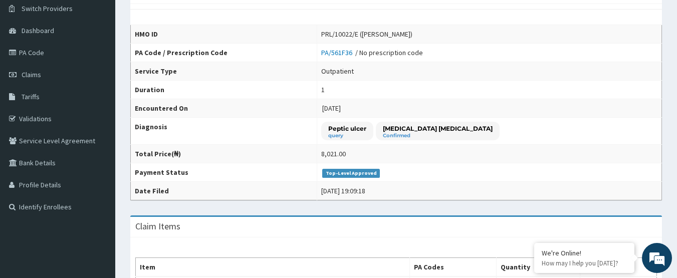
scroll to position [64, 0]
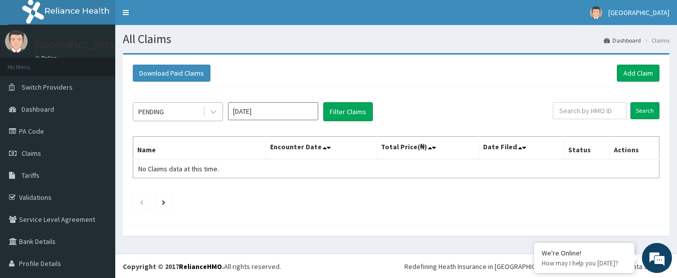
click at [164, 107] on div "PENDING" at bounding box center [151, 112] width 26 height 10
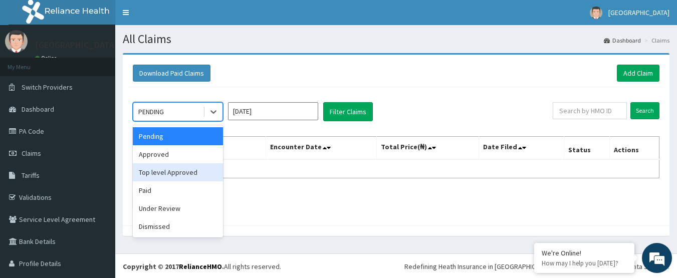
click at [175, 171] on div "Top level Approved" at bounding box center [178, 172] width 90 height 18
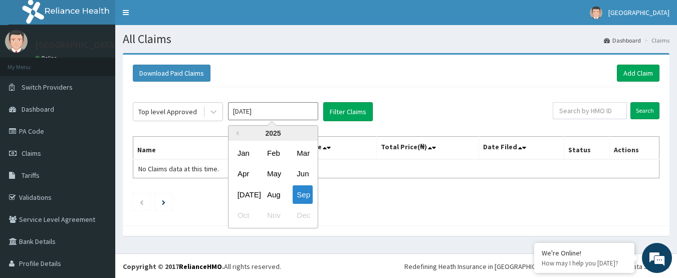
click at [275, 113] on input "Sep 2025" at bounding box center [273, 111] width 90 height 18
click at [276, 191] on div "Aug" at bounding box center [273, 194] width 20 height 19
type input "[DATE]"
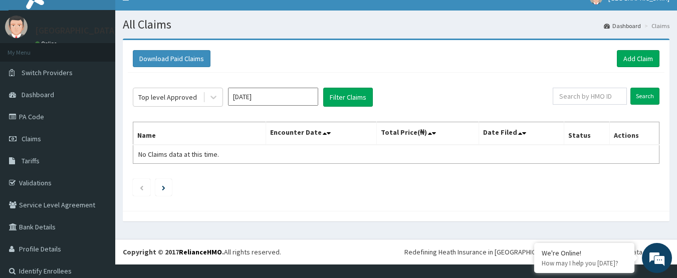
scroll to position [23, 0]
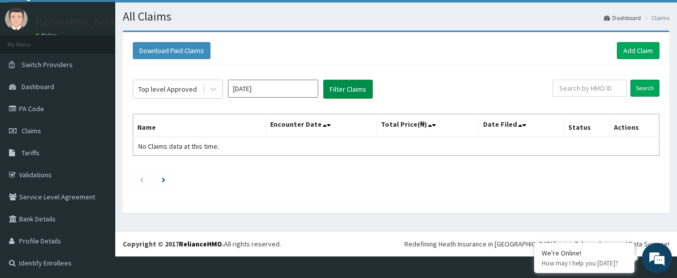
click at [343, 91] on button "Filter Claims" at bounding box center [348, 89] width 50 height 19
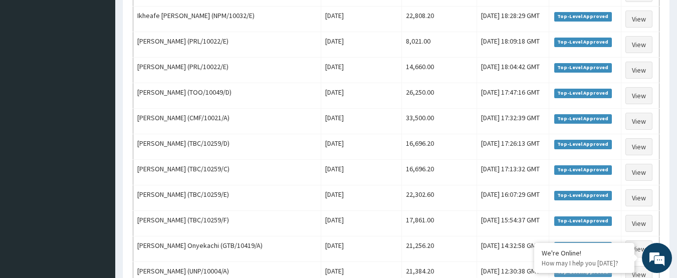
scroll to position [902, 0]
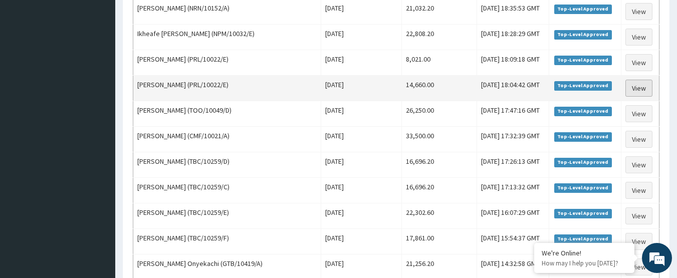
click at [637, 90] on link "View" at bounding box center [638, 88] width 27 height 17
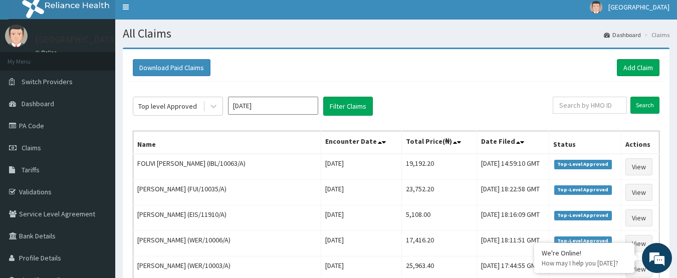
scroll to position [0, 0]
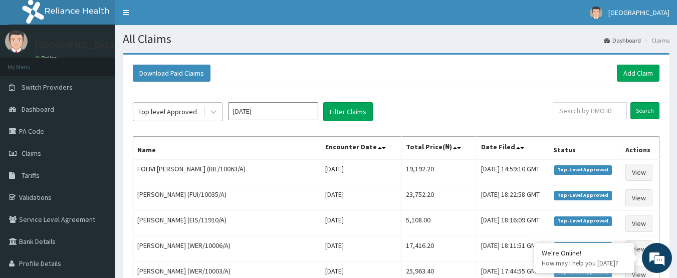
click at [151, 112] on div "Top level Approved" at bounding box center [167, 112] width 59 height 10
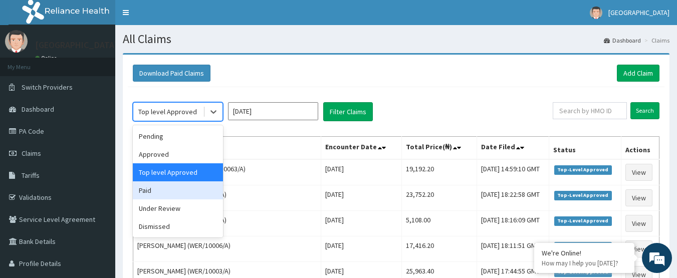
click at [152, 189] on div "Paid" at bounding box center [178, 190] width 90 height 18
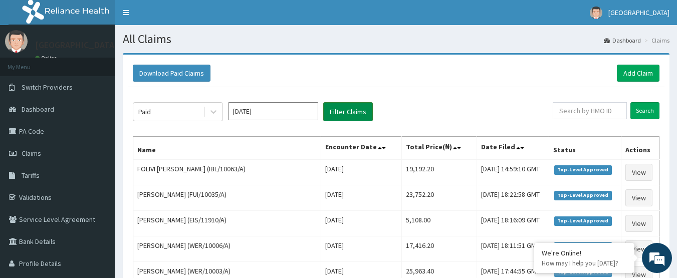
click at [337, 112] on button "Filter Claims" at bounding box center [348, 111] width 50 height 19
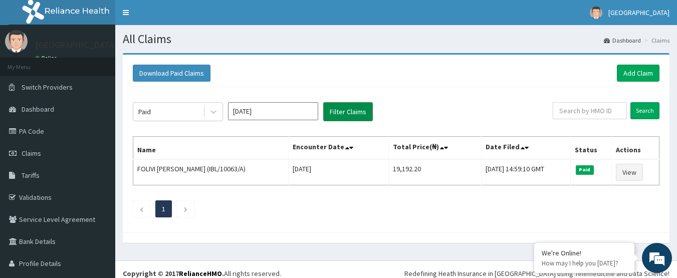
click at [333, 114] on button "Filter Claims" at bounding box center [348, 111] width 50 height 19
click at [626, 67] on link "Add Claim" at bounding box center [638, 73] width 43 height 17
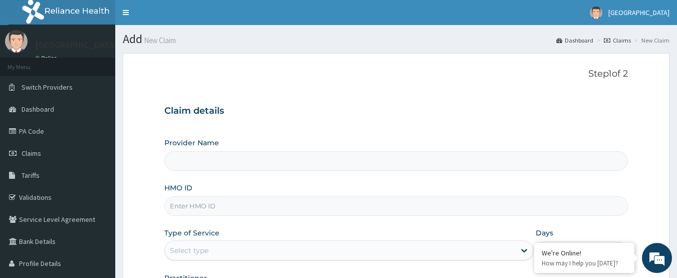
type input "[GEOGRAPHIC_DATA]"
click at [29, 161] on link "Claims" at bounding box center [57, 153] width 115 height 22
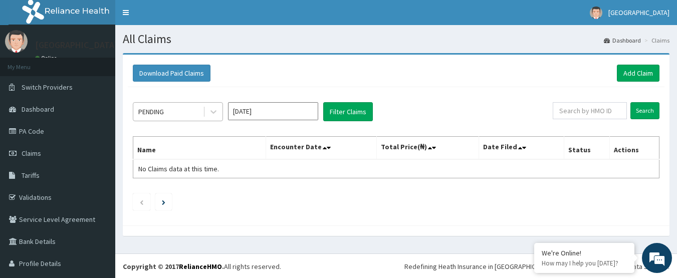
click at [162, 112] on div "PENDING" at bounding box center [151, 112] width 26 height 10
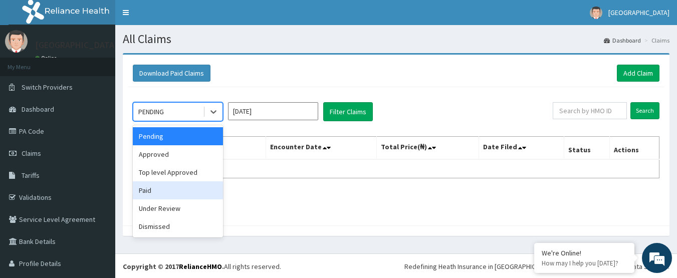
drag, startPoint x: 152, startPoint y: 186, endPoint x: 223, endPoint y: 128, distance: 91.1
click at [152, 186] on div "Paid" at bounding box center [178, 190] width 90 height 18
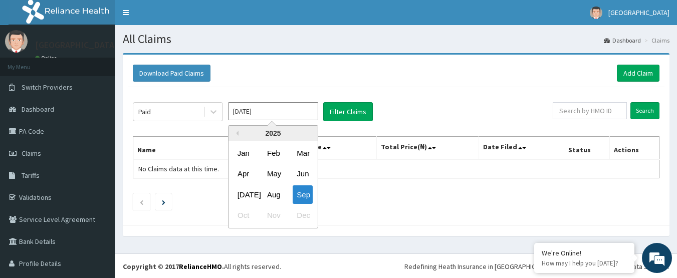
click at [285, 110] on input "[DATE]" at bounding box center [273, 111] width 90 height 18
click at [274, 199] on div "Aug" at bounding box center [273, 194] width 20 height 19
type input "[DATE]"
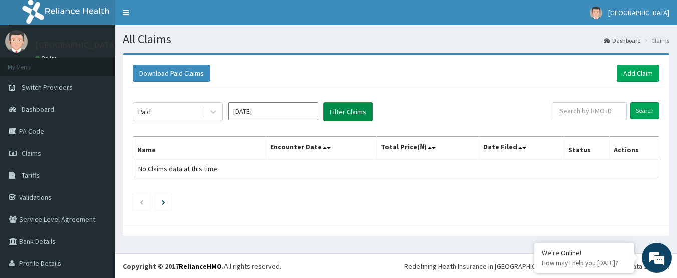
click at [366, 110] on button "Filter Claims" at bounding box center [348, 111] width 50 height 19
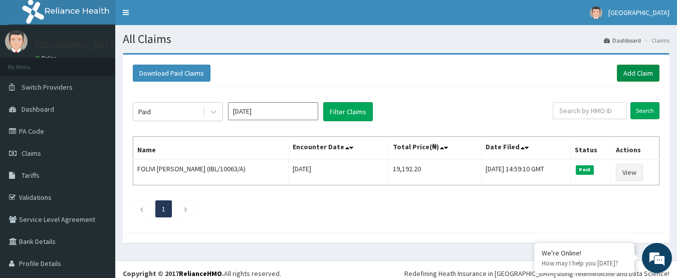
click at [617, 72] on link "Add Claim" at bounding box center [638, 73] width 43 height 17
